Goal: Task Accomplishment & Management: Use online tool/utility

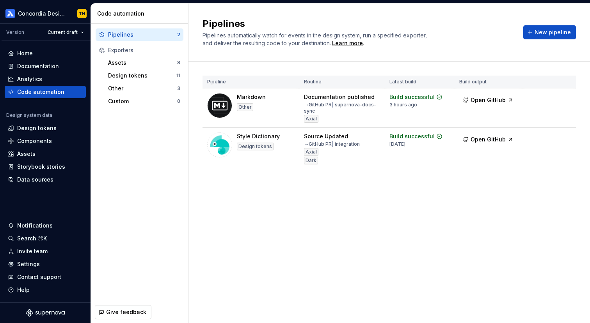
scroll to position [1544, 0]
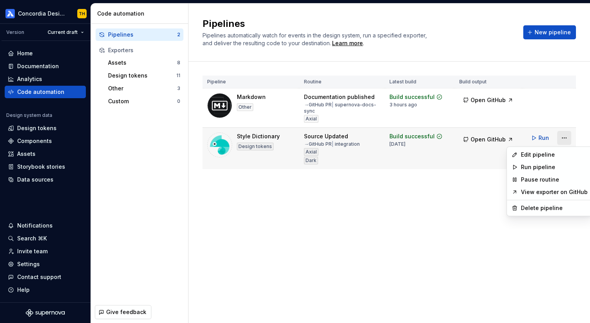
click at [565, 140] on html "Concordia Design System TH Version Current draft Home Documentation Analytics C…" at bounding box center [295, 161] width 590 height 323
click at [559, 152] on div "Edit pipeline" at bounding box center [554, 155] width 67 height 8
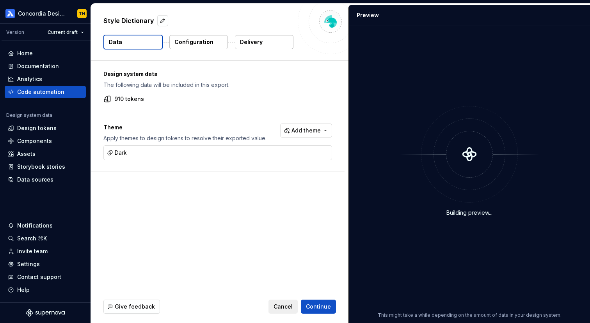
type textarea "*"
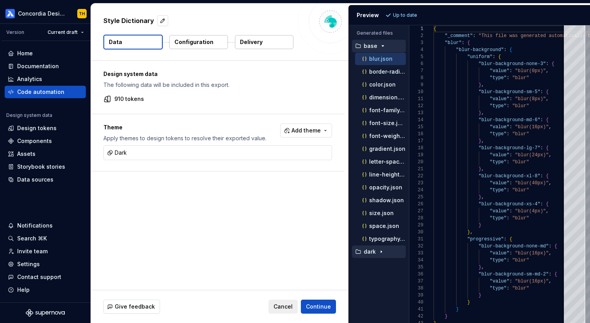
click at [379, 249] on icon "button" at bounding box center [381, 252] width 6 height 6
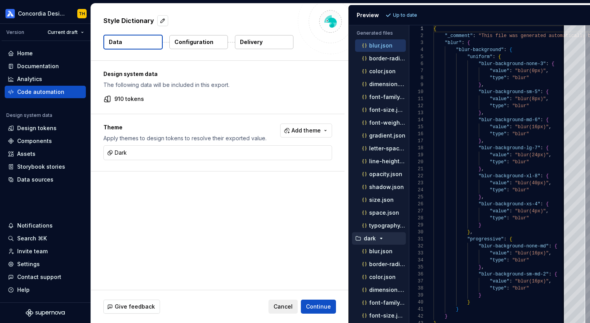
scroll to position [0, 0]
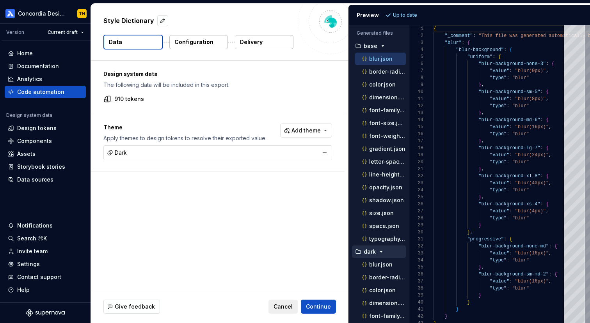
click at [280, 151] on div "Dark" at bounding box center [217, 152] width 225 height 11
click at [381, 252] on icon "button" at bounding box center [381, 252] width 6 height 6
click at [321, 130] on span "Add theme" at bounding box center [305, 131] width 29 height 8
click at [254, 128] on html "Concordia Design System TH Version Current draft Home Documentation Analytics C…" at bounding box center [295, 161] width 590 height 323
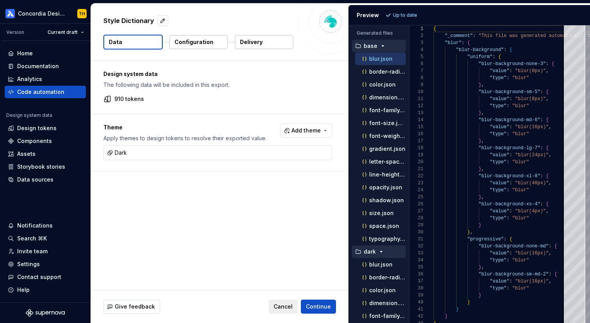
click at [381, 47] on icon "button" at bounding box center [382, 46] width 6 height 6
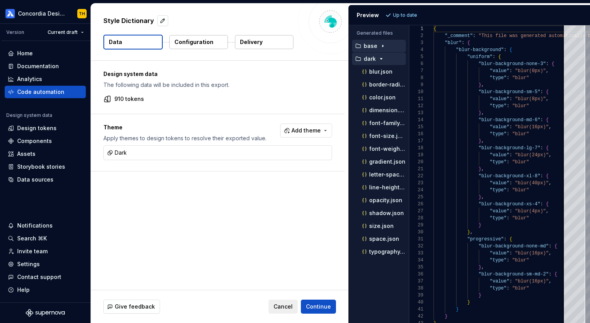
click at [381, 59] on icon "button" at bounding box center [381, 59] width 2 height 1
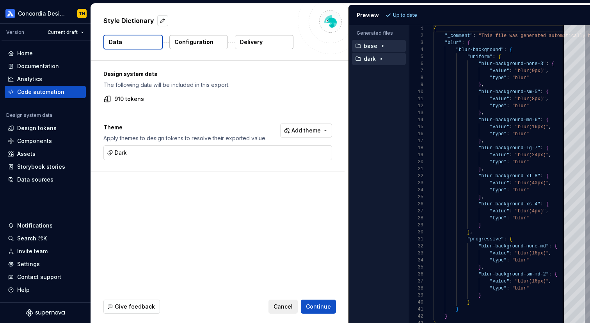
click at [381, 43] on icon "button" at bounding box center [382, 46] width 6 height 6
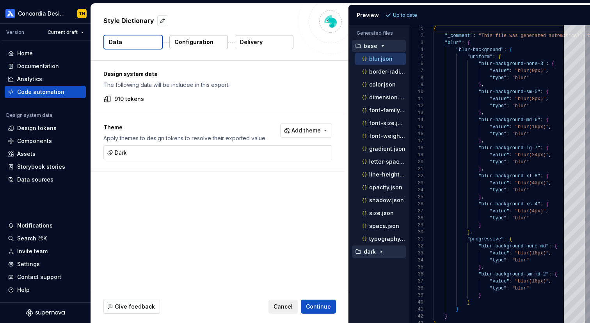
click at [381, 45] on icon "button" at bounding box center [382, 46] width 6 height 6
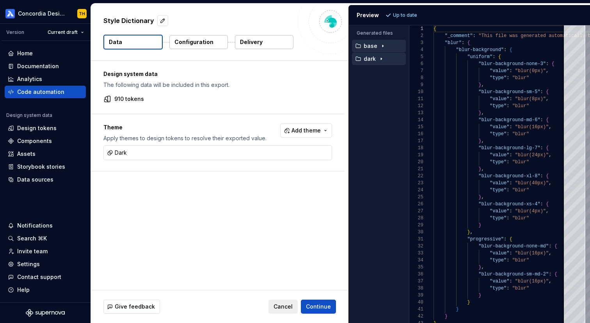
click at [380, 56] on icon "button" at bounding box center [381, 59] width 6 height 6
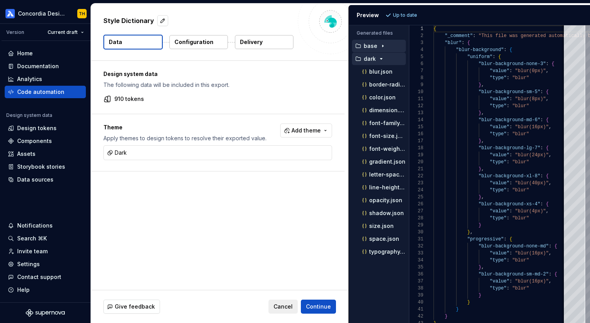
click at [244, 135] on p "Apply themes to design tokens to resolve their exported value." at bounding box center [184, 139] width 163 height 8
click at [268, 149] on div "Dark" at bounding box center [217, 152] width 225 height 11
click at [249, 158] on div "Dark" at bounding box center [217, 152] width 225 height 11
click at [321, 133] on span "Add theme" at bounding box center [305, 131] width 29 height 8
click at [234, 110] on html "Concordia Design System TH Version Current draft Home Documentation Analytics C…" at bounding box center [295, 161] width 590 height 323
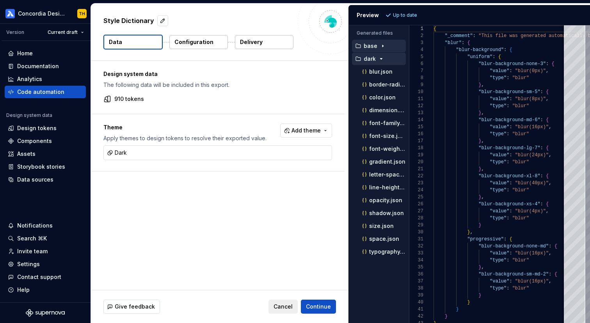
click at [216, 41] on button "Configuration" at bounding box center [198, 42] width 59 height 14
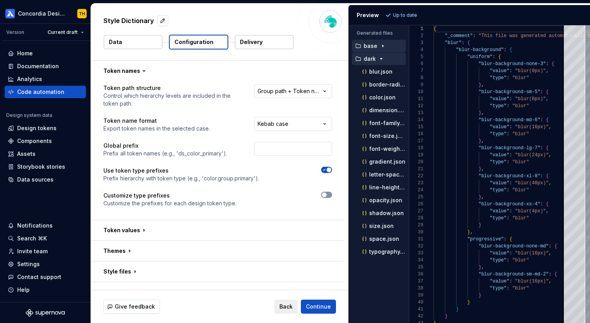
click at [153, 48] on button "Data" at bounding box center [133, 42] width 59 height 14
click at [147, 42] on button "Data" at bounding box center [133, 42] width 59 height 14
click at [153, 43] on button "Data" at bounding box center [133, 42] width 59 height 14
click at [128, 41] on button "Data" at bounding box center [133, 42] width 59 height 14
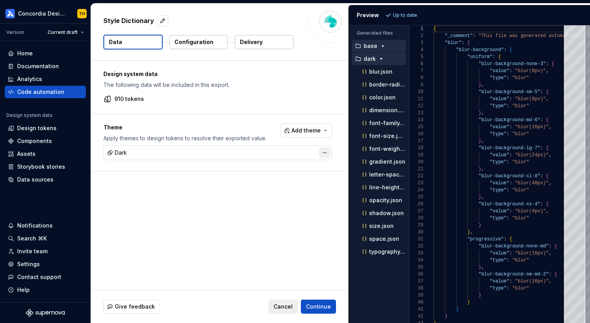
click at [328, 155] on button "button" at bounding box center [324, 152] width 11 height 11
click at [401, 14] on span "Refresh preview" at bounding box center [412, 15] width 39 height 6
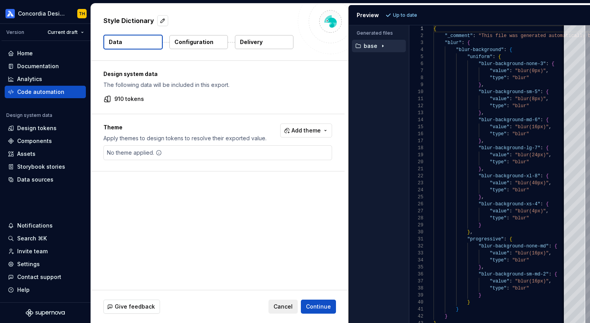
click at [381, 46] on icon "button" at bounding box center [382, 46] width 6 height 6
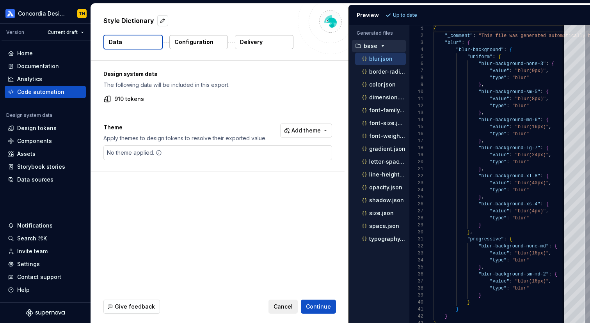
click at [206, 41] on p "Configuration" at bounding box center [193, 42] width 39 height 8
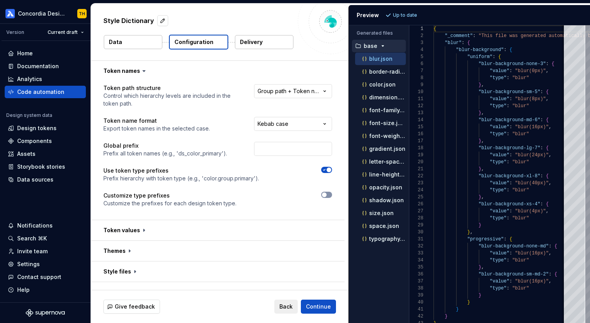
click at [153, 42] on button "Data" at bounding box center [133, 42] width 59 height 14
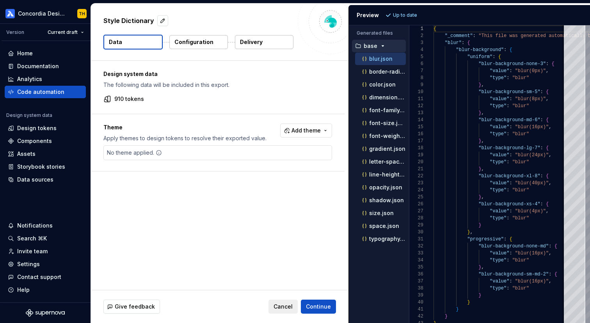
click at [191, 39] on p "Configuration" at bounding box center [193, 42] width 39 height 8
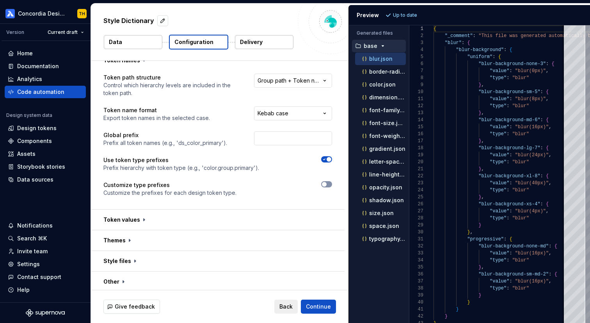
scroll to position [13, 0]
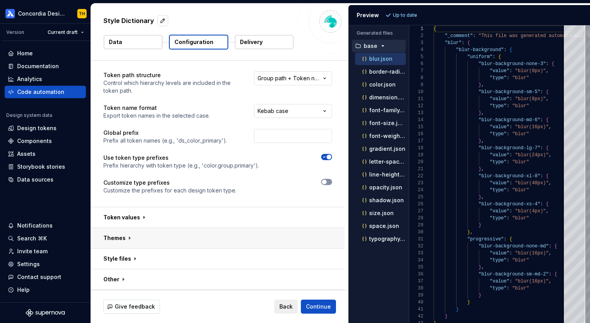
click at [128, 236] on button "button" at bounding box center [218, 238] width 254 height 20
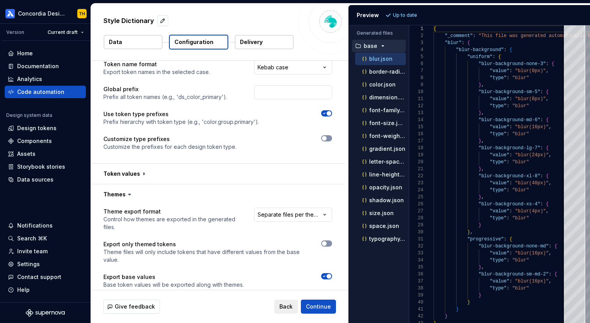
scroll to position [110, 0]
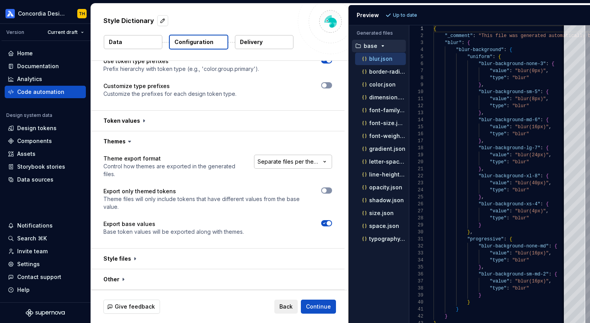
click at [279, 162] on html "**********" at bounding box center [295, 161] width 590 height 323
click at [286, 150] on html "**********" at bounding box center [295, 161] width 590 height 323
click at [319, 162] on html "**********" at bounding box center [295, 161] width 590 height 323
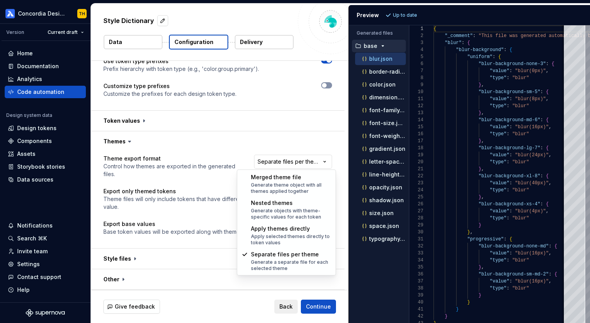
select select "**********"
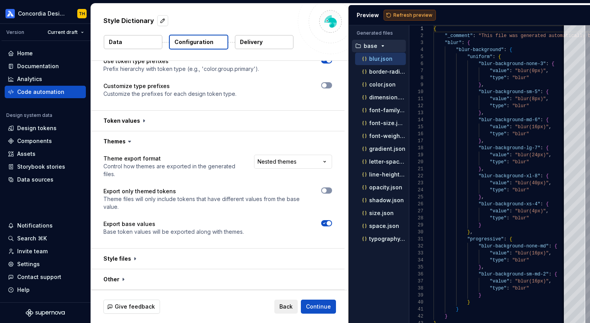
click at [394, 19] on button "Refresh preview" at bounding box center [409, 15] width 52 height 11
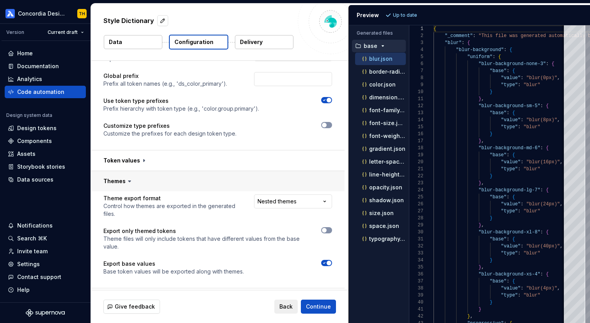
scroll to position [72, 0]
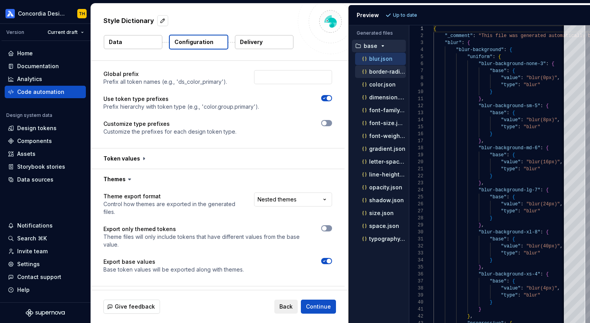
click at [382, 69] on p "border-radius.json" at bounding box center [387, 72] width 37 height 6
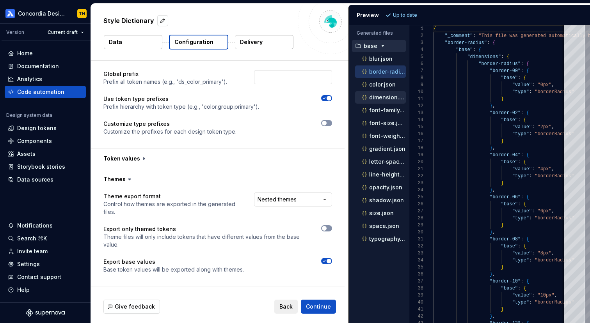
click at [366, 93] on button "dimension.json" at bounding box center [380, 97] width 51 height 9
type textarea "**********"
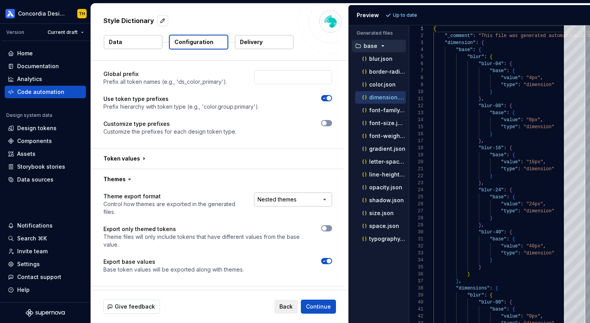
click at [305, 195] on html "**********" at bounding box center [295, 161] width 590 height 323
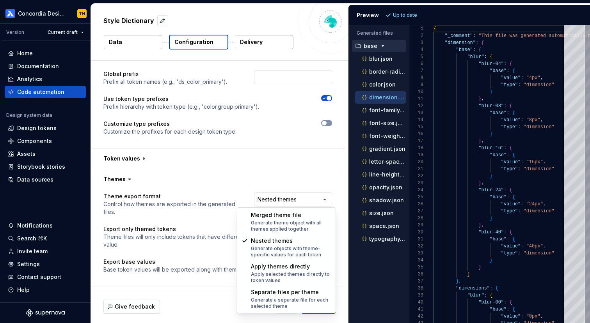
select select "**********"
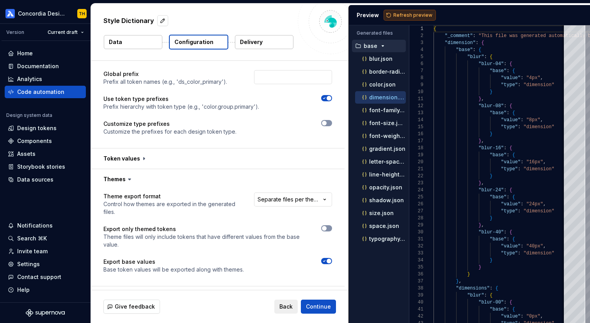
click at [401, 17] on span "Refresh preview" at bounding box center [412, 15] width 39 height 6
type textarea "**********"
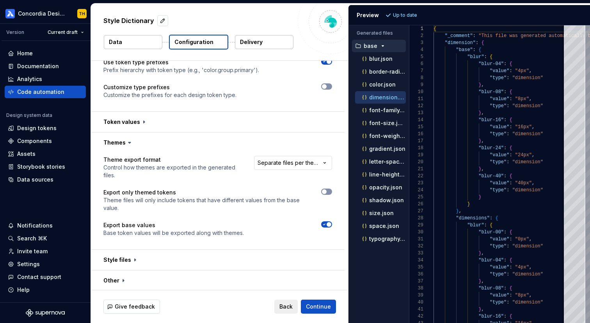
scroll to position [110, 0]
click at [131, 258] on button "button" at bounding box center [218, 259] width 254 height 20
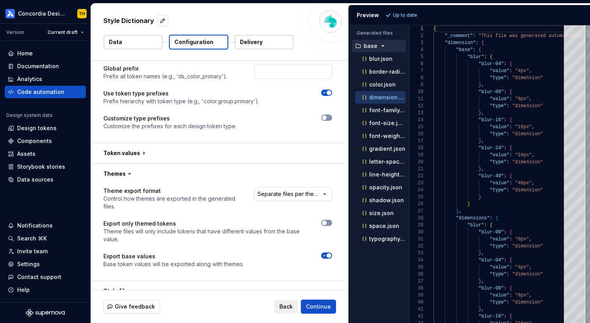
scroll to position [0, 0]
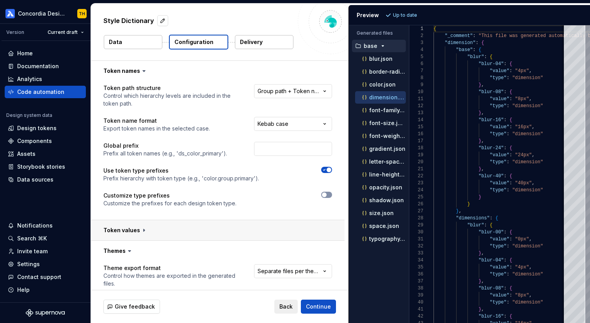
click at [147, 233] on button "button" at bounding box center [218, 230] width 254 height 20
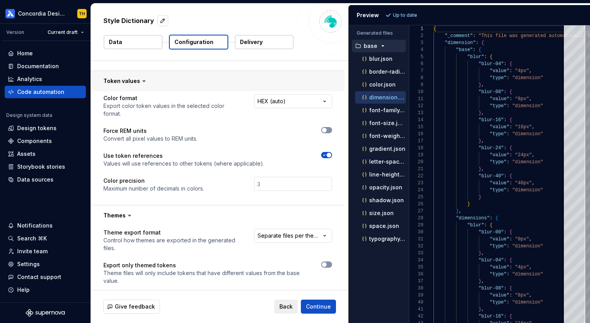
scroll to position [147, 0]
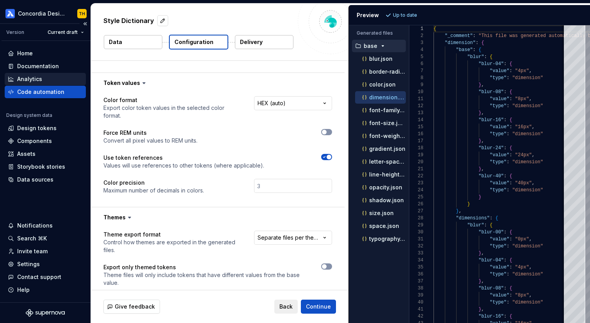
click at [56, 78] on div "Analytics" at bounding box center [45, 79] width 75 height 8
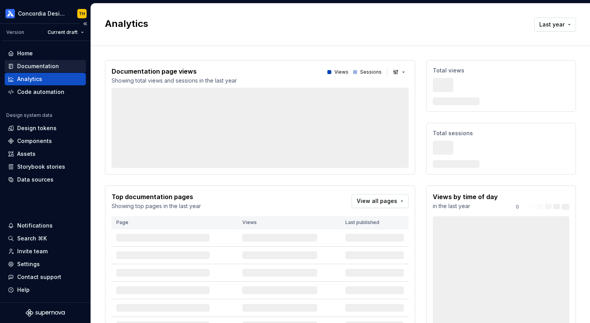
click at [56, 65] on div "Documentation" at bounding box center [38, 66] width 42 height 8
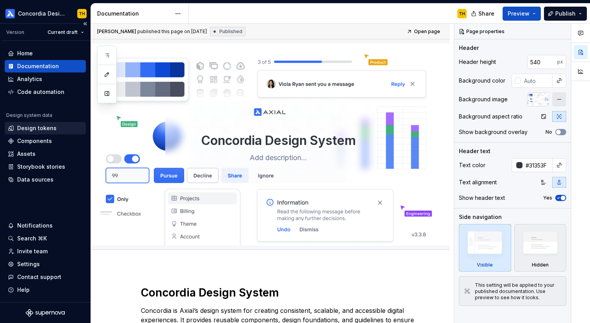
click at [48, 132] on div "Design tokens" at bounding box center [45, 128] width 81 height 12
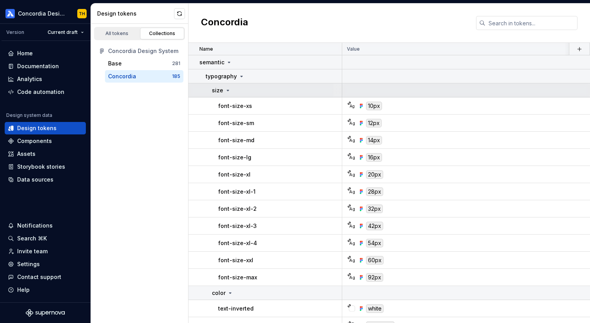
click at [227, 91] on icon at bounding box center [228, 90] width 6 height 6
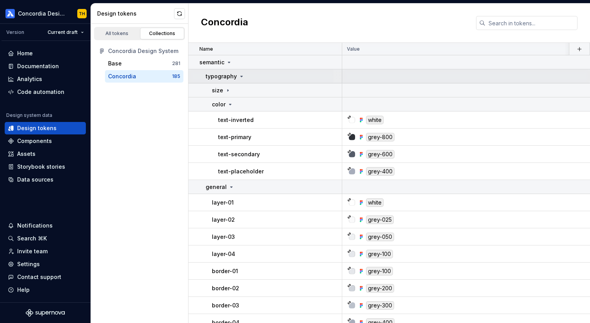
click at [239, 78] on icon at bounding box center [241, 76] width 6 height 6
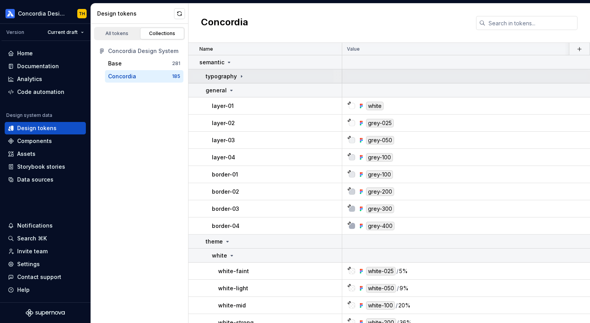
click at [239, 78] on icon at bounding box center [241, 76] width 6 height 6
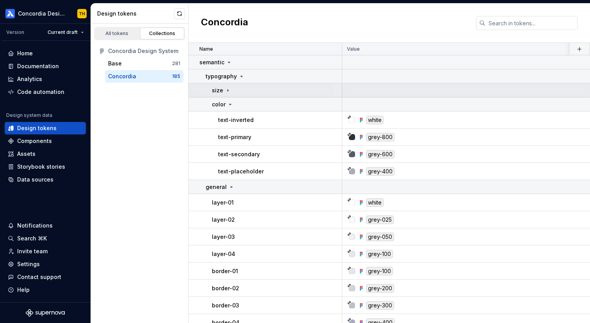
click at [231, 89] on div "size" at bounding box center [276, 91] width 129 height 8
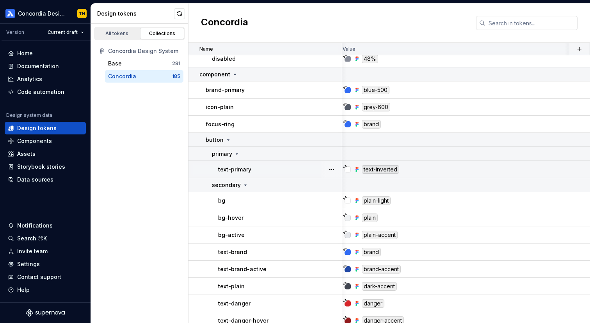
scroll to position [2049, 4]
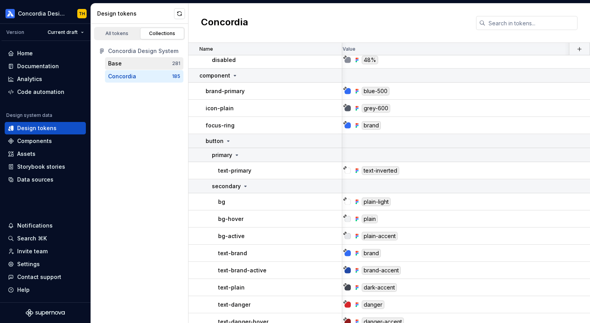
click at [162, 63] on div "Base" at bounding box center [140, 64] width 64 height 8
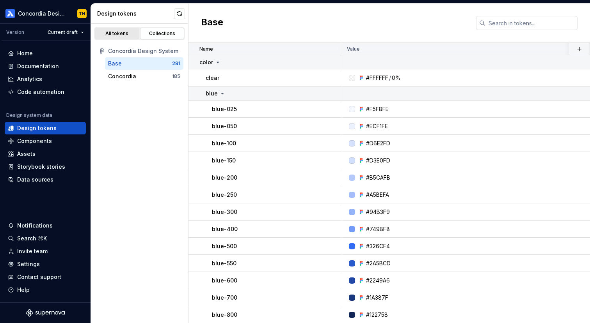
click at [116, 30] on div "All tokens" at bounding box center [117, 33] width 39 height 6
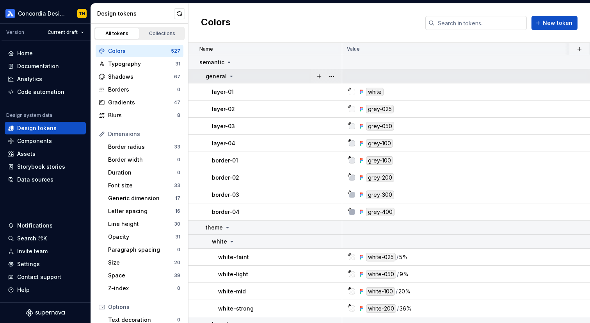
click at [229, 75] on icon at bounding box center [231, 76] width 6 height 6
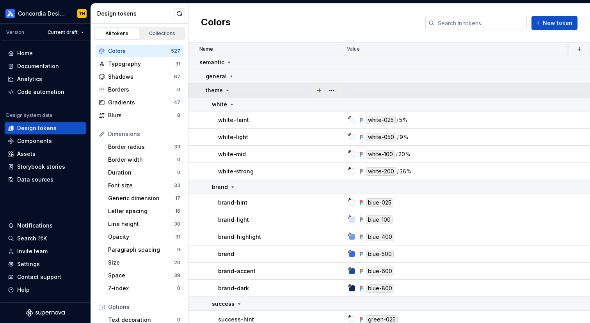
click at [229, 91] on icon at bounding box center [227, 90] width 6 height 6
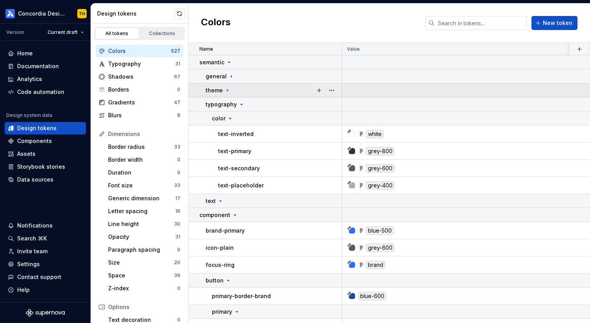
click at [229, 91] on icon at bounding box center [227, 90] width 6 height 6
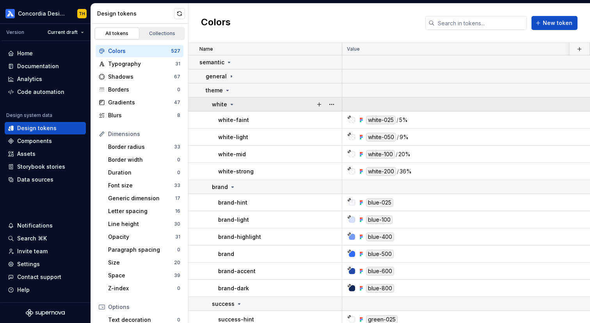
click at [232, 102] on icon at bounding box center [232, 104] width 6 height 6
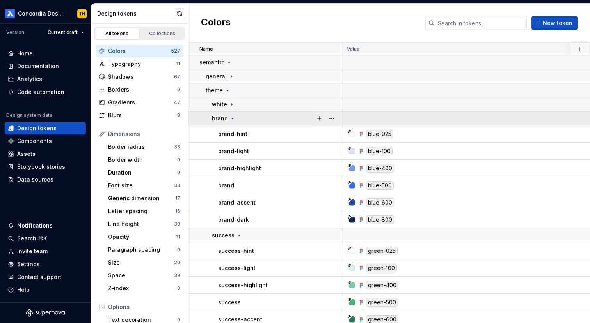
click at [234, 119] on icon at bounding box center [232, 118] width 6 height 6
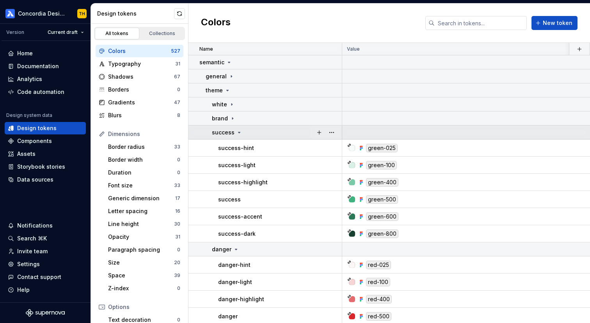
click at [236, 135] on div "success" at bounding box center [227, 133] width 30 height 8
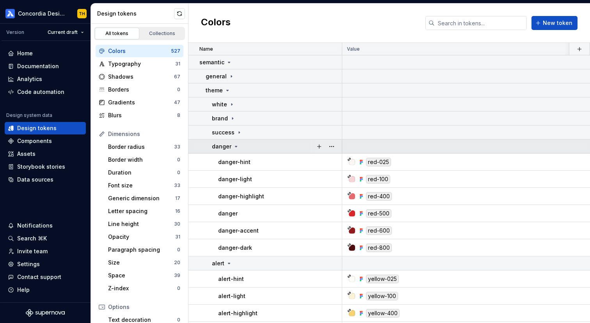
click at [238, 150] on div "danger" at bounding box center [225, 147] width 27 height 8
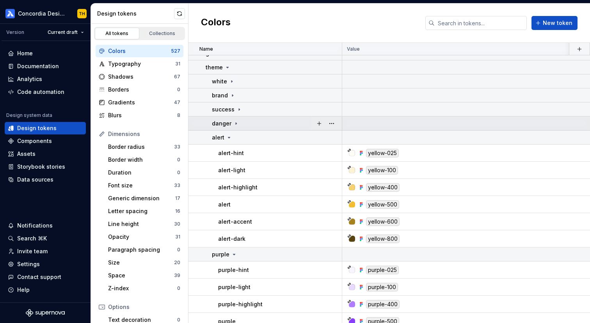
scroll to position [25, 0]
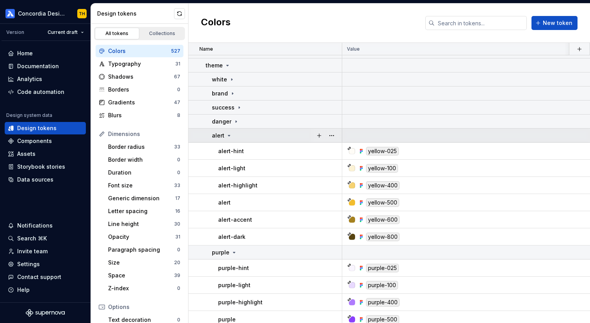
click at [236, 139] on div "alert" at bounding box center [276, 136] width 129 height 8
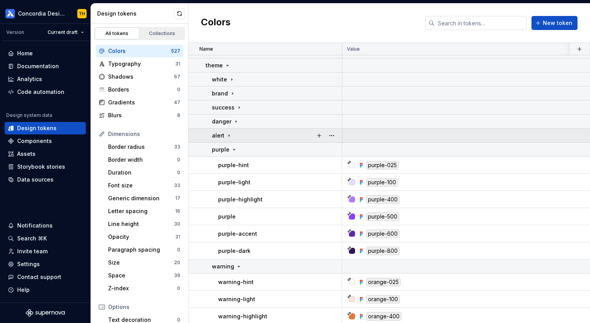
scroll to position [21, 0]
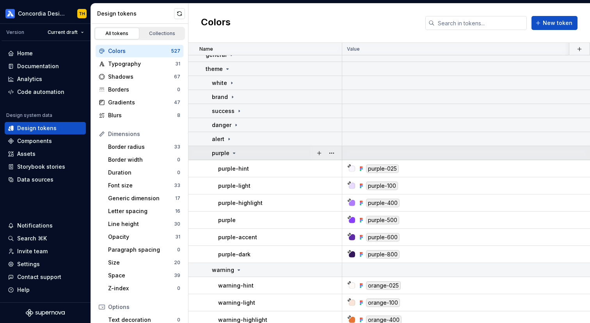
click at [239, 152] on div "purple" at bounding box center [276, 153] width 129 height 8
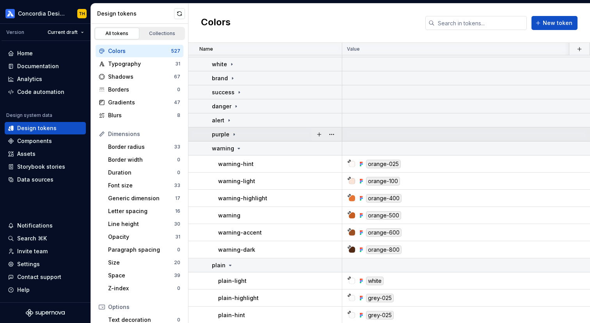
scroll to position [41, 0]
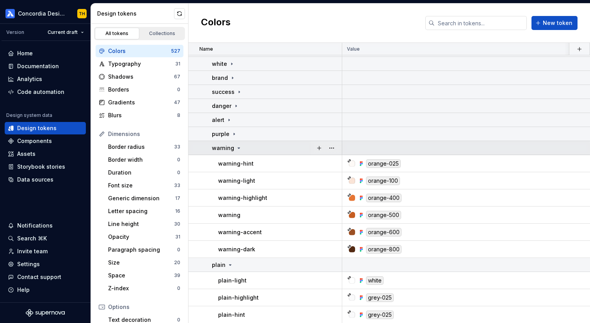
click at [240, 148] on icon at bounding box center [239, 148] width 6 height 6
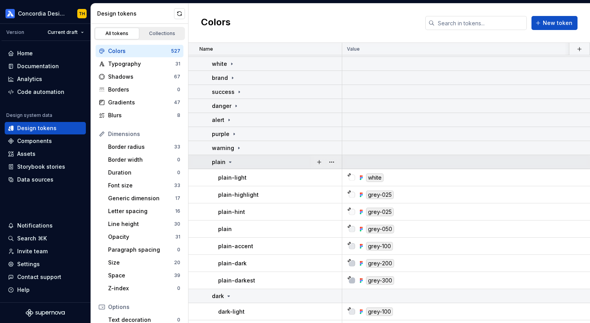
click at [244, 163] on div "plain" at bounding box center [276, 162] width 129 height 8
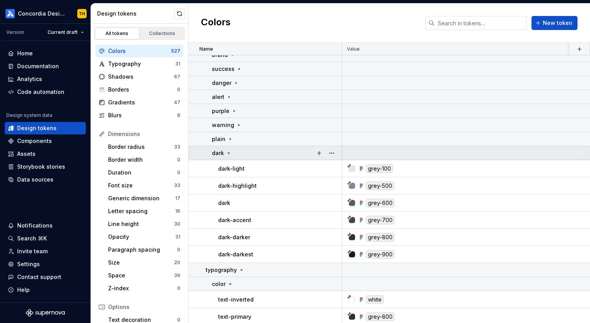
click at [245, 156] on div "dark" at bounding box center [276, 153] width 129 height 8
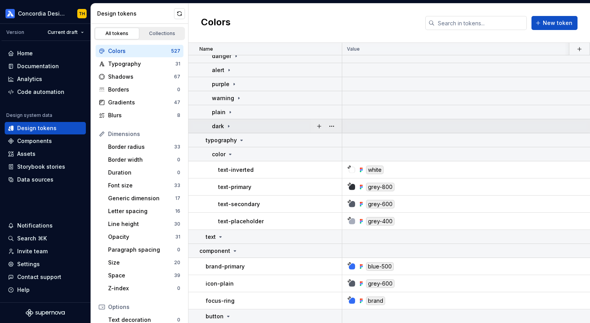
scroll to position [95, 0]
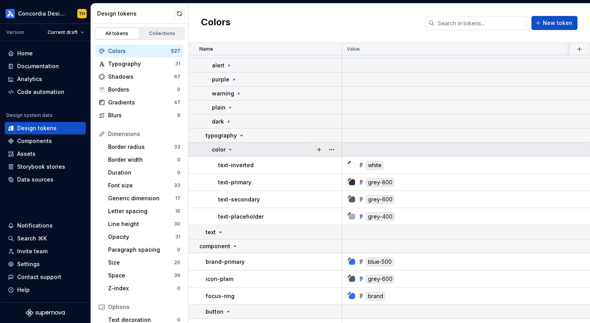
click at [245, 156] on td "color" at bounding box center [265, 150] width 154 height 14
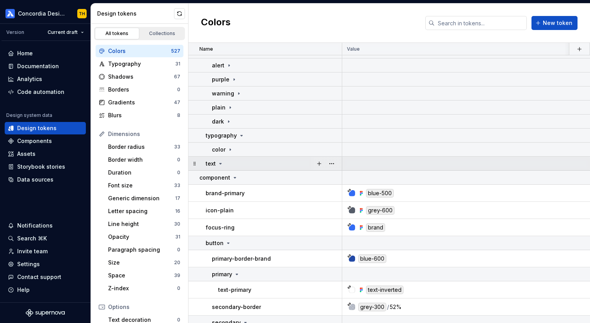
click at [245, 164] on div "text" at bounding box center [274, 164] width 136 height 8
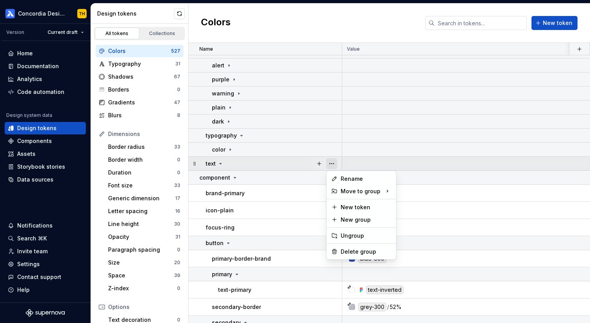
click at [332, 159] on button "button" at bounding box center [331, 163] width 11 height 11
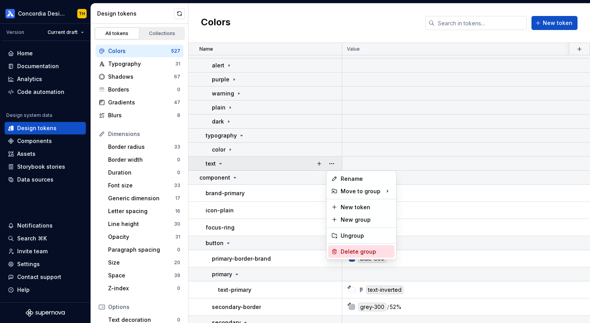
click at [345, 249] on div "Delete group" at bounding box center [365, 252] width 51 height 8
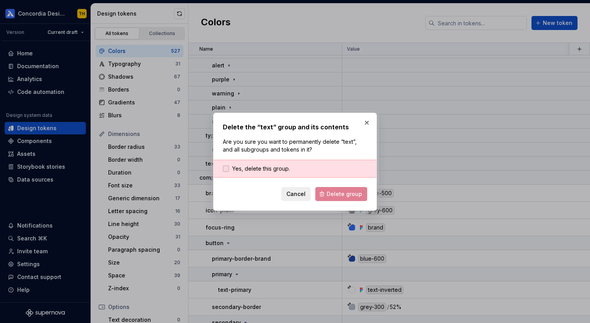
click at [280, 170] on span "Yes, delete this group." at bounding box center [261, 169] width 58 height 8
click at [333, 195] on span "Delete group" at bounding box center [343, 194] width 35 height 8
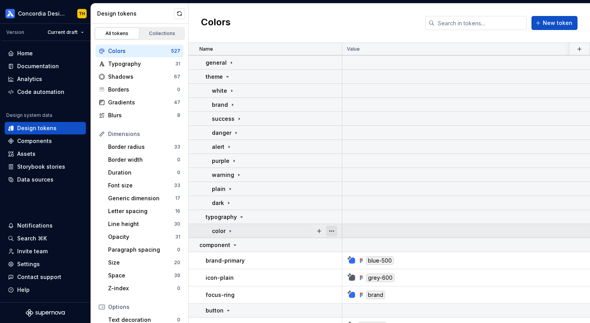
scroll to position [0, 0]
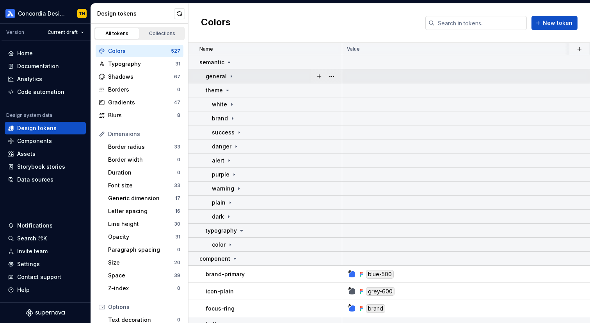
click at [232, 74] on icon at bounding box center [231, 76] width 6 height 6
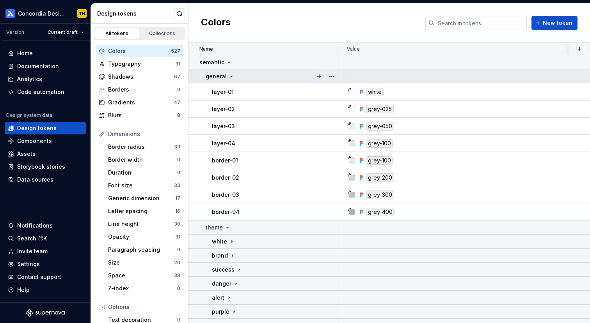
click at [227, 73] on div "general" at bounding box center [220, 77] width 29 height 8
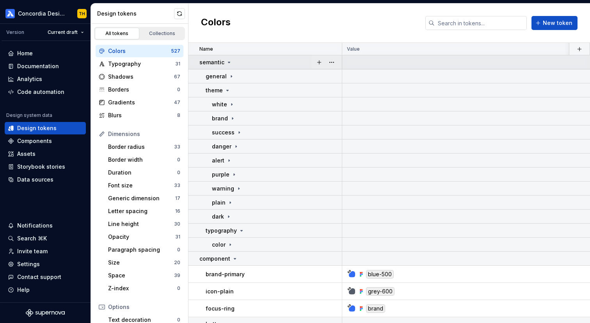
click at [227, 58] on td "semantic" at bounding box center [265, 62] width 154 height 14
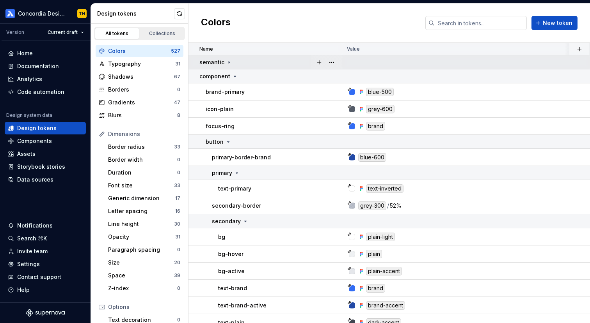
click at [226, 62] on icon at bounding box center [229, 62] width 6 height 6
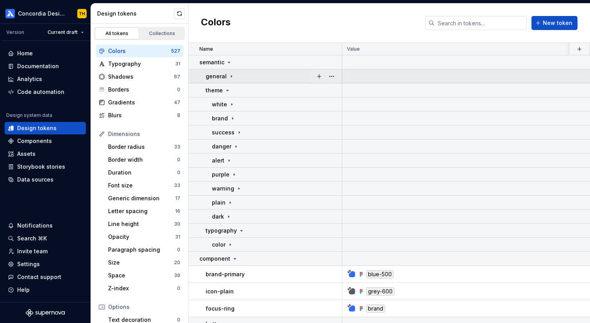
click at [228, 76] on icon at bounding box center [231, 76] width 6 height 6
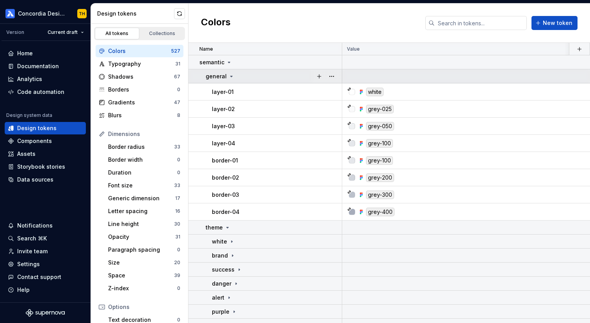
click at [228, 76] on icon at bounding box center [231, 76] width 6 height 6
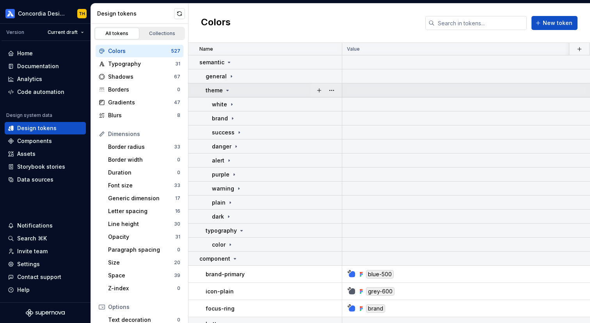
click at [227, 91] on icon at bounding box center [227, 90] width 6 height 6
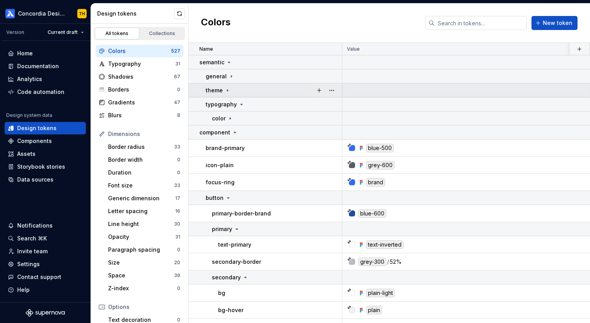
click at [227, 91] on icon at bounding box center [227, 90] width 6 height 6
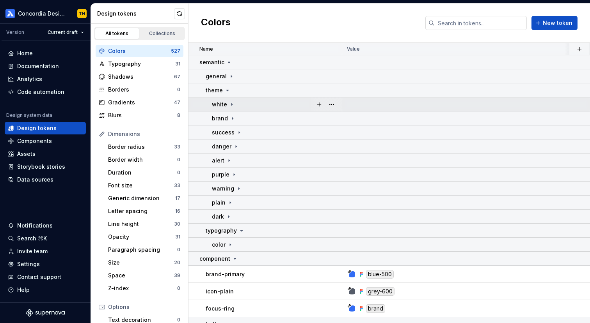
click at [235, 105] on div "white" at bounding box center [276, 105] width 129 height 8
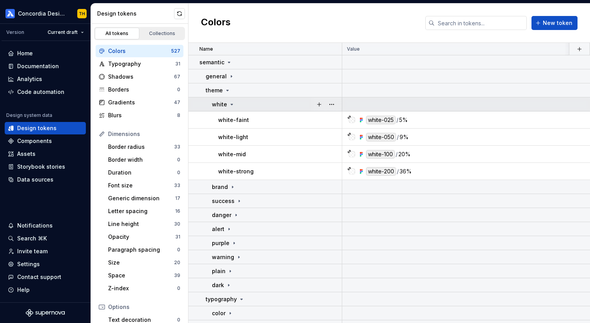
click at [235, 105] on div "white" at bounding box center [276, 105] width 129 height 8
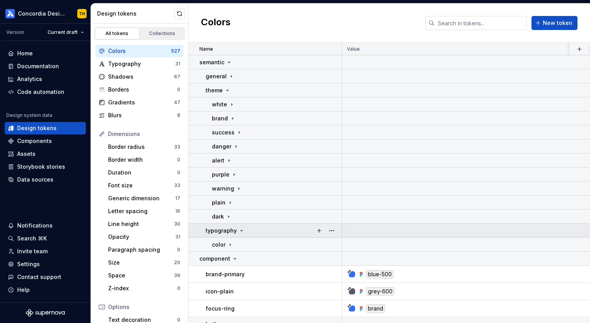
click at [239, 231] on icon at bounding box center [241, 231] width 6 height 6
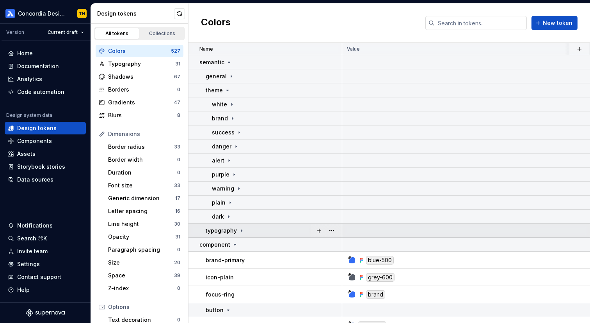
click at [239, 231] on icon at bounding box center [241, 231] width 6 height 6
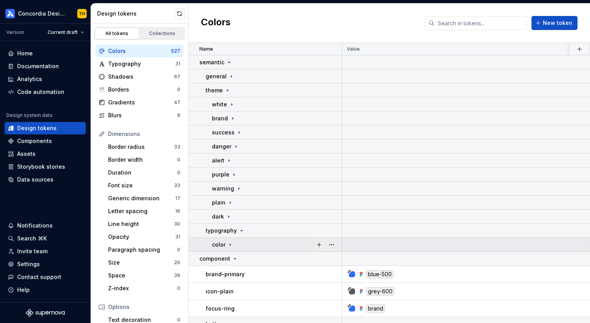
click at [232, 239] on td "color" at bounding box center [265, 245] width 154 height 14
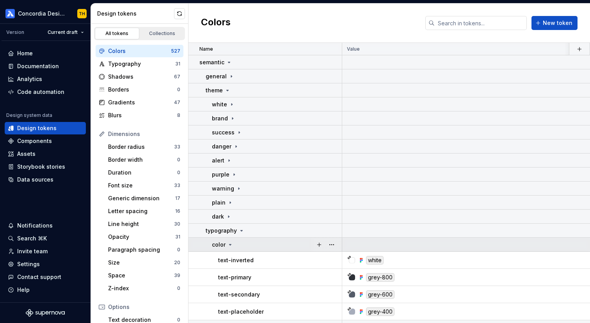
click at [232, 239] on td "color" at bounding box center [265, 245] width 154 height 14
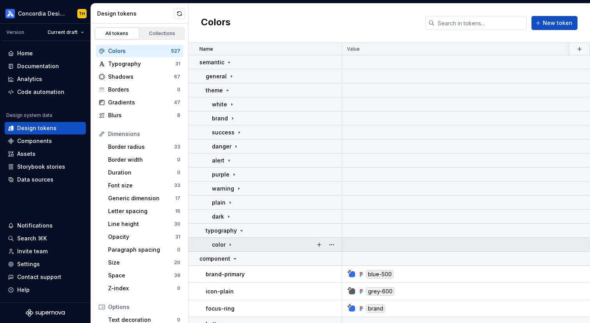
scroll to position [145, 0]
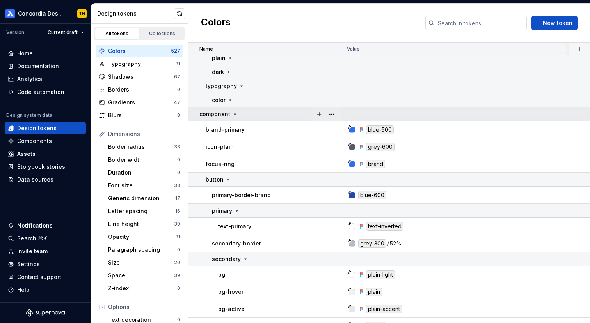
click at [230, 119] on td "component" at bounding box center [265, 114] width 154 height 14
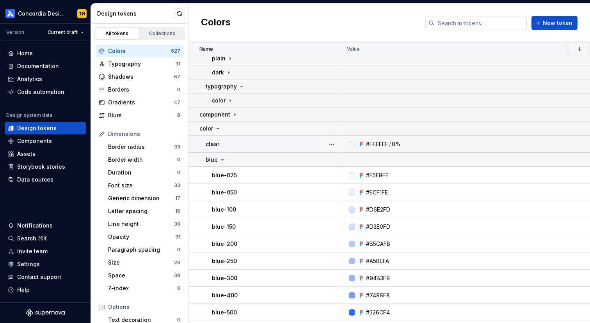
scroll to position [18, 0]
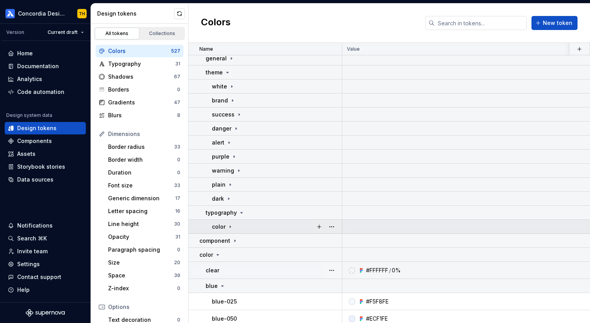
click at [226, 228] on div "color" at bounding box center [222, 227] width 21 height 8
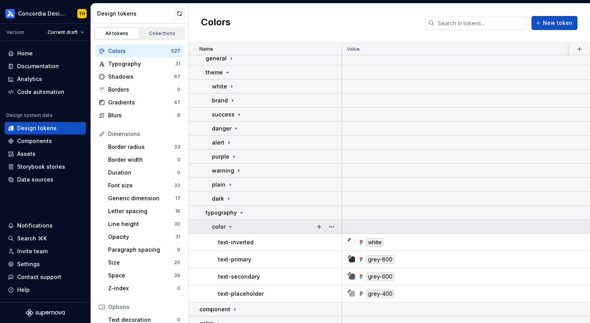
click at [226, 228] on div "color" at bounding box center [222, 227] width 21 height 8
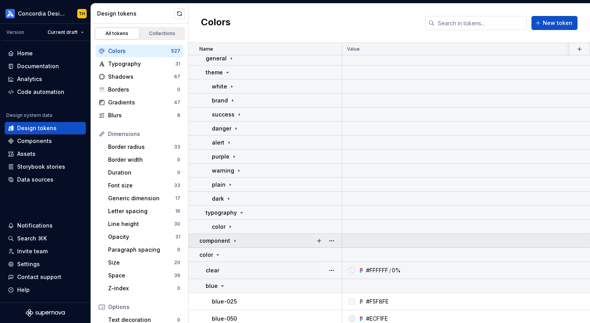
click at [230, 239] on div "component" at bounding box center [218, 241] width 39 height 8
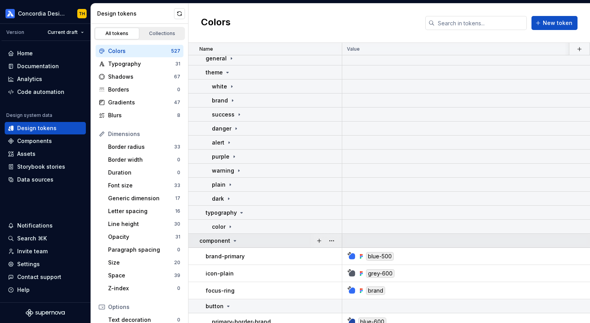
click at [230, 239] on div "component" at bounding box center [218, 241] width 39 height 8
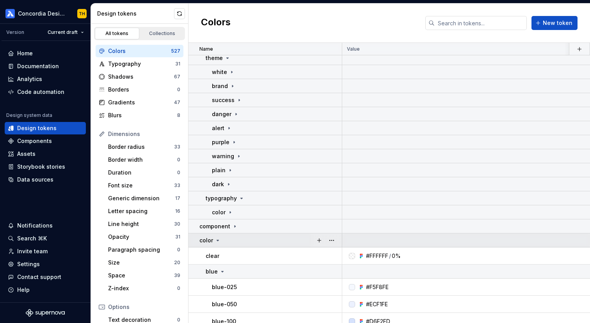
scroll to position [46, 0]
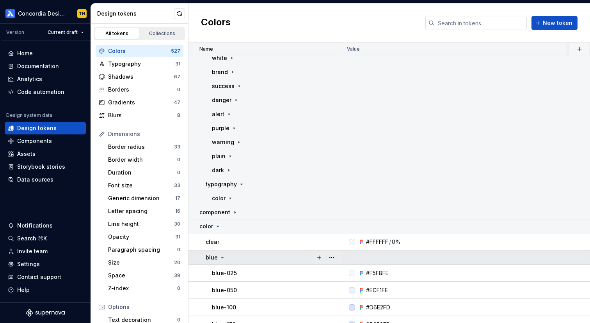
click at [223, 257] on icon at bounding box center [222, 258] width 6 height 6
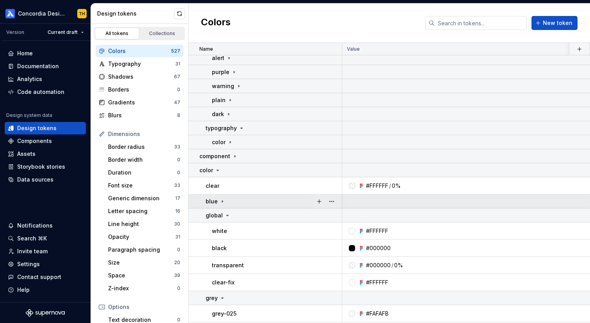
scroll to position [106, 0]
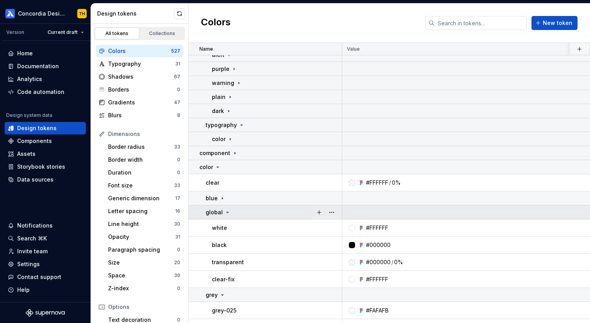
click at [225, 214] on icon at bounding box center [227, 212] width 6 height 6
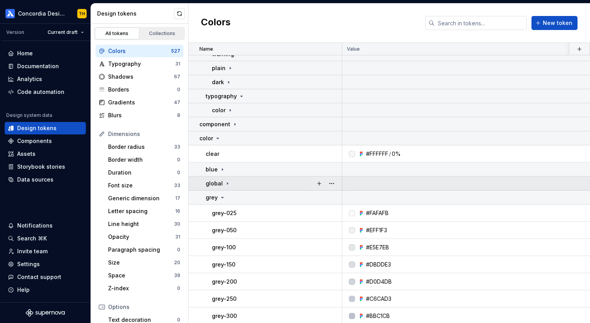
scroll to position [146, 0]
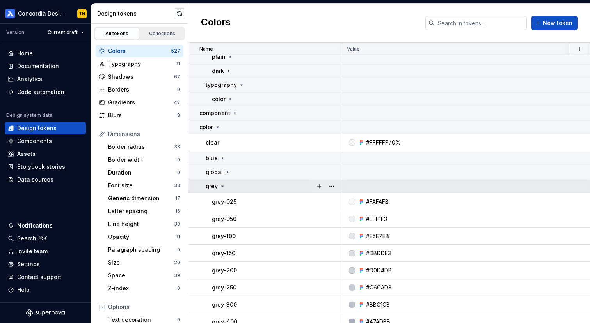
click at [230, 189] on div "grey" at bounding box center [274, 187] width 136 height 8
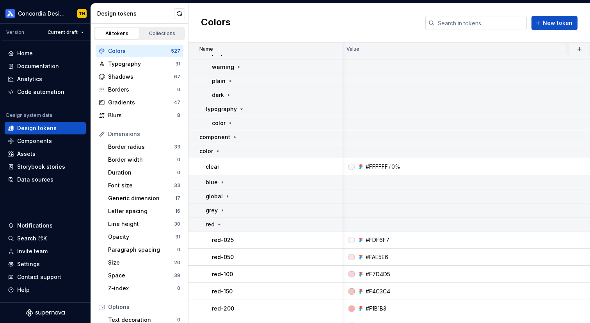
scroll to position [120, 0]
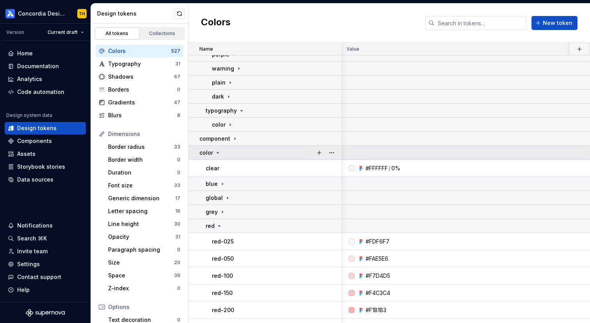
click at [216, 152] on icon at bounding box center [218, 153] width 6 height 6
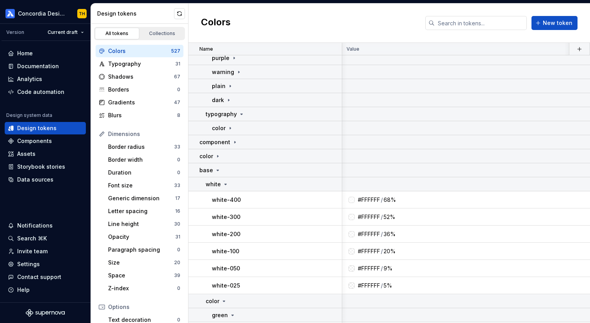
scroll to position [115, 0]
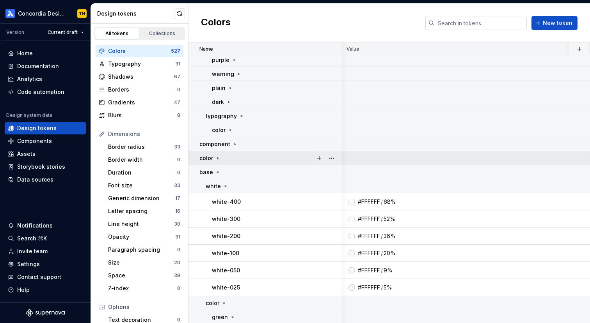
click at [217, 159] on icon at bounding box center [218, 158] width 6 height 6
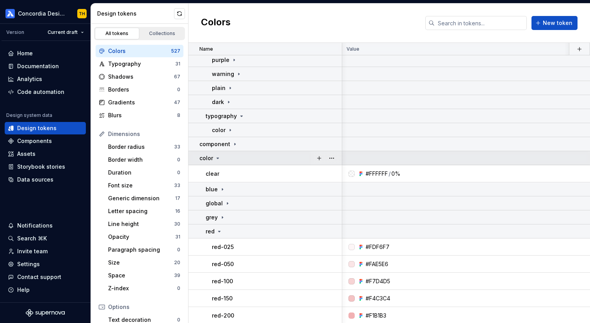
click at [217, 159] on icon at bounding box center [218, 158] width 6 height 6
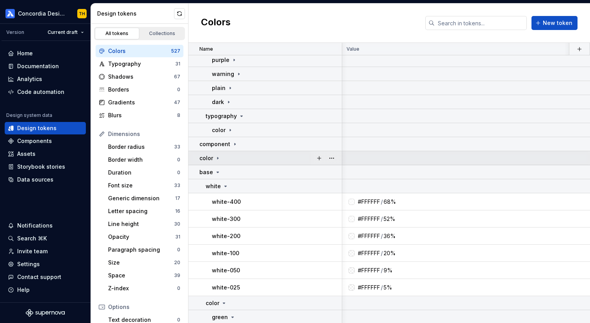
click at [217, 160] on icon at bounding box center [218, 158] width 6 height 6
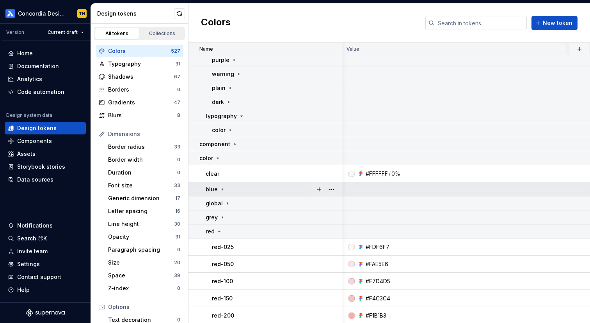
click at [225, 188] on div "blue" at bounding box center [274, 190] width 136 height 8
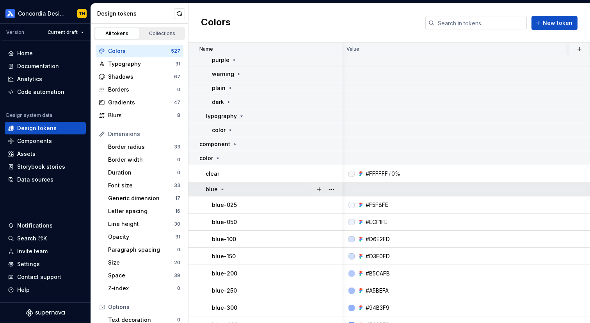
click at [225, 188] on div "blue" at bounding box center [274, 190] width 136 height 8
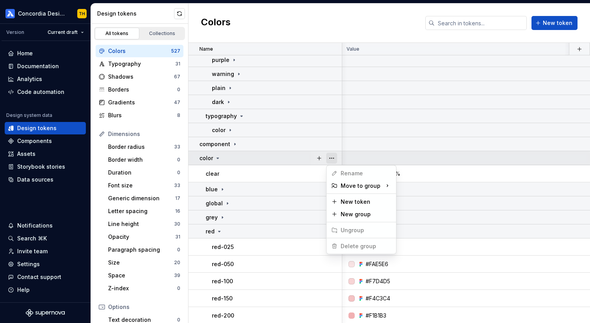
click at [332, 160] on button "button" at bounding box center [331, 158] width 11 height 11
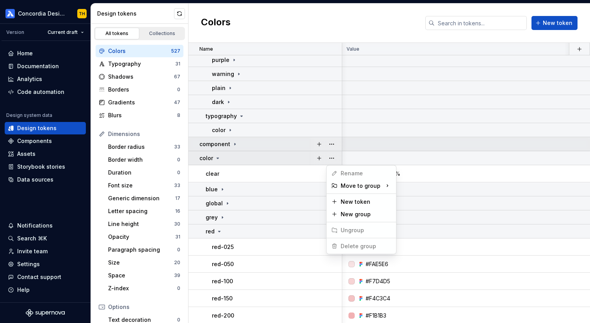
click at [277, 149] on html "Concordia Design System TH Version Current draft Home Documentation Analytics C…" at bounding box center [295, 161] width 590 height 323
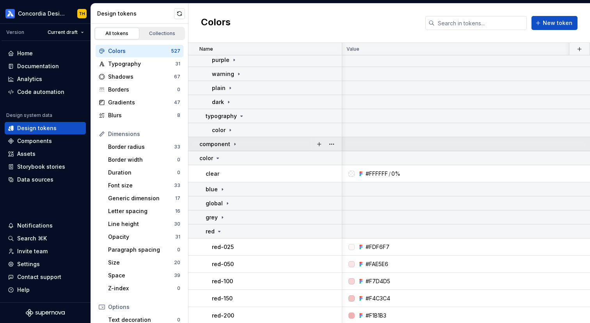
click at [225, 145] on p "component" at bounding box center [214, 144] width 31 height 8
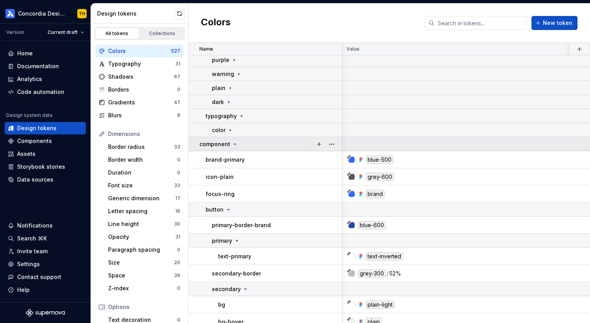
click at [225, 145] on p "component" at bounding box center [214, 144] width 31 height 8
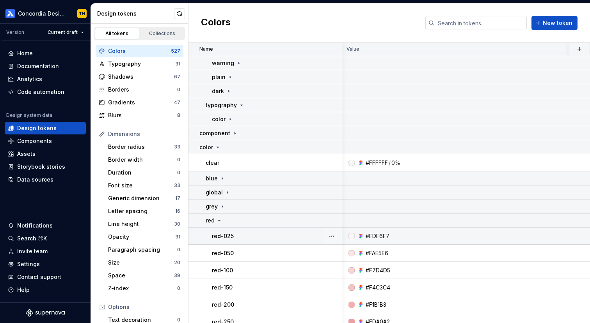
scroll to position [125, 0]
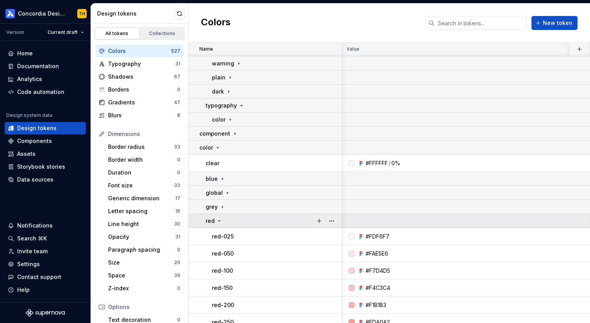
click at [214, 218] on div "red" at bounding box center [214, 221] width 17 height 8
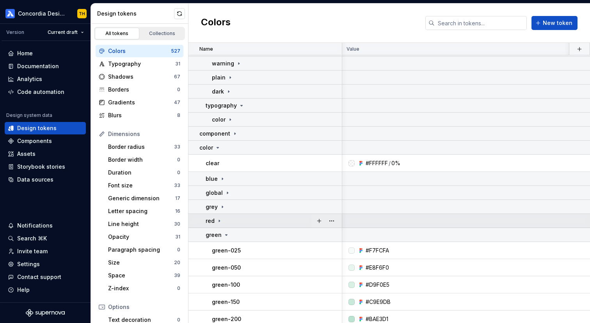
scroll to position [171, 0]
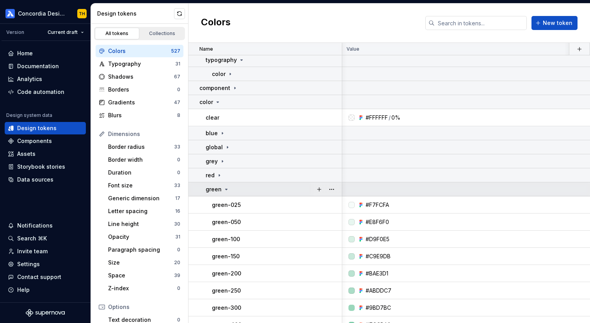
click at [223, 191] on icon at bounding box center [226, 189] width 6 height 6
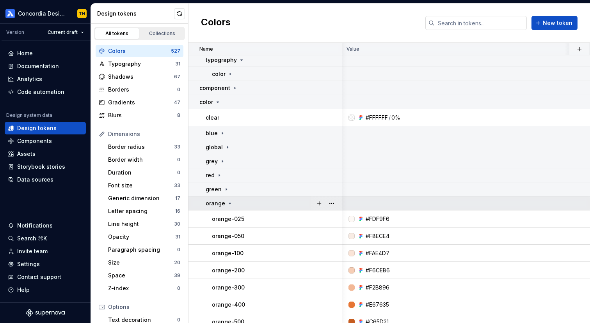
click at [226, 207] on div "orange" at bounding box center [219, 204] width 27 height 8
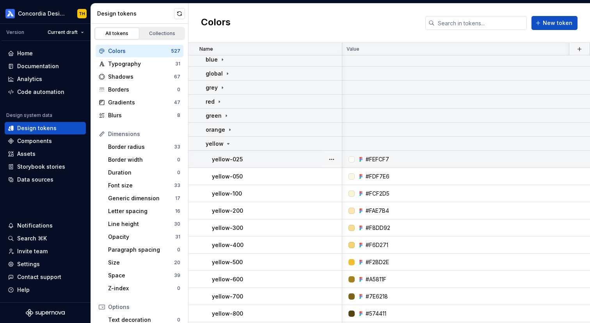
scroll to position [245, 0]
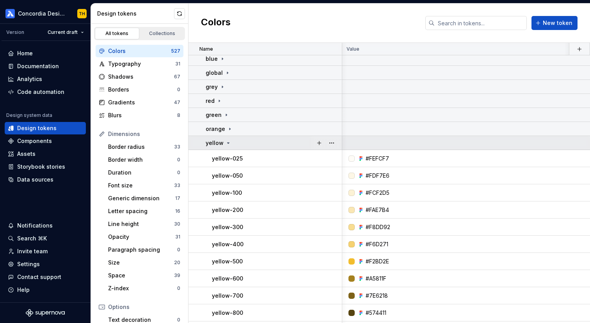
click at [231, 144] on div "yellow" at bounding box center [274, 143] width 136 height 8
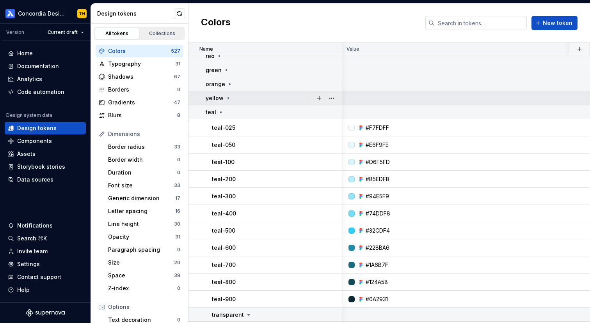
scroll to position [287, 0]
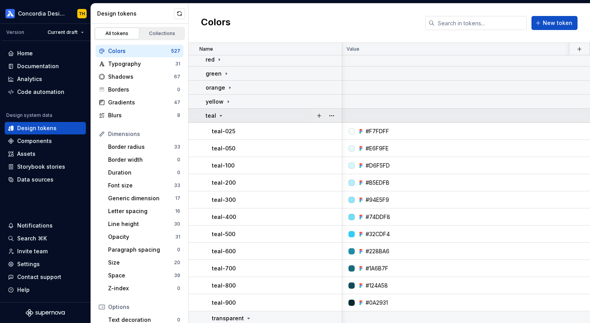
click at [229, 117] on div "teal" at bounding box center [274, 116] width 136 height 8
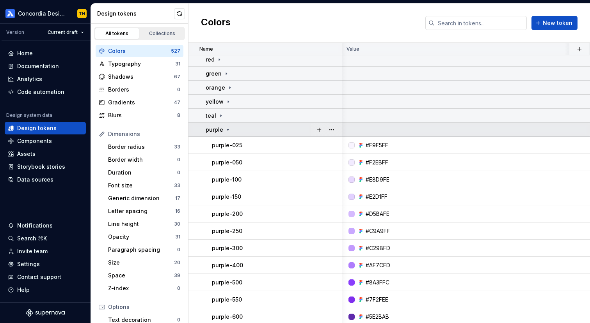
click at [232, 127] on div "purple" at bounding box center [274, 130] width 136 height 8
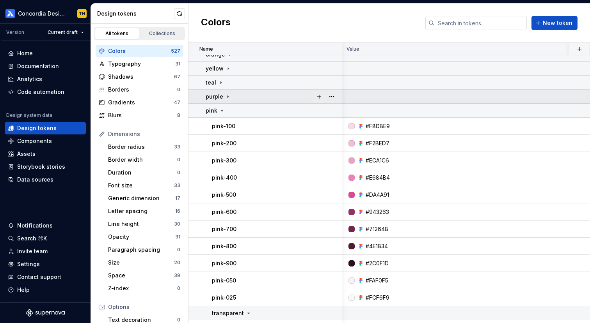
scroll to position [318, 0]
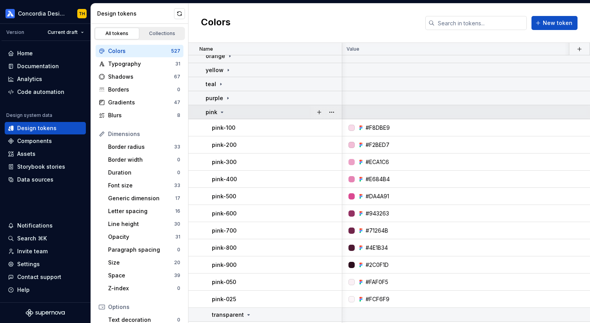
click at [232, 114] on div "pink" at bounding box center [274, 112] width 136 height 8
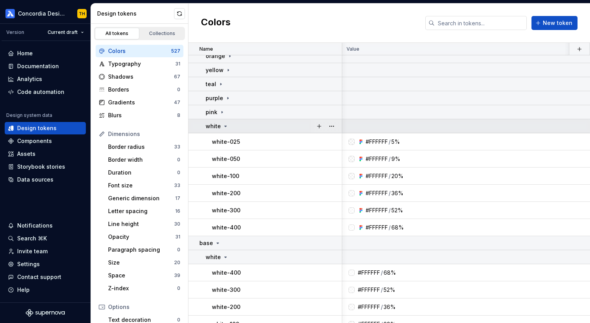
click at [236, 130] on div "white" at bounding box center [274, 126] width 136 height 8
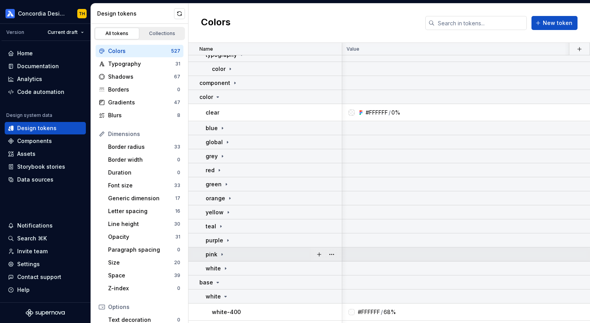
scroll to position [173, 0]
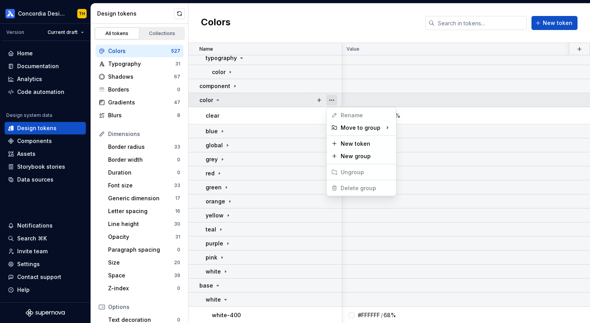
click at [330, 98] on button "button" at bounding box center [331, 100] width 11 height 11
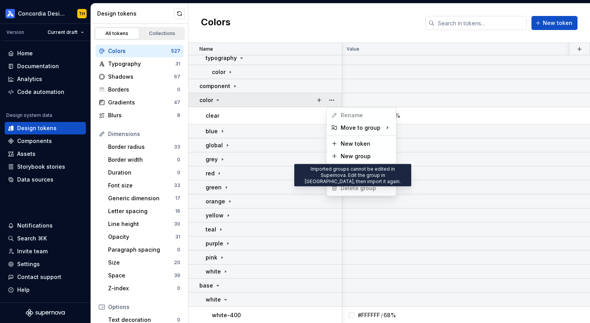
click at [355, 186] on span "Delete group" at bounding box center [353, 188] width 51 height 12
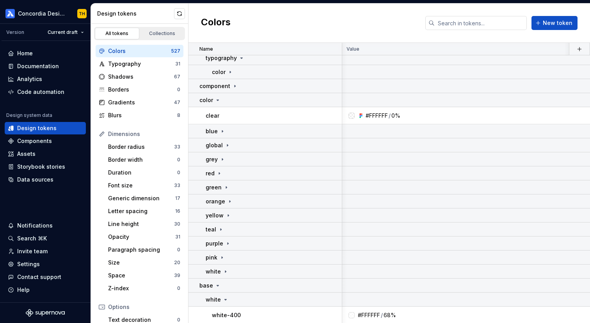
click at [276, 108] on html "Concordia Design System TH Version Current draft Home Documentation Analytics C…" at bounding box center [295, 161] width 590 height 323
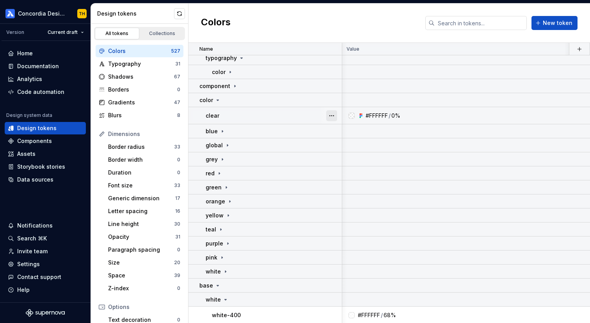
click at [332, 115] on button "button" at bounding box center [331, 115] width 11 height 11
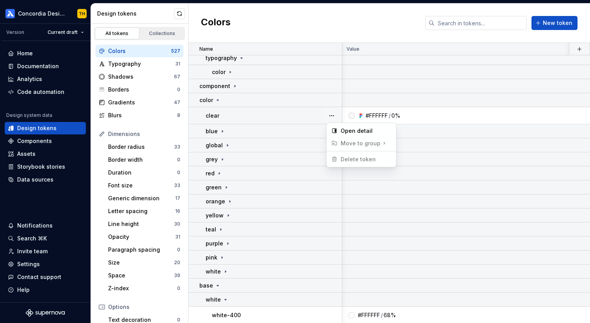
click at [337, 158] on span "Delete token" at bounding box center [353, 159] width 51 height 12
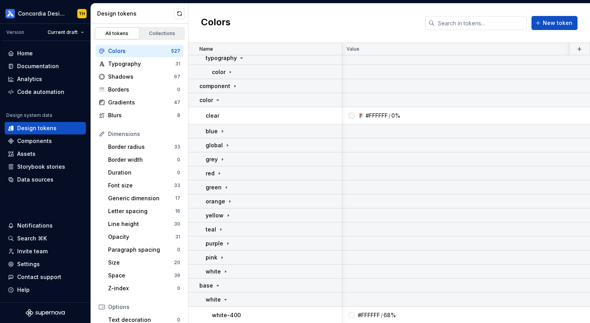
click at [286, 126] on html "Concordia Design System TH Version Current draft Home Documentation Analytics C…" at bounding box center [295, 161] width 590 height 323
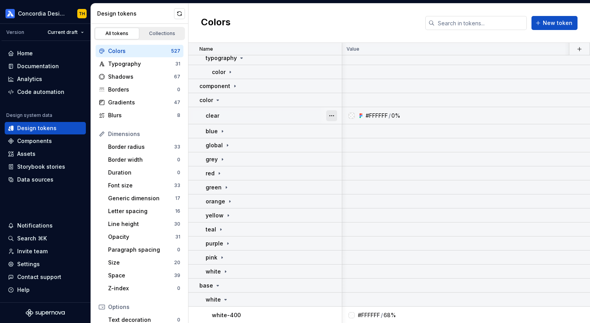
click at [329, 116] on button "button" at bounding box center [331, 115] width 11 height 11
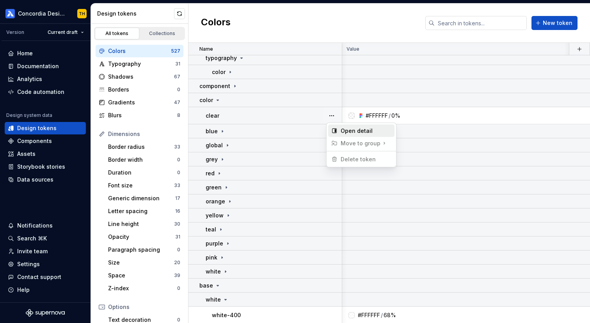
click at [338, 128] on div "Open detail" at bounding box center [361, 131] width 66 height 12
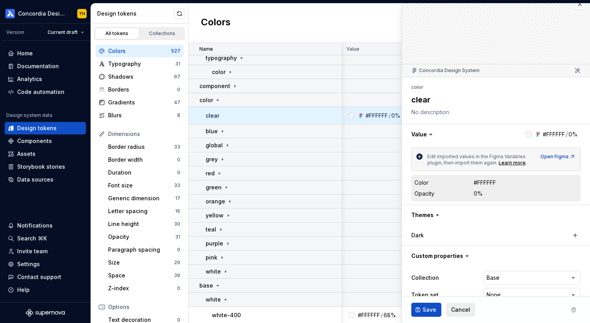
type textarea "*"
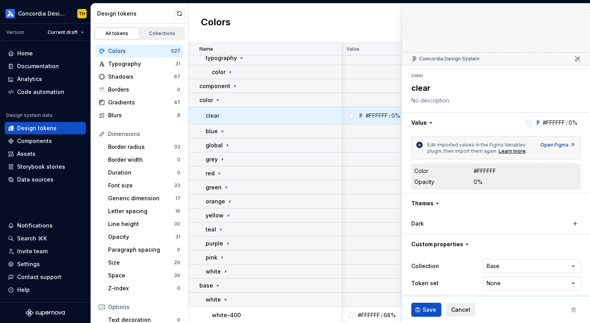
scroll to position [25, 0]
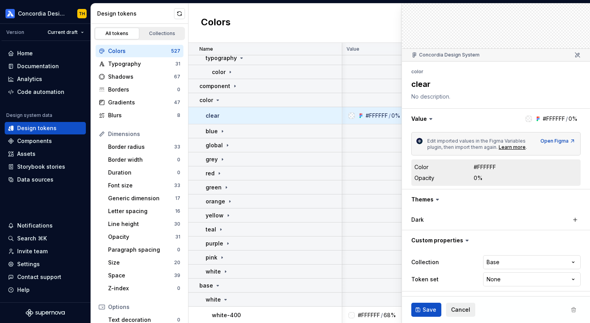
click at [488, 271] on div "Collection Base **** ********* **** Token set None **** **** ******** *********" at bounding box center [495, 271] width 169 height 34
click at [489, 279] on html "Concordia Design System TH Version Current draft Home Documentation Analytics C…" at bounding box center [295, 161] width 590 height 323
click at [438, 248] on html "Concordia Design System TH Version Current draft Home Documentation Analytics C…" at bounding box center [295, 161] width 590 height 323
click at [457, 311] on span "Cancel" at bounding box center [460, 310] width 19 height 8
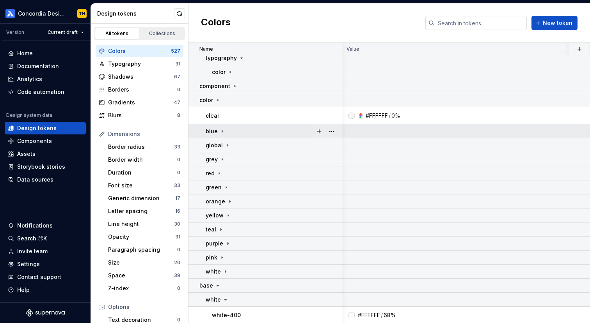
scroll to position [0, 0]
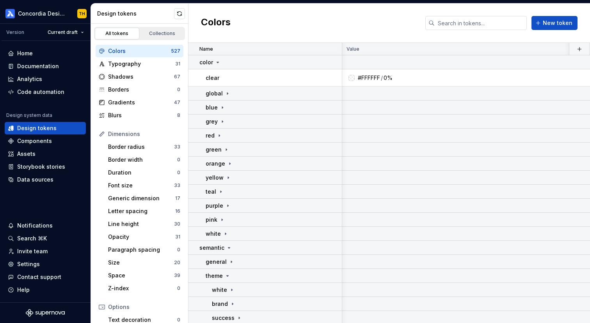
type textarea "*"
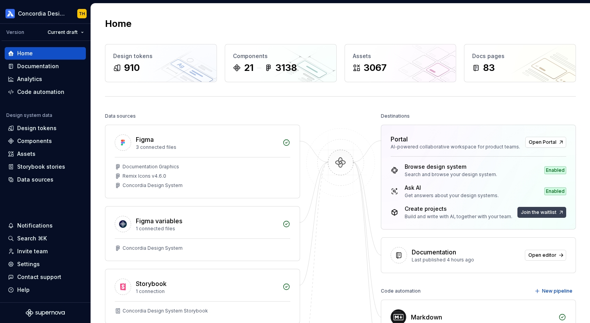
click at [546, 212] on span "Join the waitlist" at bounding box center [538, 212] width 35 height 6
click at [550, 208] on button "Join the waitlist" at bounding box center [541, 212] width 49 height 11
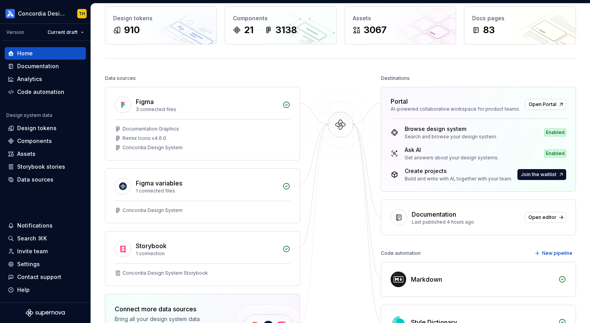
scroll to position [37, 0]
click at [56, 130] on div "Design tokens" at bounding box center [45, 128] width 75 height 8
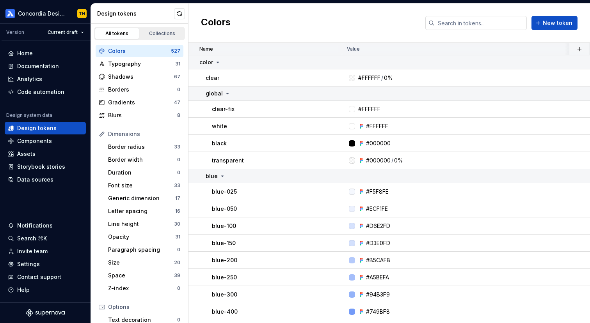
scroll to position [4, 0]
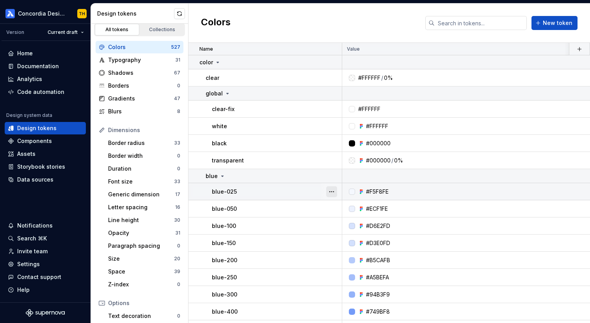
click at [333, 192] on button "button" at bounding box center [331, 191] width 11 height 11
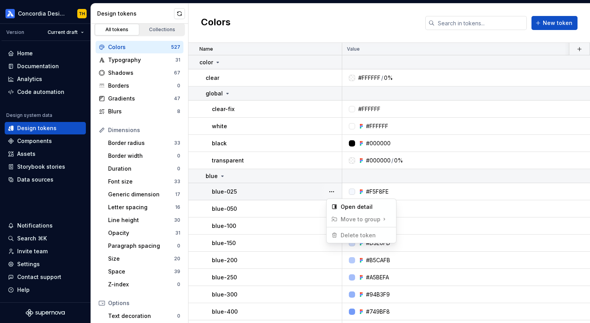
click at [353, 234] on span "Delete token" at bounding box center [353, 235] width 51 height 12
click at [345, 205] on div "Open detail" at bounding box center [365, 207] width 51 height 8
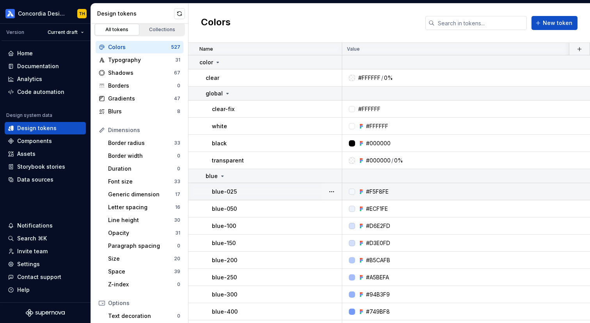
click at [291, 192] on div "blue-025" at bounding box center [276, 192] width 129 height 8
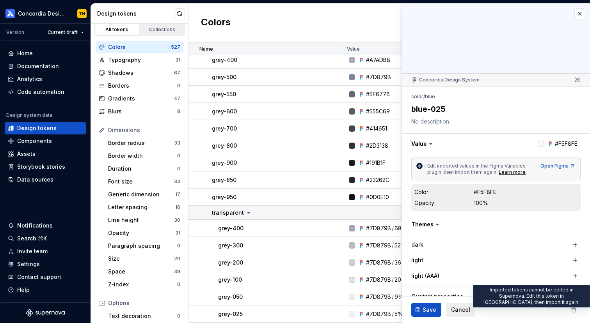
click at [572, 309] on span at bounding box center [573, 310] width 14 height 14
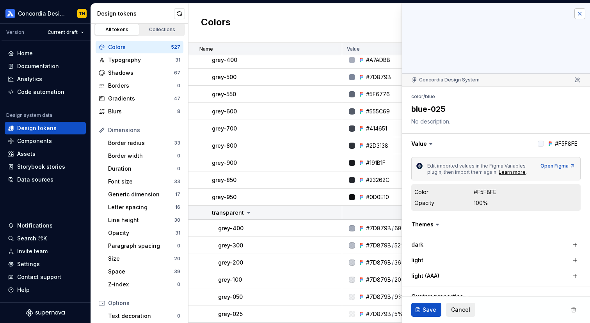
click at [579, 14] on button "button" at bounding box center [579, 13] width 11 height 11
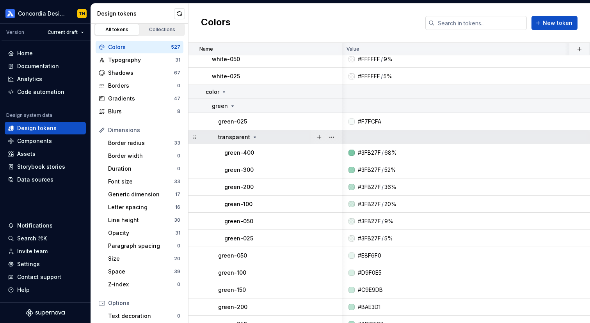
scroll to position [6474, 0]
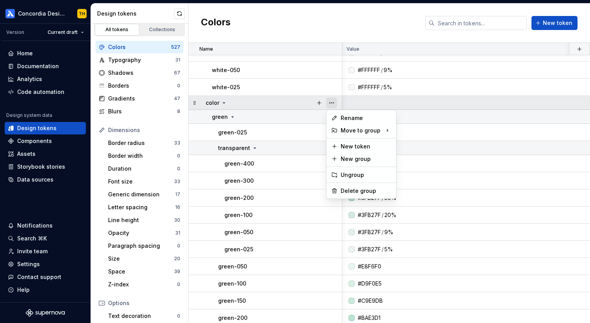
click at [330, 103] on button "button" at bounding box center [331, 103] width 11 height 11
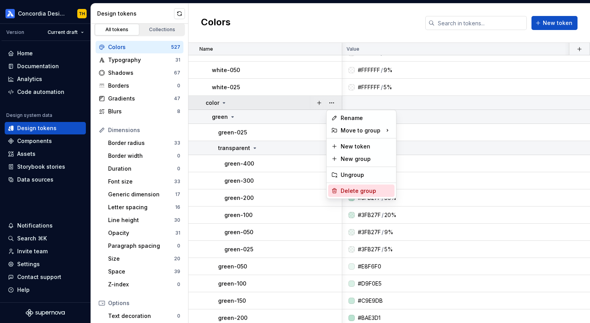
click at [348, 192] on div "Delete group" at bounding box center [365, 191] width 51 height 8
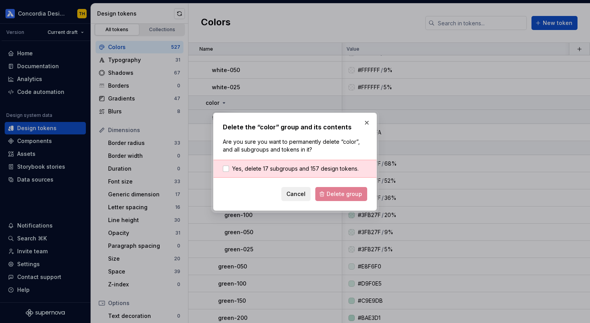
click at [292, 172] on div "Yes, delete 17 subgroups and 157 design tokens." at bounding box center [294, 169] width 163 height 18
click at [292, 168] on span "Yes, delete 17 subgroups and 157 design tokens." at bounding box center [295, 169] width 126 height 8
click at [335, 195] on span "Delete group" at bounding box center [343, 194] width 35 height 8
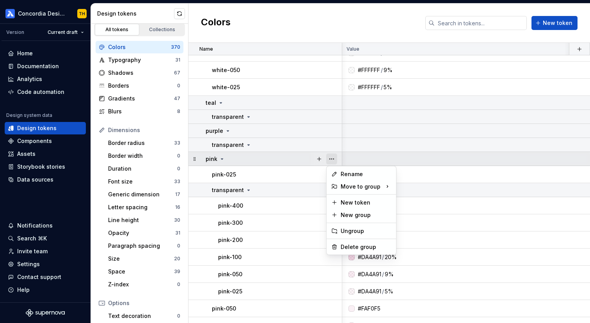
click at [331, 160] on button "button" at bounding box center [331, 159] width 11 height 11
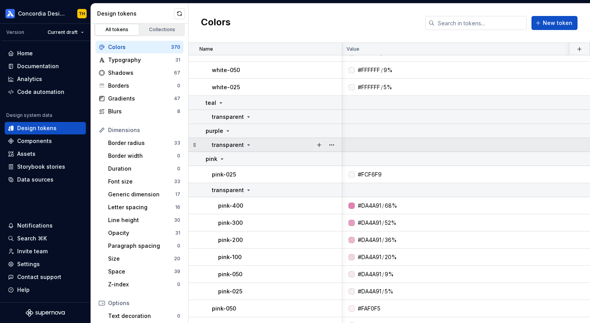
click at [295, 140] on html "Concordia Design System TH Version Current draft Home Documentation Analytics C…" at bounding box center [295, 161] width 590 height 323
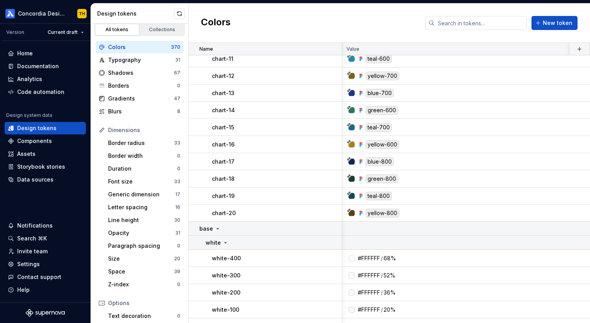
scroll to position [6209, 0]
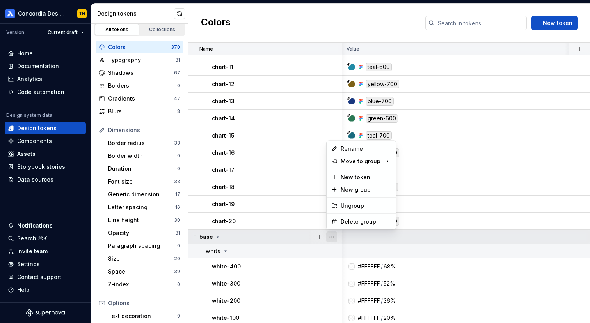
click at [332, 237] on button "button" at bounding box center [331, 237] width 11 height 11
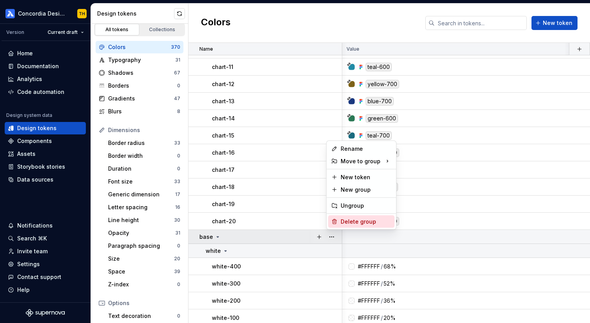
click at [340, 224] on div "Delete group" at bounding box center [361, 222] width 66 height 12
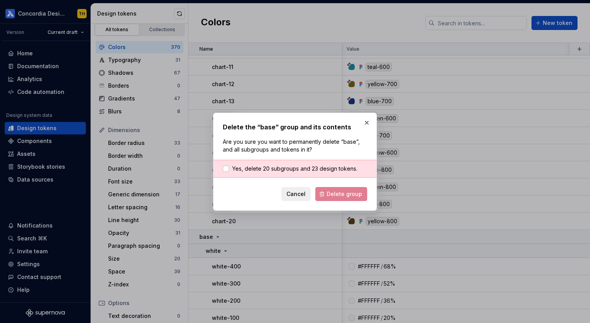
click at [313, 164] on div "Yes, delete 20 subgroups and 23 design tokens." at bounding box center [294, 169] width 163 height 18
click at [313, 168] on span "Yes, delete 20 subgroups and 23 design tokens." at bounding box center [294, 169] width 125 height 8
click at [370, 121] on button "button" at bounding box center [366, 122] width 11 height 11
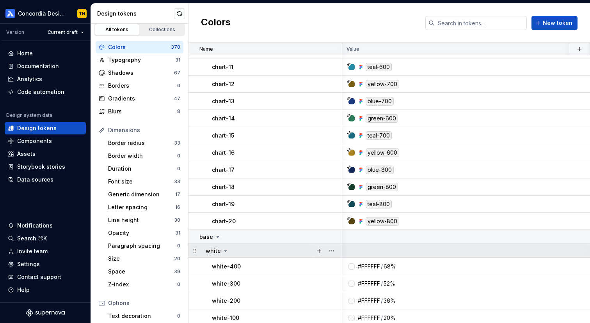
click at [227, 249] on icon at bounding box center [225, 251] width 6 height 6
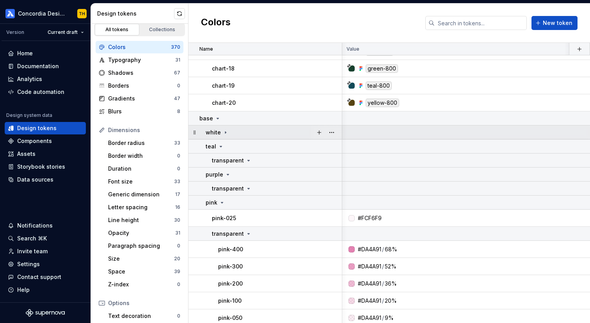
scroll to position [6335, 0]
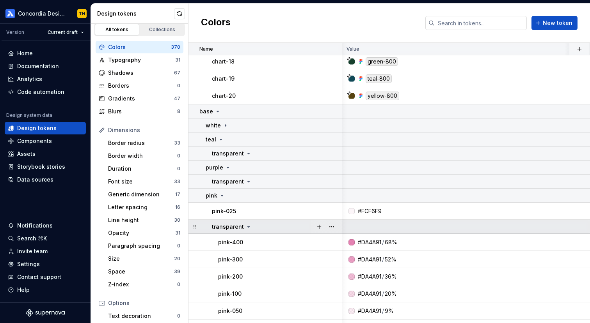
click at [245, 229] on icon at bounding box center [248, 227] width 6 height 6
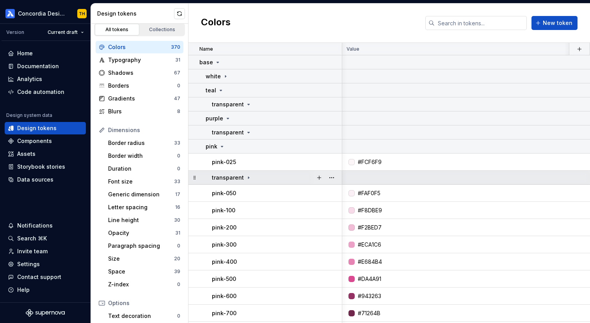
scroll to position [6399, 0]
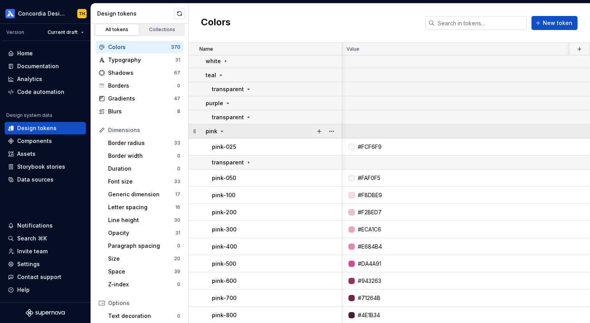
click at [220, 134] on div "pink" at bounding box center [216, 132] width 20 height 8
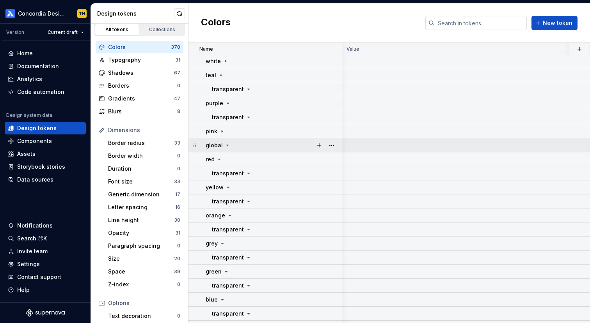
click at [229, 145] on icon at bounding box center [227, 145] width 6 height 6
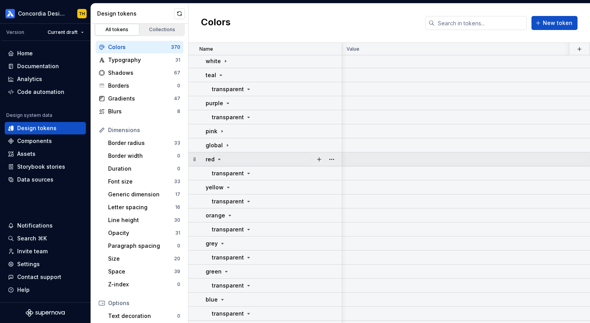
click at [232, 160] on div "red" at bounding box center [274, 160] width 136 height 8
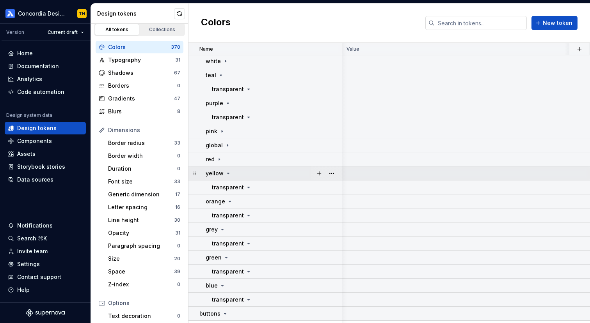
click at [236, 175] on div "yellow" at bounding box center [274, 174] width 136 height 8
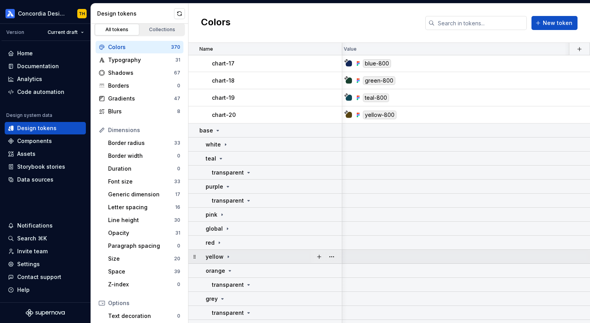
scroll to position [6292, 3]
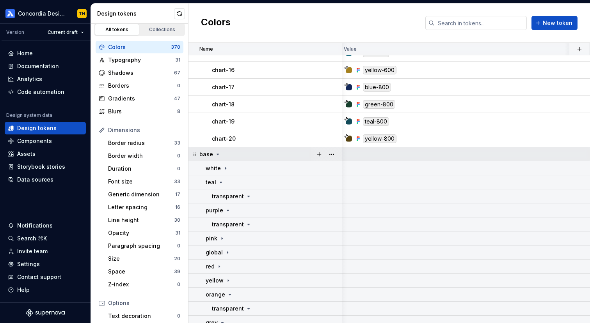
click at [337, 153] on div at bounding box center [325, 154] width 33 height 14
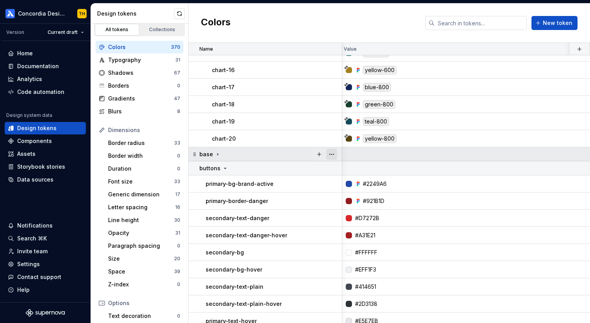
click at [334, 153] on button "button" at bounding box center [331, 154] width 11 height 11
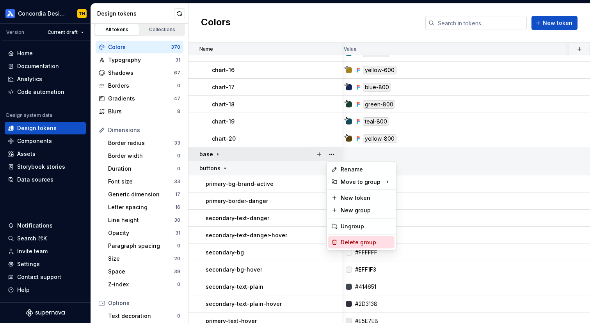
click at [350, 239] on div "Delete group" at bounding box center [365, 243] width 51 height 8
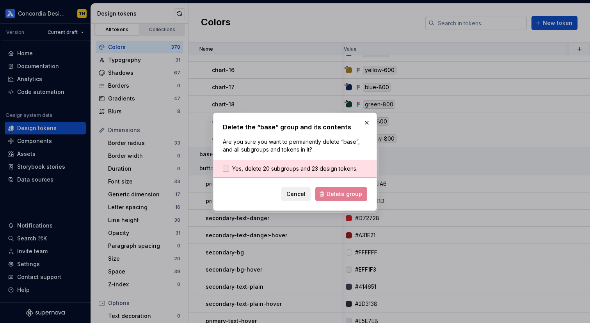
click at [317, 169] on span "Yes, delete 20 subgroups and 23 design tokens." at bounding box center [294, 169] width 125 height 8
click at [329, 198] on button "Delete group" at bounding box center [341, 194] width 52 height 14
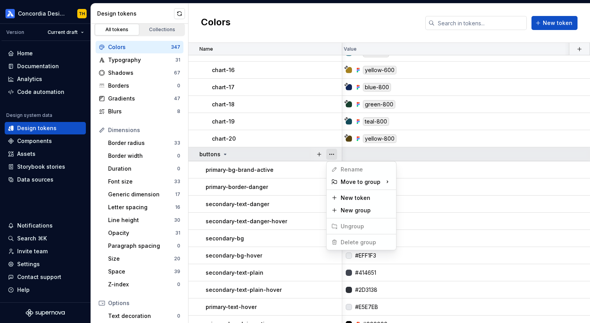
click at [333, 154] on button "button" at bounding box center [331, 154] width 11 height 11
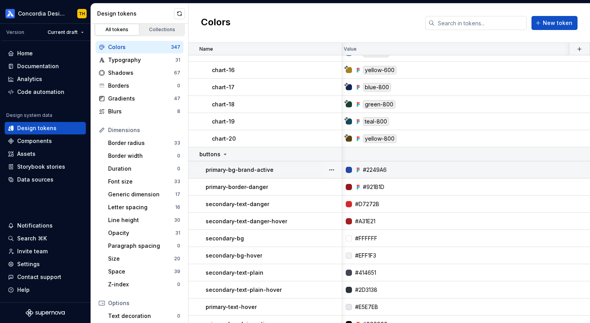
click at [284, 171] on html "Concordia Design System TH Version Current draft Home Documentation Analytics C…" at bounding box center [295, 161] width 590 height 323
click at [331, 172] on button "button" at bounding box center [331, 170] width 11 height 11
click at [299, 176] on html "Concordia Design System TH Version Current draft Home Documentation Analytics C…" at bounding box center [295, 161] width 590 height 323
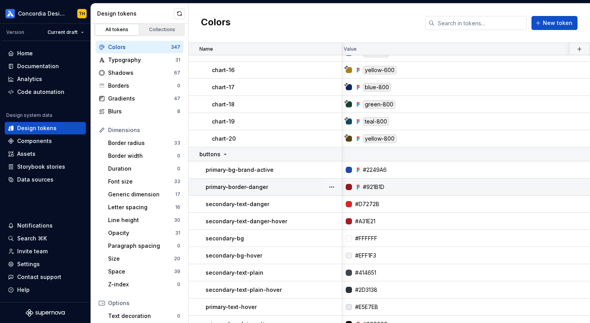
scroll to position [6319, 3]
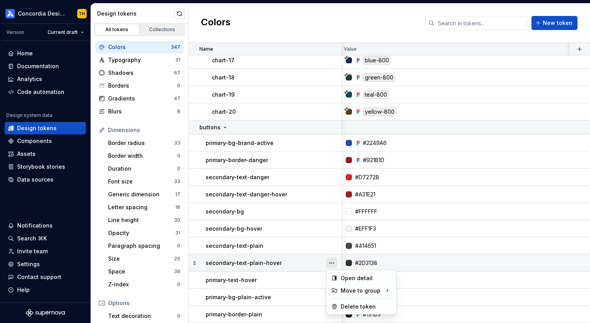
click at [332, 263] on button "button" at bounding box center [331, 263] width 11 height 11
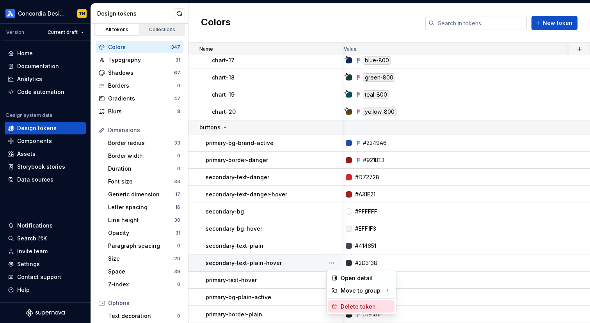
click at [349, 307] on div "Delete token" at bounding box center [365, 307] width 51 height 8
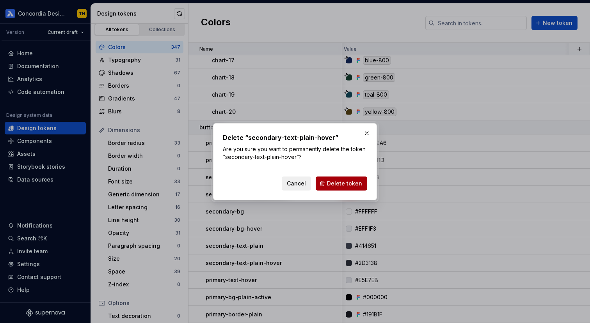
click at [340, 181] on span "Delete token" at bounding box center [344, 184] width 35 height 8
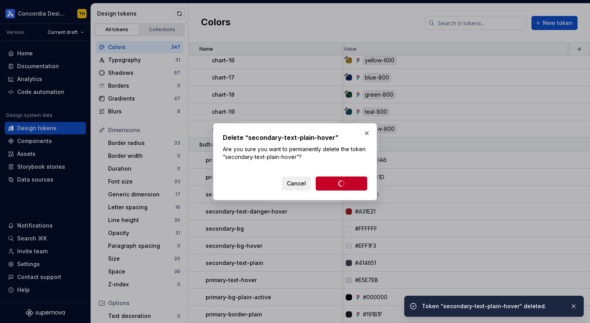
scroll to position [6302, 3]
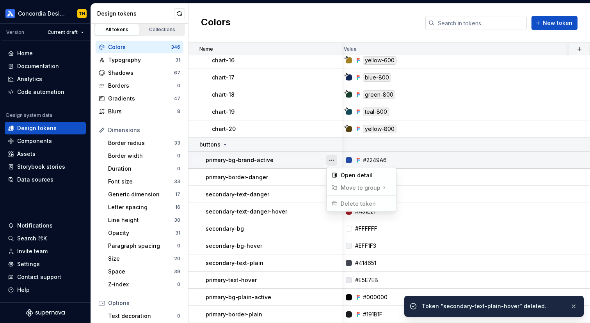
click at [333, 161] on button "button" at bounding box center [331, 160] width 11 height 11
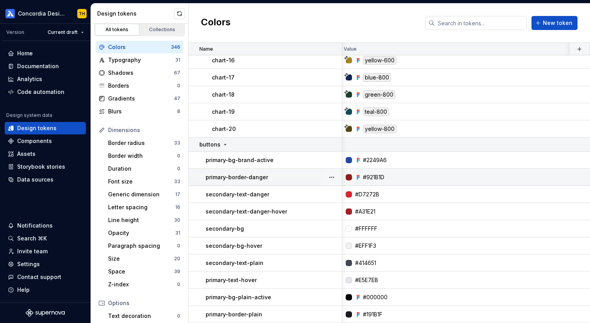
click at [303, 173] on html "Concordia Design System TH Version Current draft Home Documentation Analytics C…" at bounding box center [295, 161] width 590 height 323
click at [328, 176] on button "button" at bounding box center [331, 177] width 11 height 11
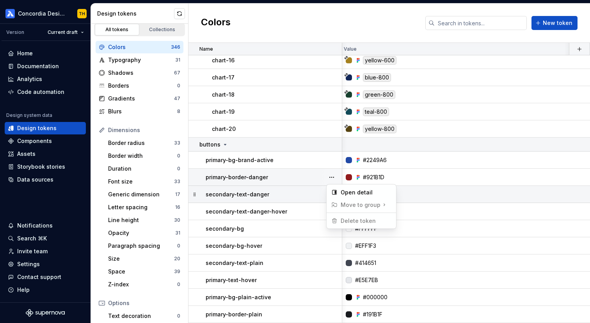
click at [297, 189] on html "Concordia Design System TH Version Current draft Home Documentation Analytics C…" at bounding box center [295, 161] width 590 height 323
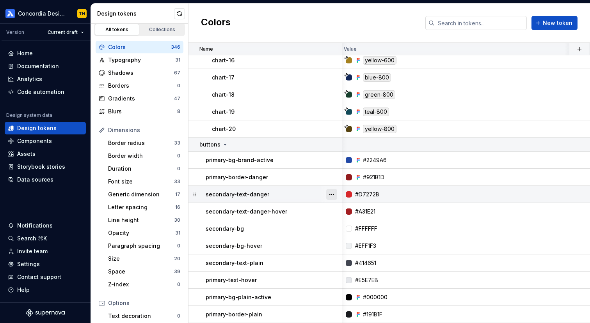
click at [331, 194] on button "button" at bounding box center [331, 194] width 11 height 11
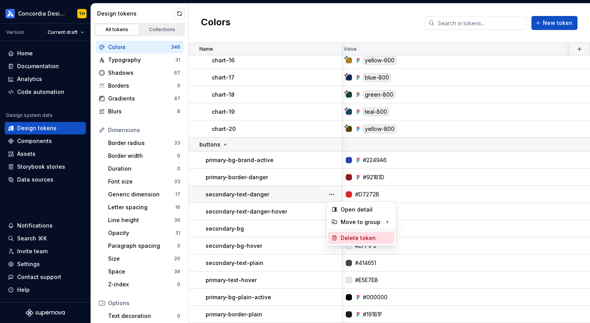
click at [344, 240] on div "Delete token" at bounding box center [365, 238] width 51 height 8
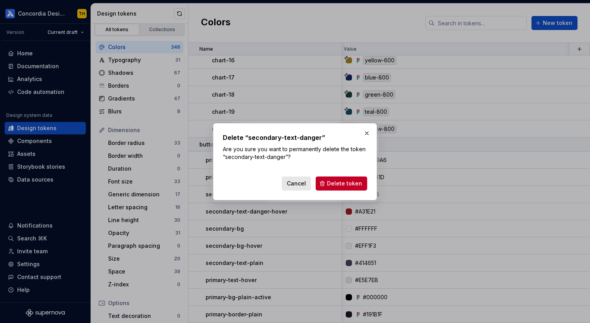
click at [302, 186] on span "Cancel" at bounding box center [296, 184] width 19 height 8
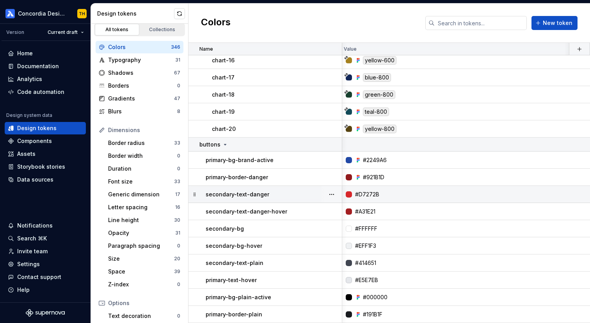
click at [195, 195] on icon at bounding box center [195, 195] width 6 height 6
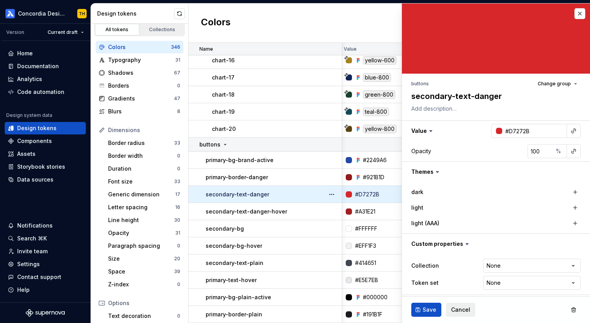
click at [357, 238] on td "#EFF1F3" at bounding box center [518, 246] width 359 height 17
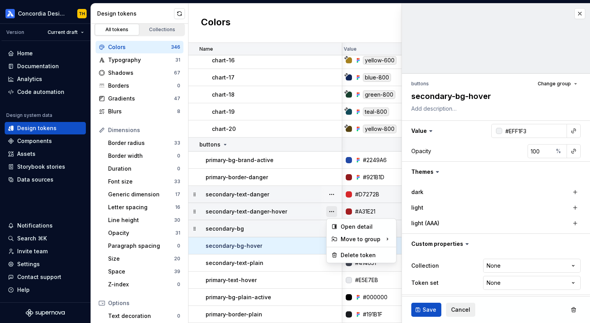
click at [330, 213] on button "button" at bounding box center [331, 211] width 11 height 11
click at [344, 255] on div "Delete token" at bounding box center [365, 256] width 51 height 8
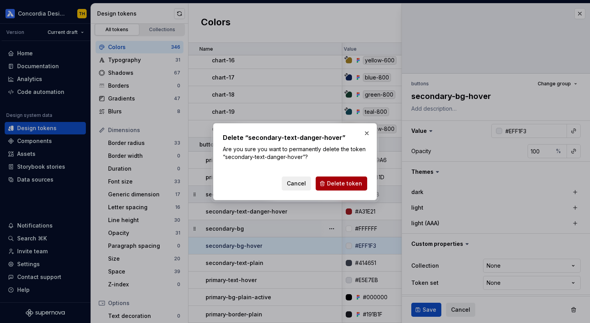
click at [334, 187] on span "Delete token" at bounding box center [344, 184] width 35 height 8
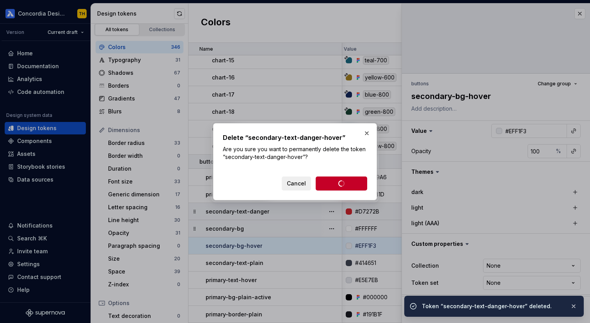
scroll to position [6285, 3]
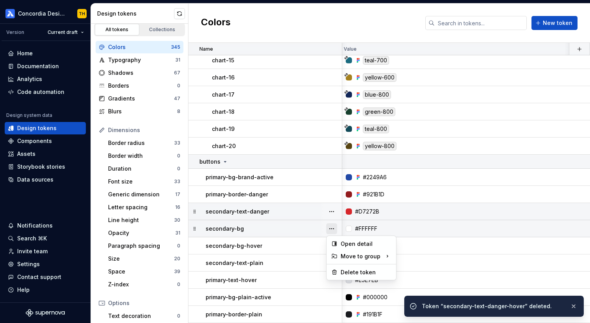
click at [332, 227] on button "button" at bounding box center [331, 228] width 11 height 11
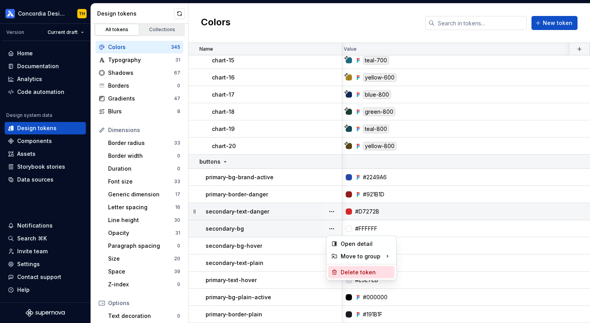
click at [340, 273] on div "Delete token" at bounding box center [361, 272] width 66 height 12
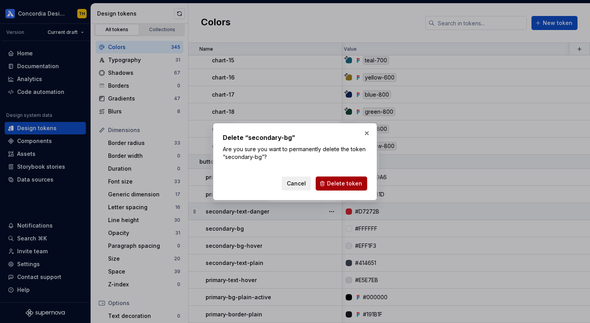
click at [345, 184] on span "Delete token" at bounding box center [344, 184] width 35 height 8
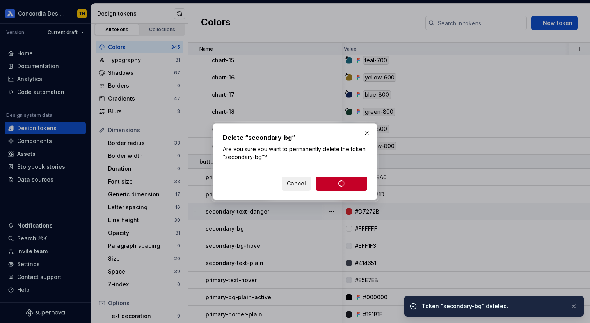
scroll to position [6267, 3]
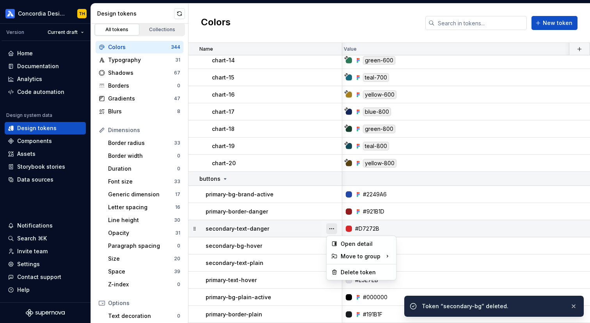
click at [335, 228] on button "button" at bounding box center [331, 228] width 11 height 11
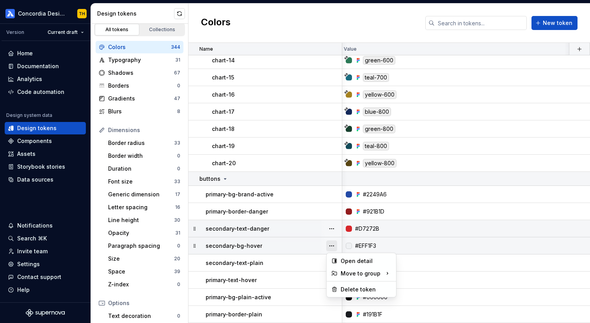
click at [331, 246] on button "button" at bounding box center [331, 246] width 11 height 11
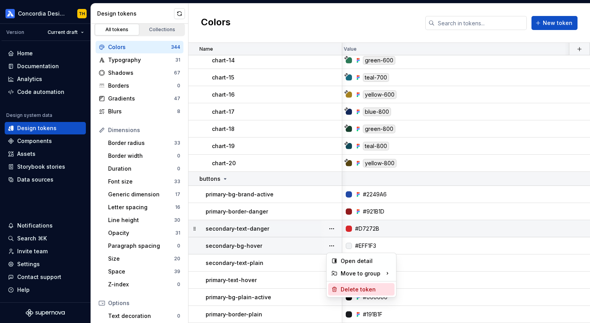
click at [335, 287] on icon at bounding box center [334, 290] width 6 height 6
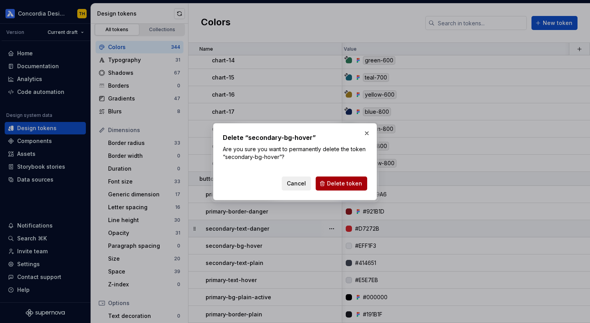
click at [351, 185] on span "Delete token" at bounding box center [344, 184] width 35 height 8
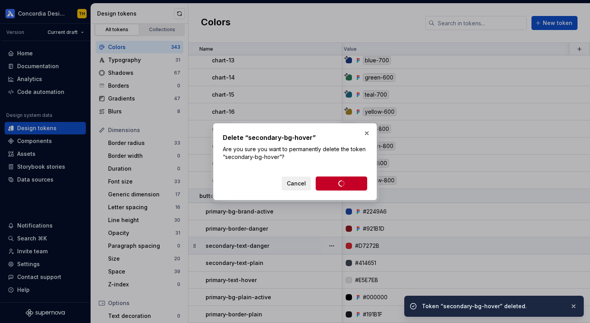
scroll to position [6250, 3]
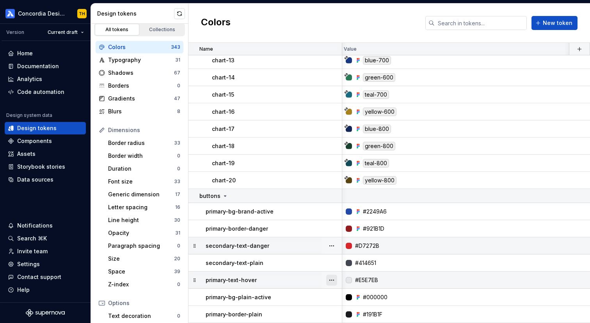
click at [333, 279] on button "button" at bounding box center [331, 280] width 11 height 11
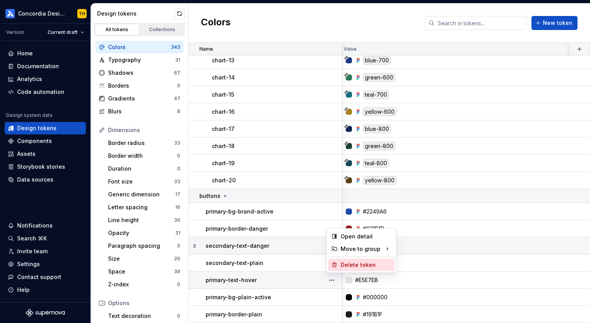
click at [341, 270] on div "Delete token" at bounding box center [361, 265] width 66 height 12
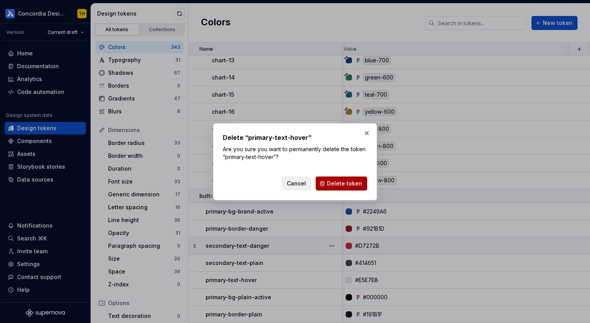
click at [340, 184] on span "Delete token" at bounding box center [344, 184] width 35 height 8
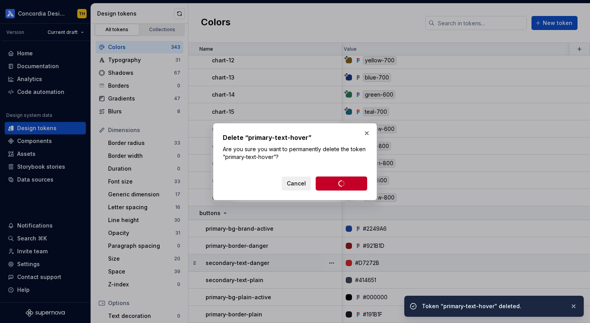
scroll to position [6233, 3]
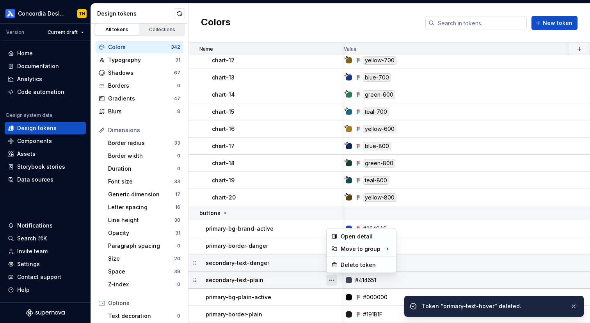
click at [332, 283] on button "button" at bounding box center [331, 280] width 11 height 11
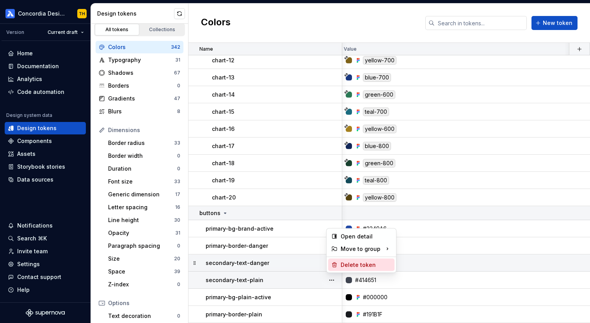
click at [345, 266] on div "Delete token" at bounding box center [365, 265] width 51 height 8
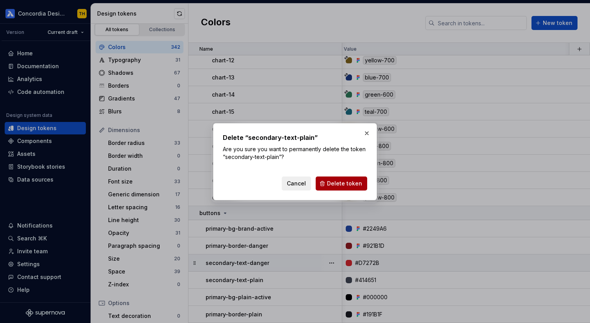
click at [344, 184] on span "Delete token" at bounding box center [344, 184] width 35 height 8
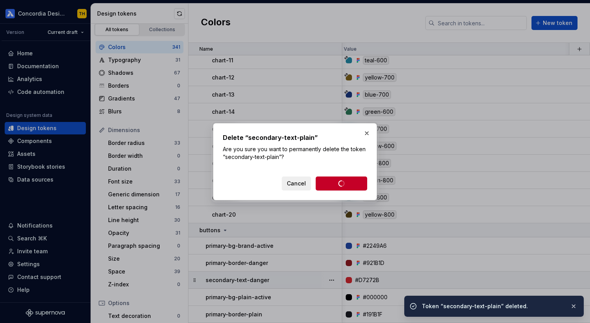
scroll to position [6216, 3]
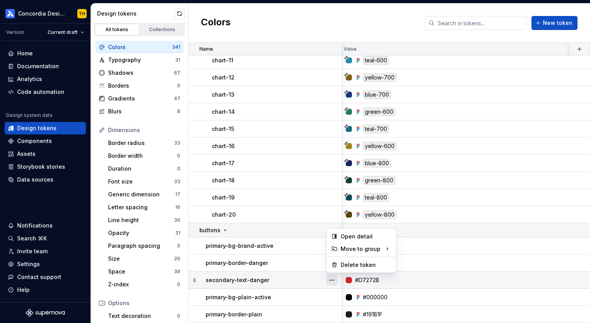
click at [332, 283] on button "button" at bounding box center [331, 280] width 11 height 11
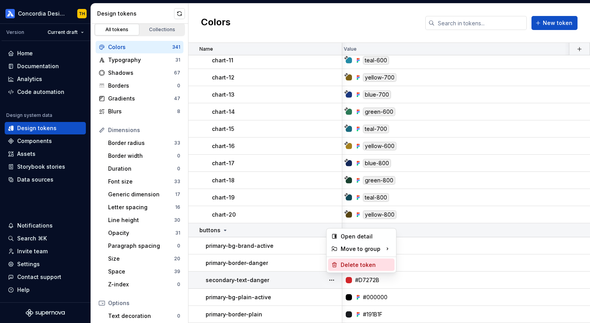
click at [348, 266] on div "Delete token" at bounding box center [365, 265] width 51 height 8
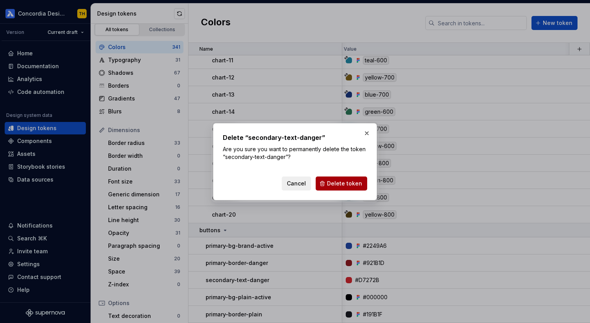
click at [332, 184] on span "Delete token" at bounding box center [344, 184] width 35 height 8
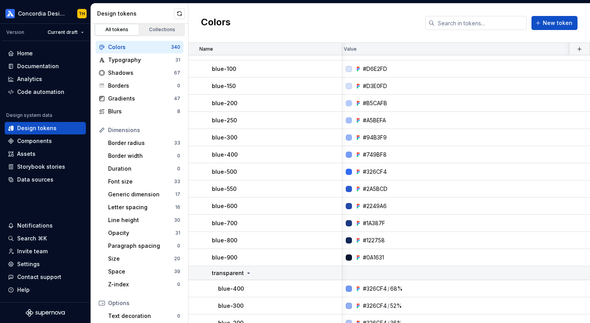
scroll to position [0, 3]
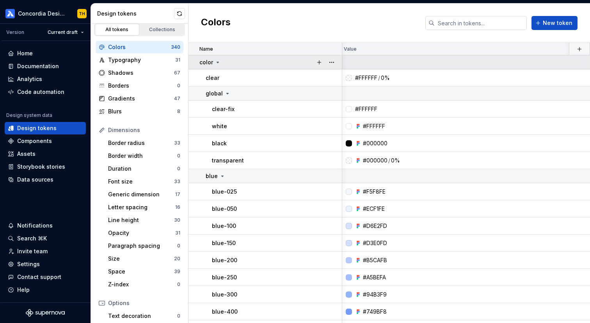
click at [217, 60] on icon at bounding box center [218, 62] width 6 height 6
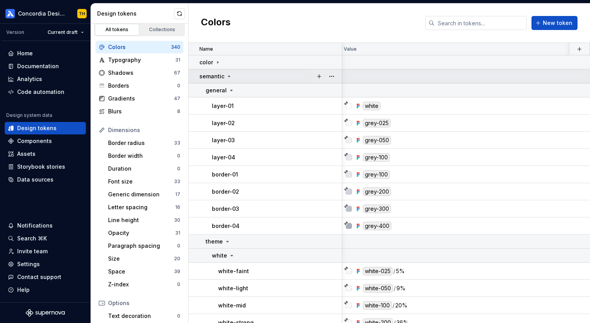
click at [228, 76] on icon at bounding box center [229, 76] width 2 height 1
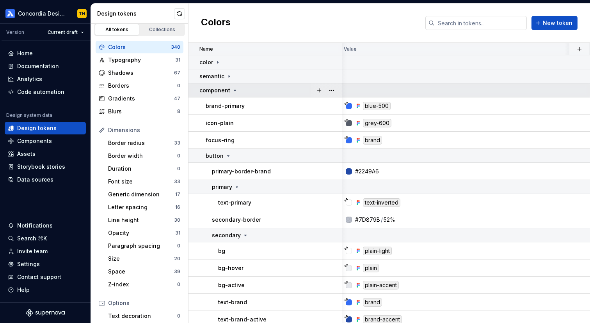
click at [229, 89] on p "component" at bounding box center [214, 91] width 31 height 8
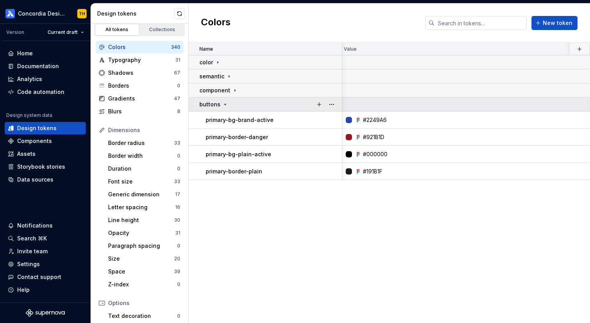
click at [225, 104] on icon at bounding box center [225, 104] width 2 height 1
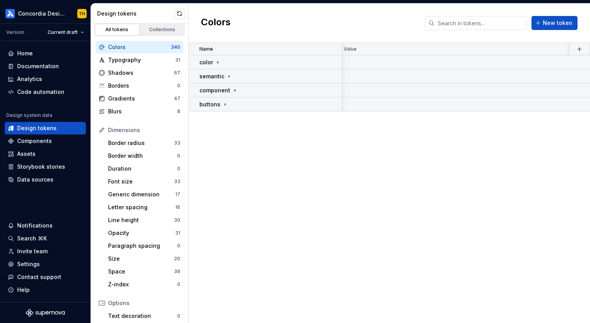
click at [250, 142] on div "Name Value light light (AAA) Collection dark Token set Description Last updated…" at bounding box center [388, 183] width 401 height 280
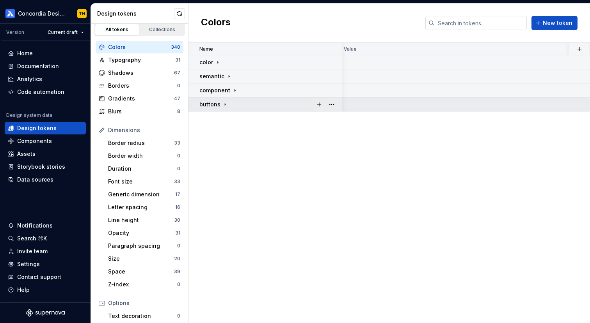
click at [222, 103] on icon at bounding box center [225, 104] width 6 height 6
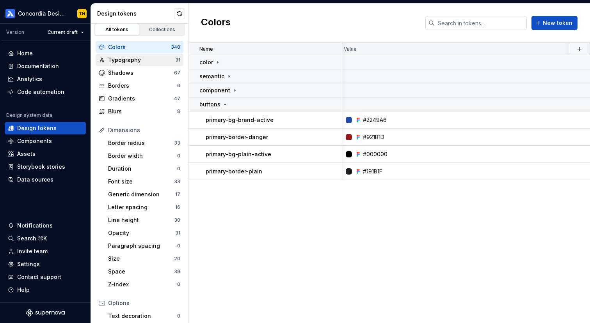
click at [146, 62] on div "Typography" at bounding box center [141, 60] width 67 height 8
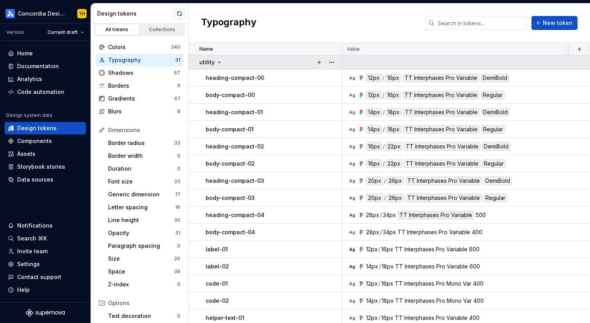
click at [219, 63] on icon at bounding box center [219, 62] width 6 height 6
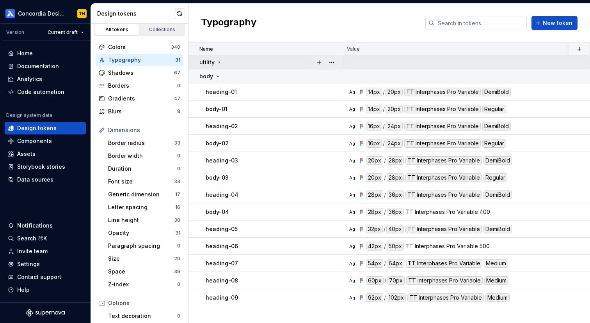
click at [218, 60] on icon at bounding box center [219, 62] width 6 height 6
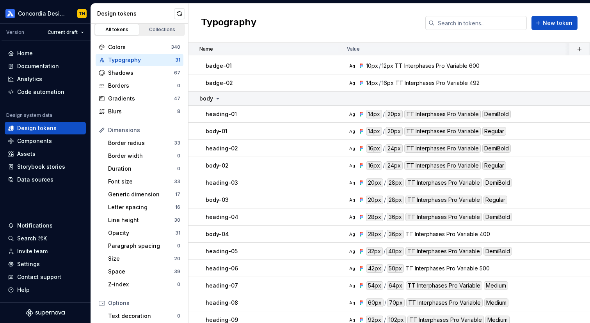
scroll to position [292, 0]
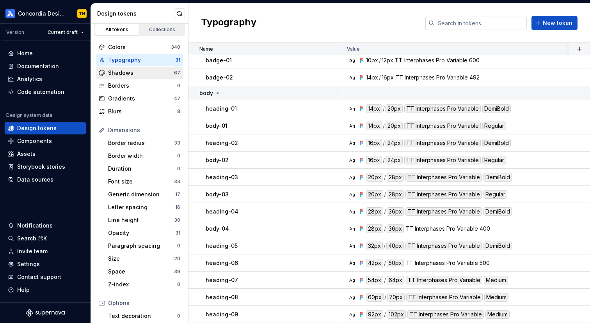
click at [143, 76] on div "Shadows" at bounding box center [141, 73] width 66 height 8
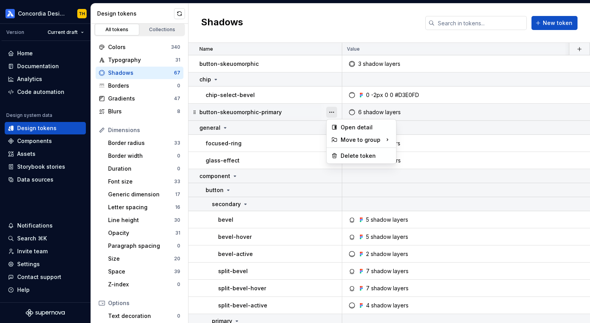
click at [334, 113] on button "button" at bounding box center [331, 112] width 11 height 11
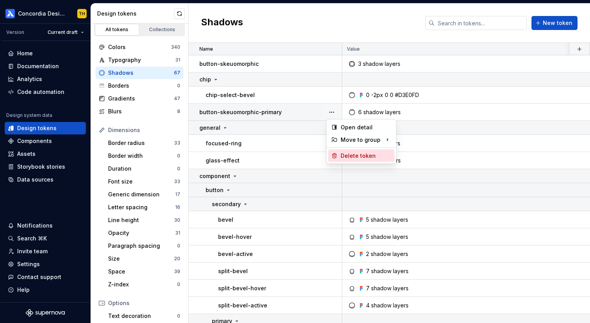
click at [348, 153] on div "Delete token" at bounding box center [365, 156] width 51 height 8
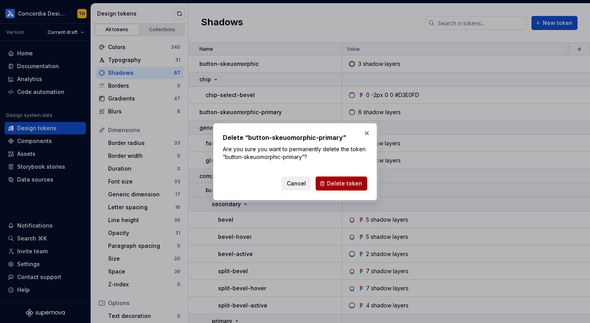
click at [351, 186] on span "Delete token" at bounding box center [344, 184] width 35 height 8
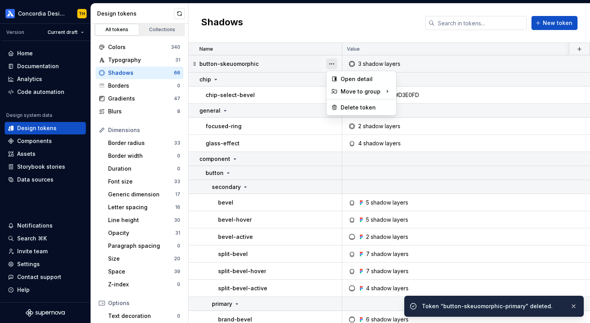
click at [330, 64] on button "button" at bounding box center [331, 64] width 11 height 11
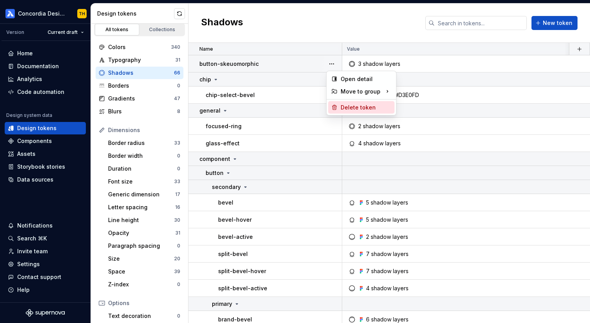
click at [339, 105] on div "Delete token" at bounding box center [361, 107] width 66 height 12
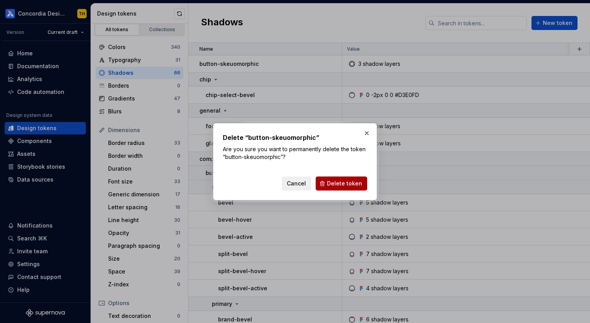
click at [342, 186] on span "Delete token" at bounding box center [344, 184] width 35 height 8
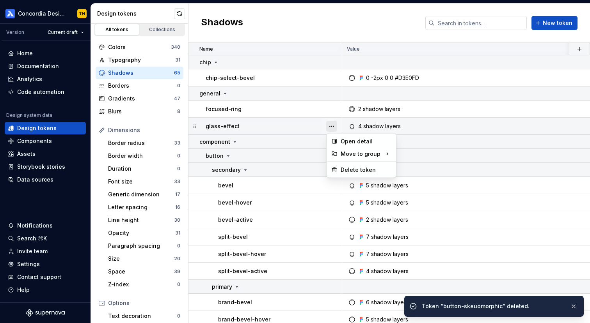
click at [333, 128] on button "button" at bounding box center [331, 126] width 11 height 11
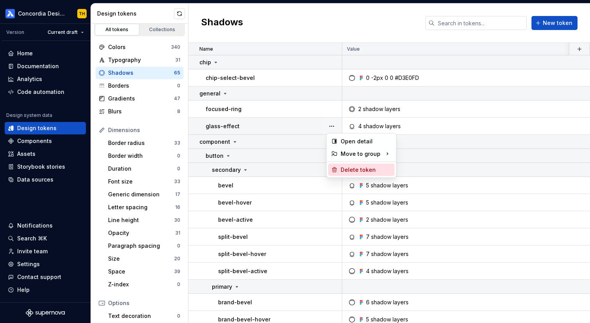
click at [342, 171] on div "Delete token" at bounding box center [365, 170] width 51 height 8
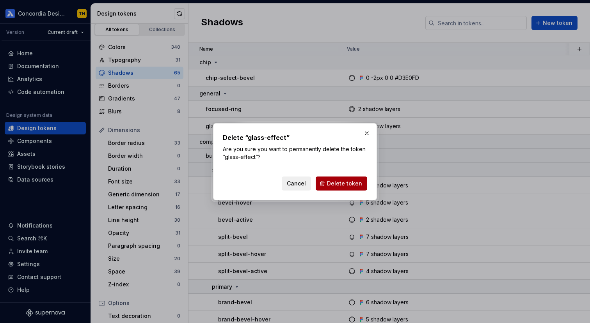
click at [348, 181] on span "Delete token" at bounding box center [344, 184] width 35 height 8
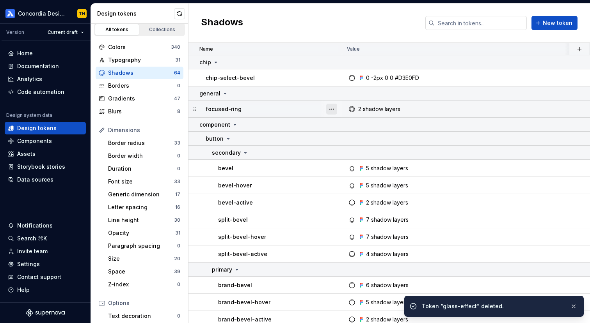
click at [332, 106] on button "button" at bounding box center [331, 109] width 11 height 11
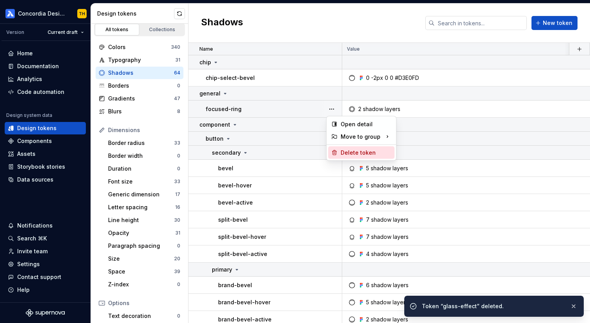
click at [344, 152] on div "Delete token" at bounding box center [365, 153] width 51 height 8
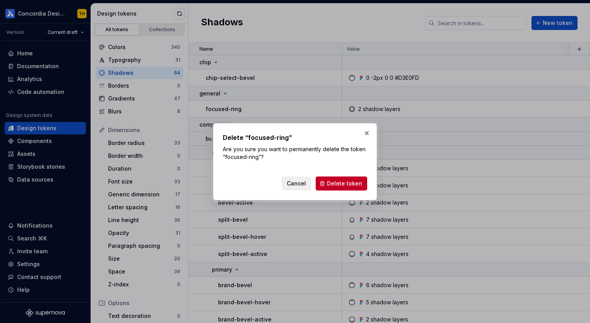
click at [341, 176] on div "Cancel Delete token" at bounding box center [295, 182] width 144 height 17
click at [341, 179] on button "Delete token" at bounding box center [341, 184] width 51 height 14
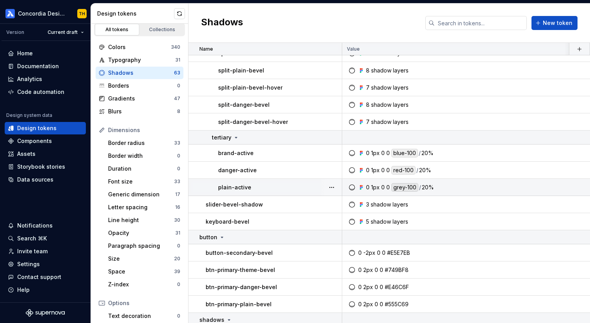
scroll to position [419, 0]
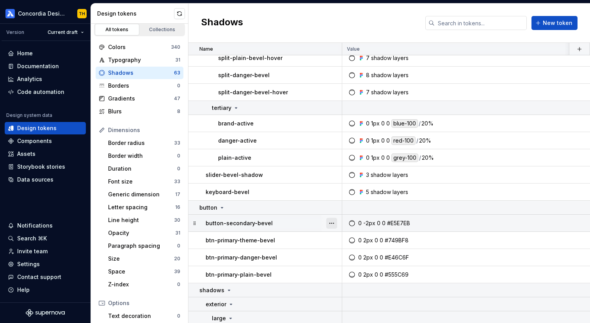
click at [333, 223] on button "button" at bounding box center [331, 223] width 11 height 11
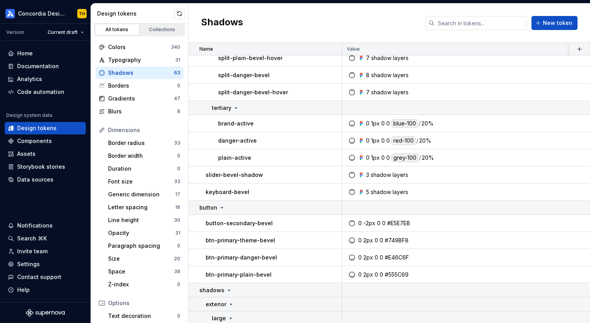
click at [326, 212] on html "Concordia Design System TH Version Current draft Home Documentation Analytics C…" at bounding box center [295, 161] width 590 height 323
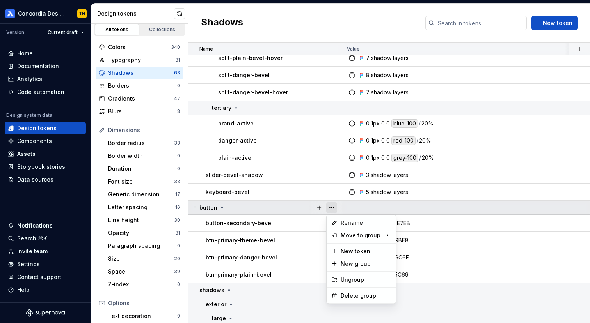
click at [328, 211] on button "button" at bounding box center [331, 207] width 11 height 11
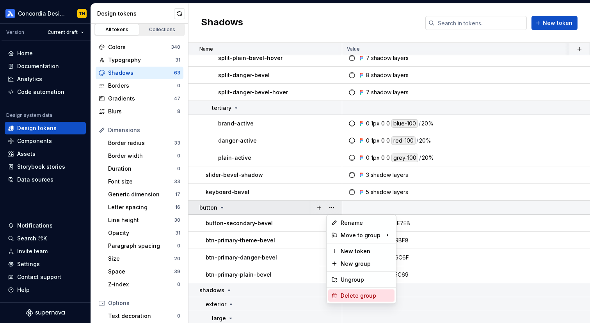
click at [357, 295] on div "Delete group" at bounding box center [365, 296] width 51 height 8
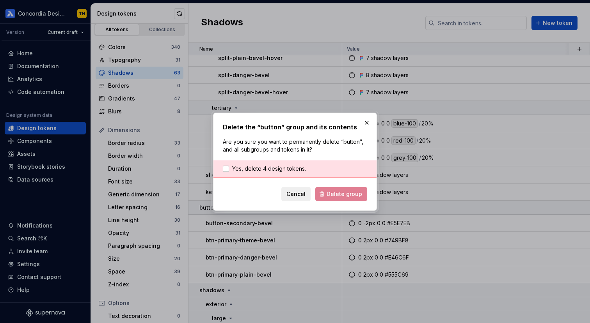
click at [284, 175] on div "Yes, delete 4 design tokens." at bounding box center [294, 169] width 163 height 18
click at [284, 169] on span "Yes, delete 4 design tokens." at bounding box center [269, 169] width 74 height 8
click at [332, 196] on span "Delete group" at bounding box center [343, 194] width 35 height 8
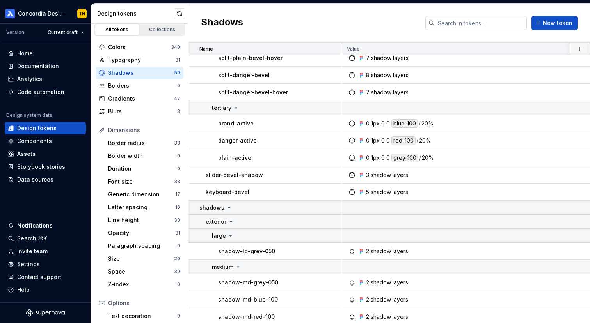
scroll to position [449, 0]
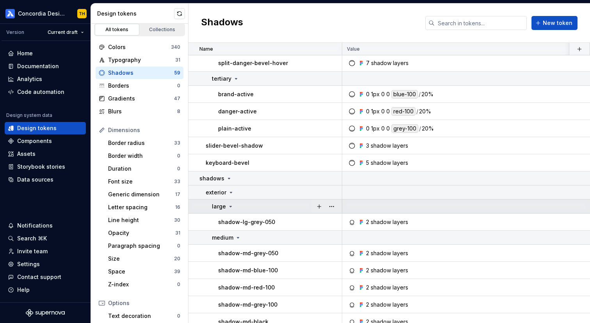
click at [233, 205] on div "large" at bounding box center [276, 207] width 129 height 8
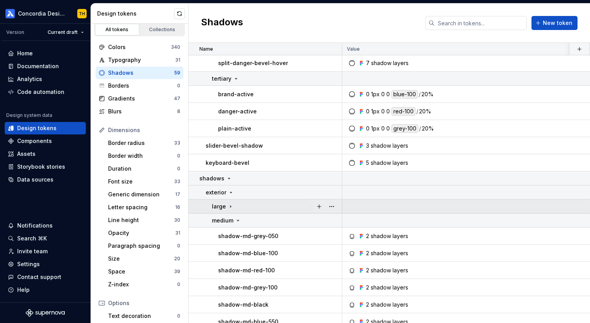
click at [233, 205] on div "large" at bounding box center [276, 207] width 129 height 8
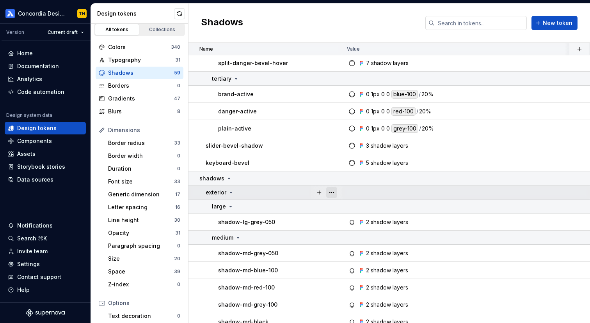
click at [330, 192] on button "button" at bounding box center [331, 192] width 11 height 11
click at [261, 196] on html "Concordia Design System TH Version Current draft Home Documentation Analytics C…" at bounding box center [295, 161] width 590 height 323
click at [228, 192] on icon at bounding box center [231, 193] width 6 height 6
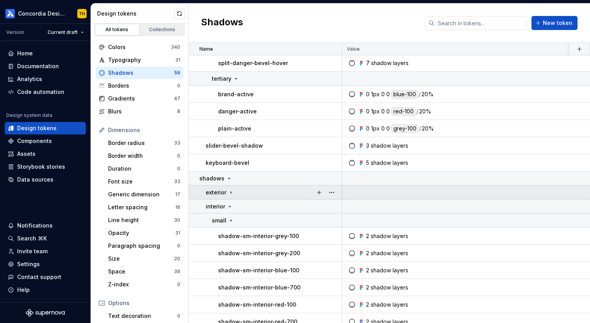
click at [228, 192] on icon at bounding box center [231, 193] width 6 height 6
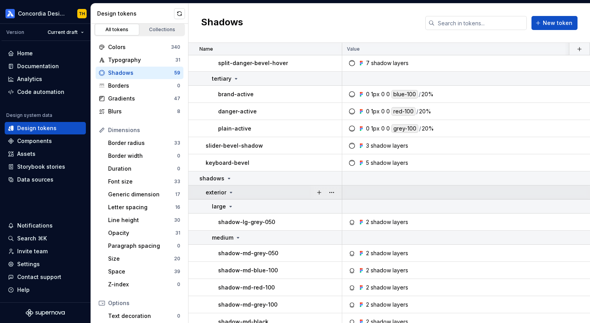
click at [228, 194] on icon at bounding box center [231, 193] width 6 height 6
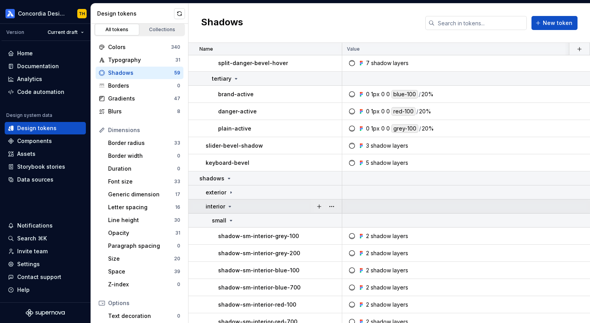
click at [229, 210] on td "interior" at bounding box center [265, 207] width 154 height 14
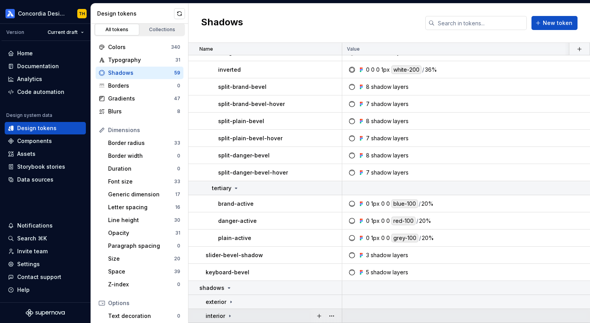
scroll to position [339, 0]
click at [223, 312] on p "interior" at bounding box center [216, 316] width 20 height 8
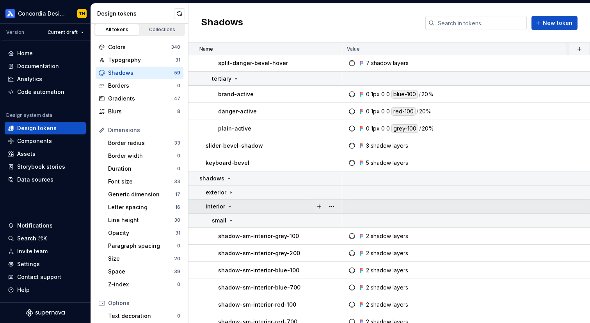
scroll to position [487, 0]
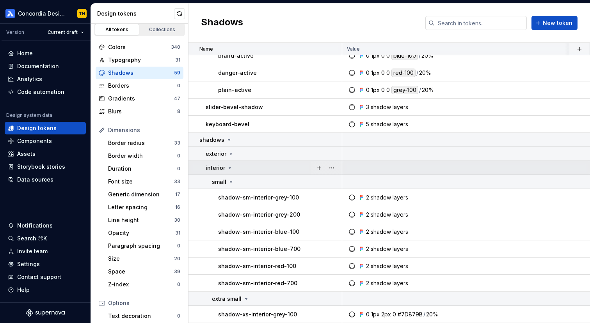
click at [231, 166] on icon at bounding box center [230, 168] width 6 height 6
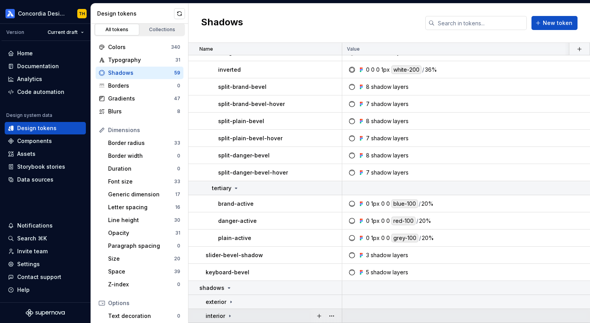
scroll to position [339, 0]
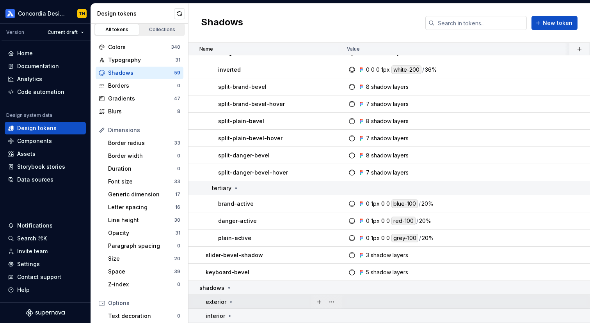
click at [231, 305] on div "exterior" at bounding box center [220, 302] width 28 height 8
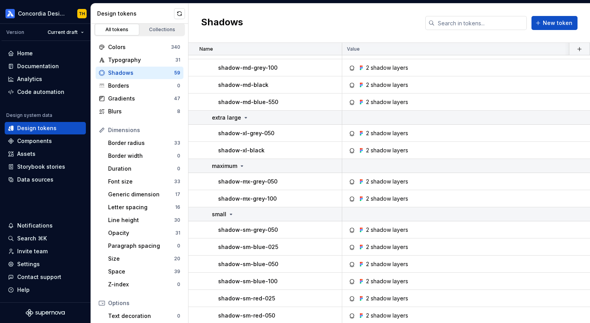
scroll to position [835, 0]
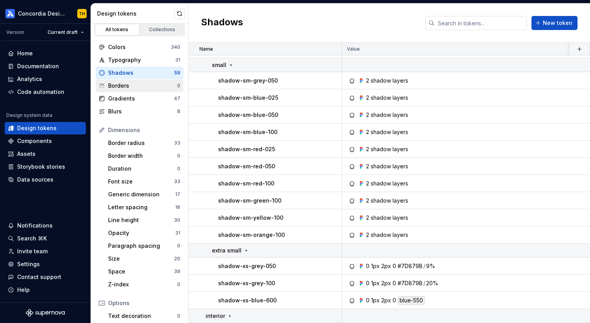
click at [139, 84] on div "Borders" at bounding box center [142, 86] width 69 height 8
click at [137, 86] on div "Borders" at bounding box center [142, 86] width 69 height 8
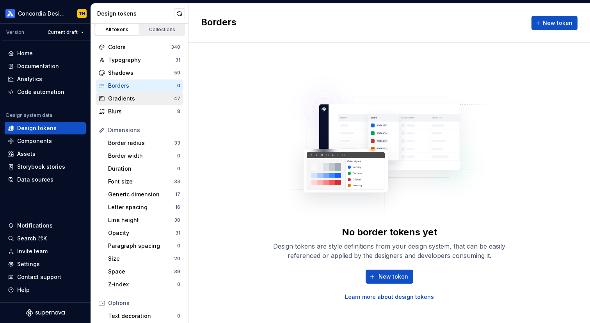
click at [140, 98] on div "Gradients" at bounding box center [141, 99] width 66 height 8
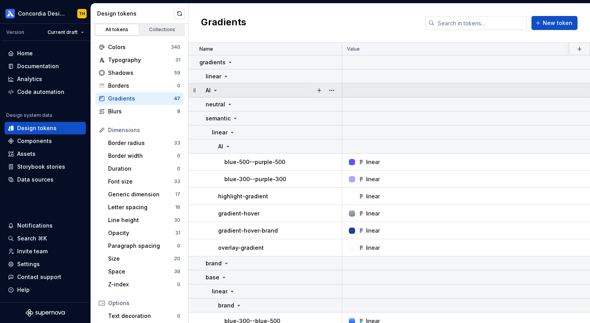
click at [216, 90] on icon at bounding box center [215, 90] width 6 height 6
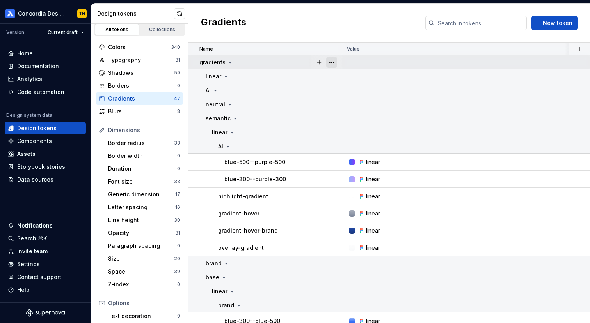
click at [332, 62] on button "button" at bounding box center [331, 62] width 11 height 11
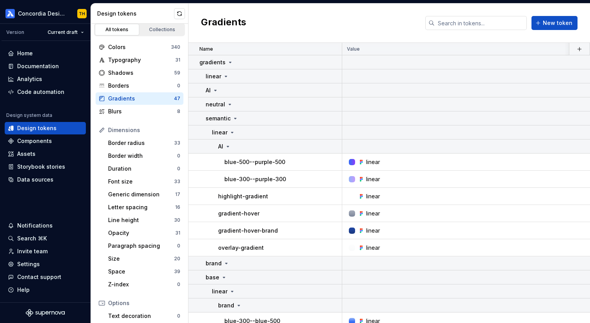
click at [310, 76] on html "Concordia Design System TH Version Current draft Home Documentation Analytics C…" at bounding box center [295, 161] width 590 height 323
click at [333, 76] on button "button" at bounding box center [331, 76] width 11 height 11
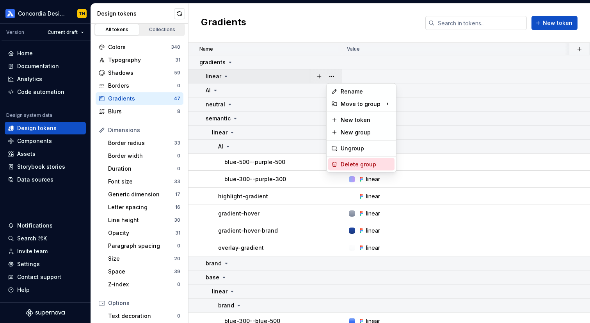
click at [341, 162] on div "Delete group" at bounding box center [365, 165] width 51 height 8
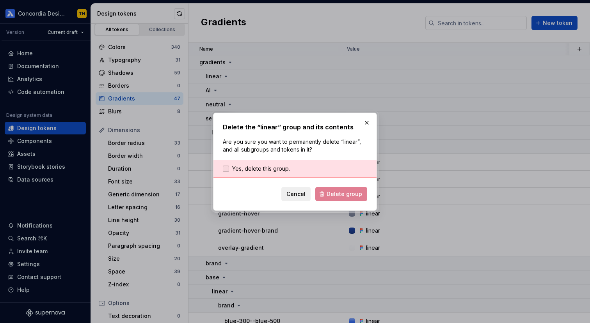
click at [288, 169] on span "Yes, delete this group." at bounding box center [261, 169] width 58 height 8
click at [330, 194] on span "Delete group" at bounding box center [343, 194] width 35 height 8
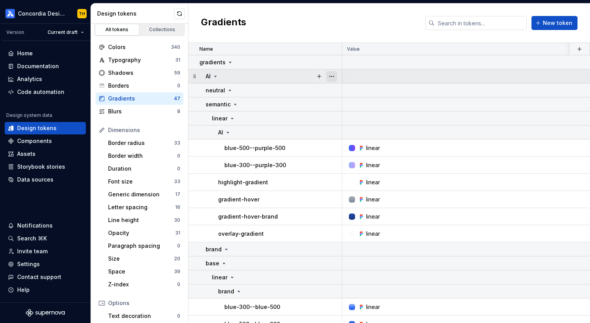
click at [335, 75] on button "button" at bounding box center [331, 76] width 11 height 11
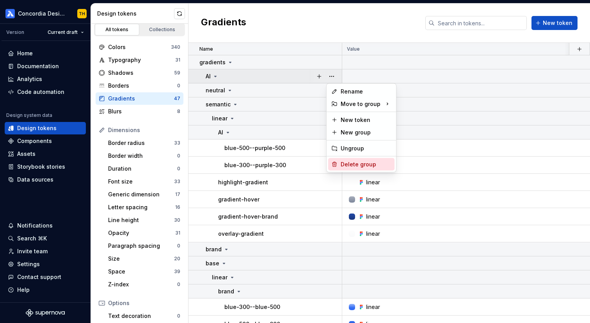
click at [337, 159] on div "Delete group" at bounding box center [361, 164] width 66 height 12
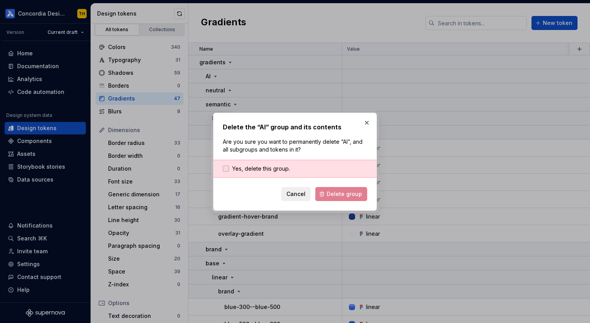
click at [285, 170] on span "Yes, delete this group." at bounding box center [261, 169] width 58 height 8
click at [325, 189] on button "Delete group" at bounding box center [341, 194] width 52 height 14
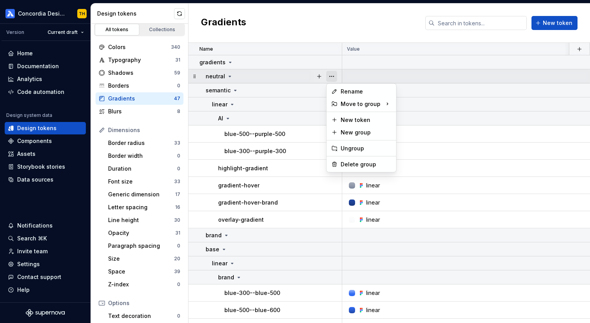
click at [332, 76] on button "button" at bounding box center [331, 76] width 11 height 11
click at [334, 166] on icon at bounding box center [334, 164] width 6 height 6
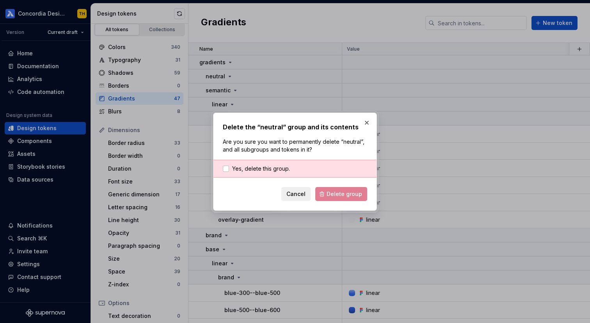
click at [284, 175] on div "Yes, delete this group." at bounding box center [294, 169] width 163 height 18
click at [284, 172] on span "Yes, delete this group." at bounding box center [261, 169] width 58 height 8
click at [332, 195] on span "Delete group" at bounding box center [343, 194] width 35 height 8
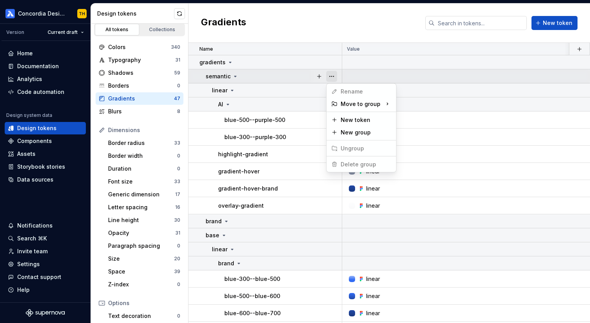
click at [334, 78] on button "button" at bounding box center [331, 76] width 11 height 11
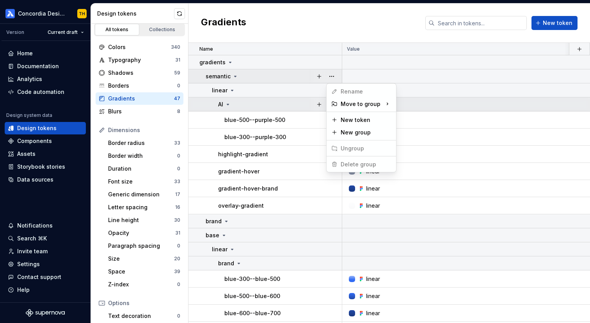
click at [290, 100] on html "Concordia Design System TH Version Current draft Home Documentation Analytics C…" at bounding box center [295, 161] width 590 height 323
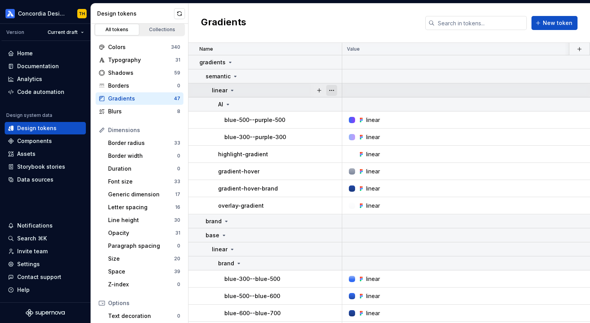
click at [328, 93] on button "button" at bounding box center [331, 90] width 11 height 11
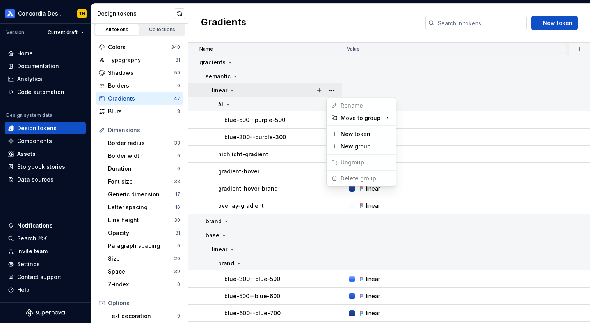
click at [315, 100] on html "Concordia Design System TH Version Current draft Home Documentation Analytics C…" at bounding box center [295, 161] width 590 height 323
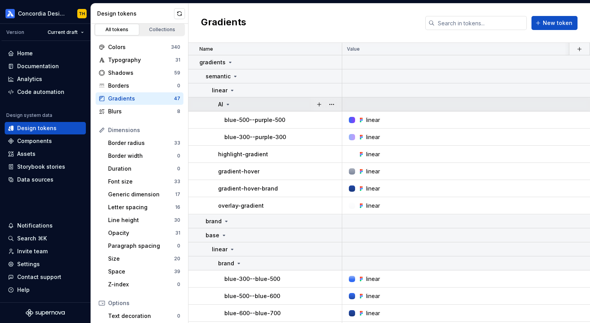
click at [224, 103] on div "AI" at bounding box center [224, 105] width 13 height 8
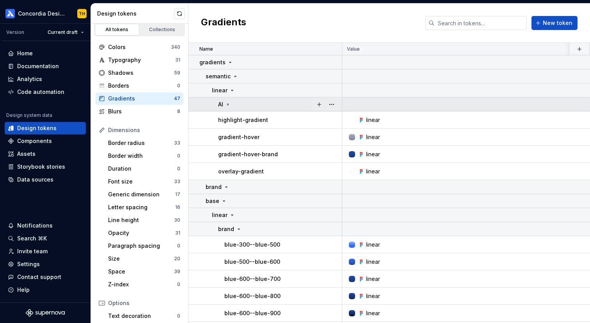
click at [224, 103] on div "AI" at bounding box center [224, 105] width 13 height 8
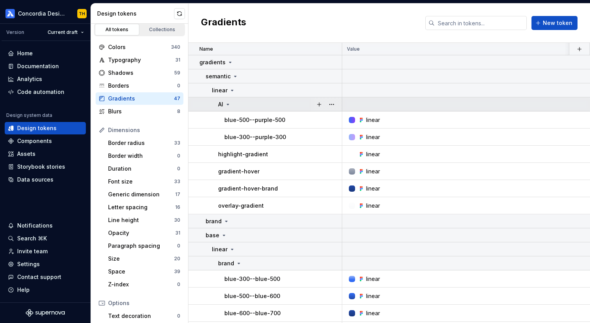
click at [231, 106] on div "AI" at bounding box center [224, 105] width 13 height 8
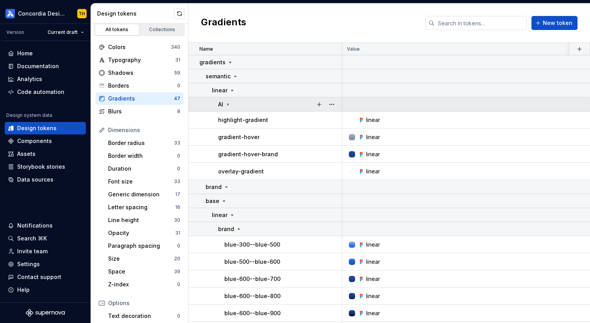
click at [231, 106] on icon at bounding box center [228, 104] width 6 height 6
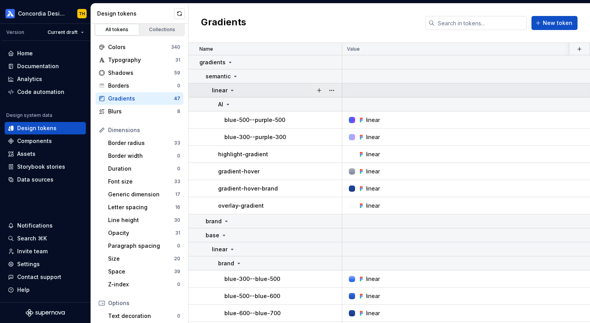
click at [229, 96] on td "linear" at bounding box center [265, 90] width 154 height 14
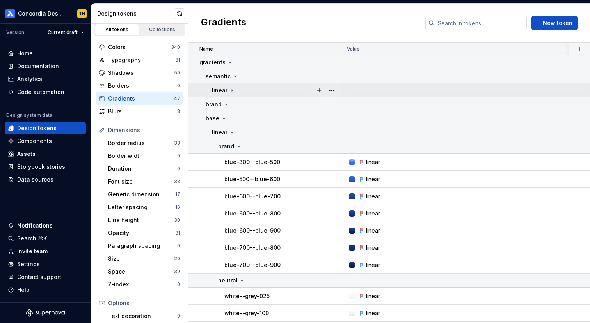
click at [229, 96] on td "linear" at bounding box center [265, 90] width 154 height 14
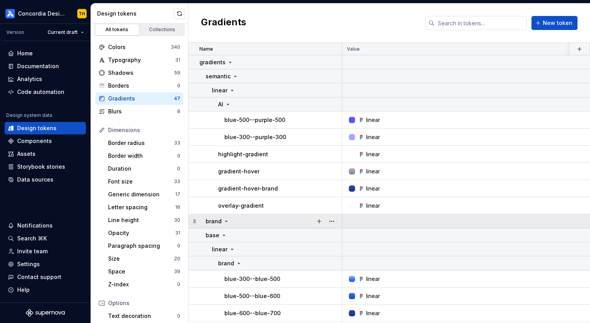
click at [223, 225] on td "brand" at bounding box center [265, 222] width 154 height 14
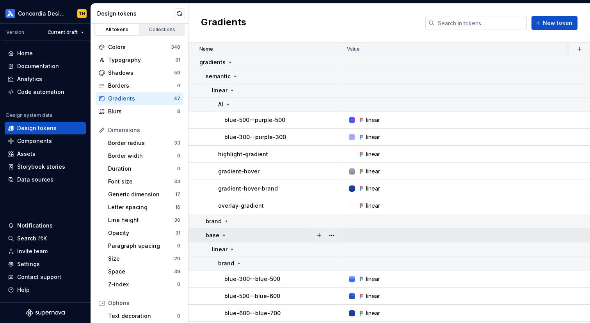
click at [226, 235] on div "base" at bounding box center [274, 236] width 136 height 8
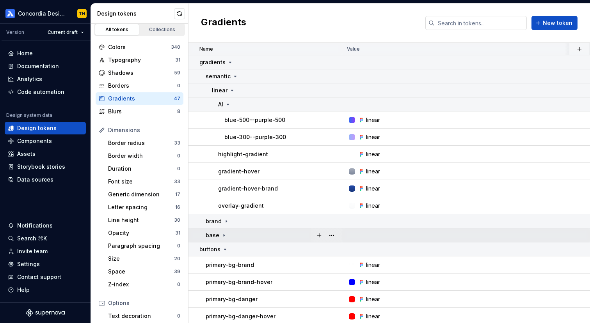
click at [226, 235] on div "base" at bounding box center [274, 236] width 136 height 8
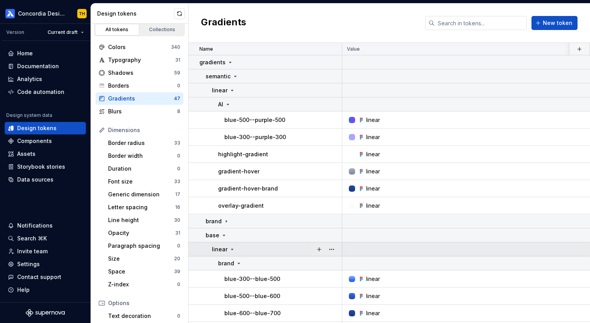
click at [232, 248] on icon at bounding box center [232, 249] width 6 height 6
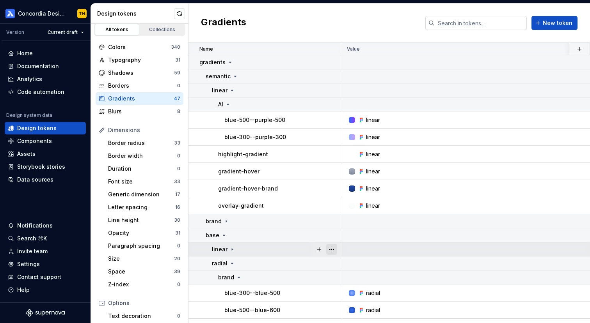
click at [332, 246] on button "button" at bounding box center [331, 249] width 11 height 11
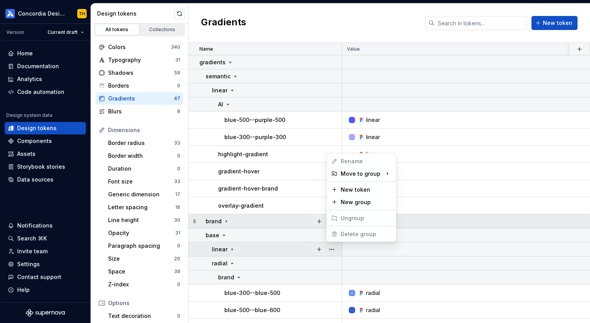
click at [286, 218] on html "Concordia Design System TH Version Current draft Home Documentation Analytics C…" at bounding box center [295, 161] width 590 height 323
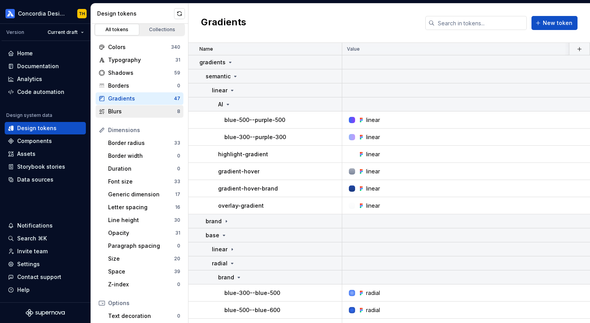
click at [125, 113] on div "Blurs" at bounding box center [142, 112] width 69 height 8
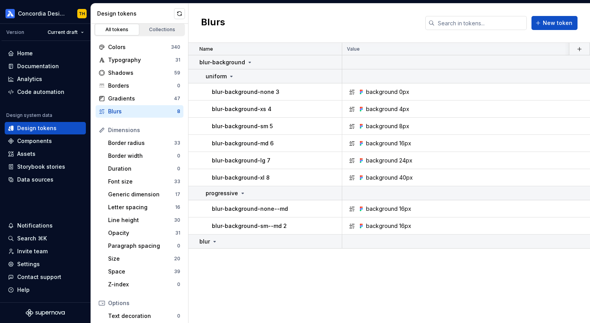
click at [127, 112] on div "Blurs" at bounding box center [142, 112] width 69 height 8
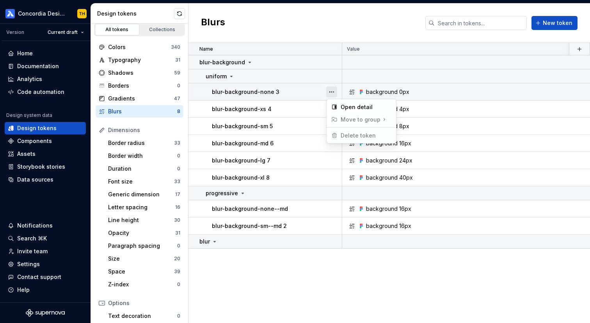
click at [331, 91] on button "button" at bounding box center [331, 92] width 11 height 11
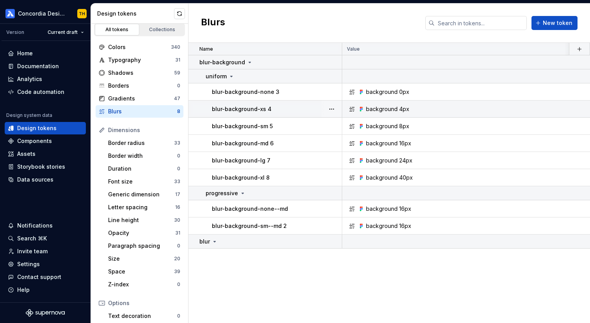
click at [303, 105] on html "Concordia Design System TH Version Current draft Home Documentation Analytics C…" at bounding box center [295, 161] width 590 height 323
click at [260, 109] on p "blur-background-xs 4" at bounding box center [242, 109] width 60 height 8
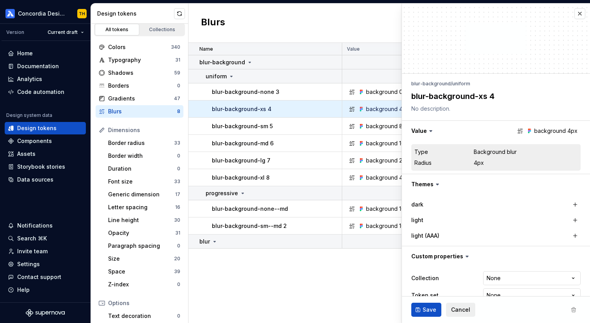
click at [460, 92] on textarea "blur-background-xs 4" at bounding box center [494, 96] width 169 height 14
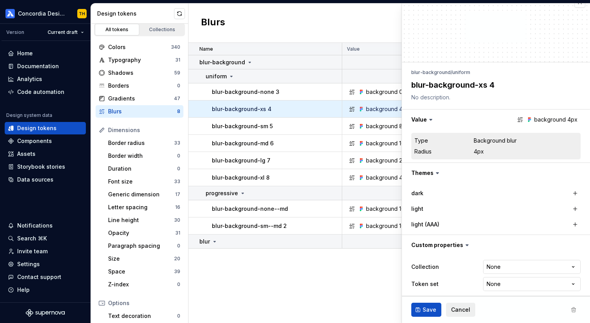
scroll to position [16, 0]
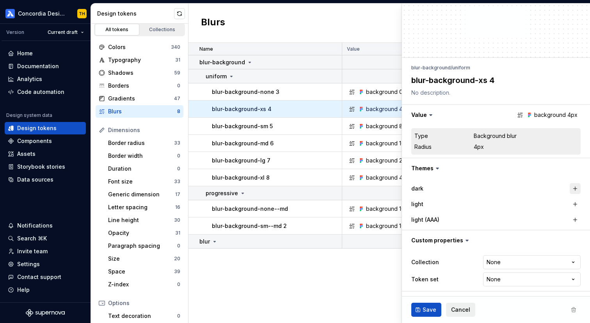
click at [574, 190] on button "button" at bounding box center [574, 188] width 11 height 11
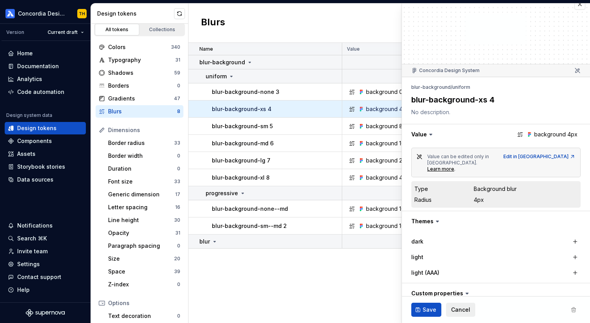
scroll to position [0, 0]
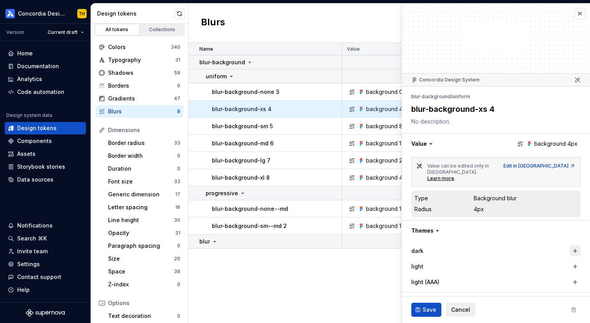
click at [578, 246] on button "button" at bounding box center [574, 251] width 11 height 11
click at [491, 244] on button "button" at bounding box center [496, 251] width 14 height 14
type textarea "*"
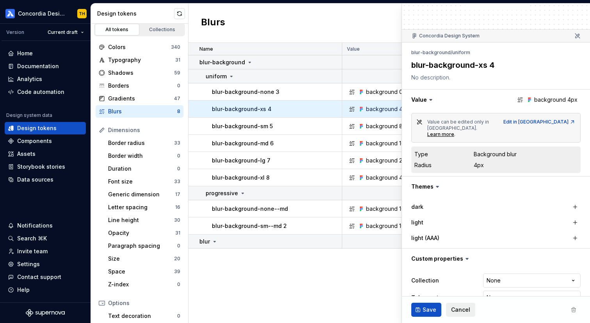
scroll to position [51, 0]
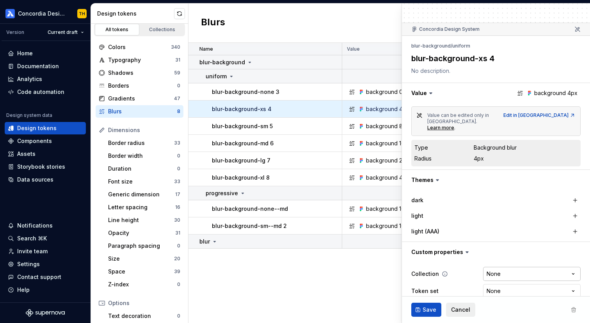
click at [497, 263] on html "Concordia Design System TH Version Current draft Home Documentation Analytics C…" at bounding box center [295, 161] width 590 height 323
select select "**********"
click at [214, 241] on icon at bounding box center [215, 241] width 2 height 1
click at [214, 241] on icon at bounding box center [214, 242] width 1 height 2
click at [332, 241] on button "button" at bounding box center [331, 241] width 11 height 11
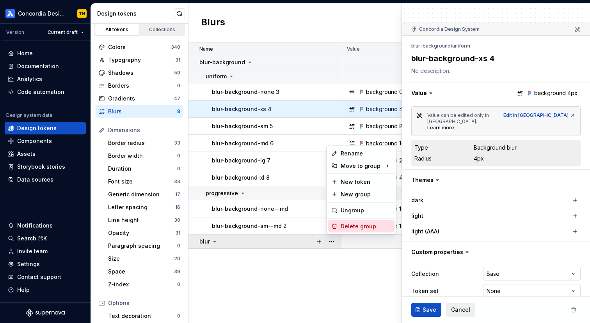
click at [341, 228] on div "Delete group" at bounding box center [365, 227] width 51 height 8
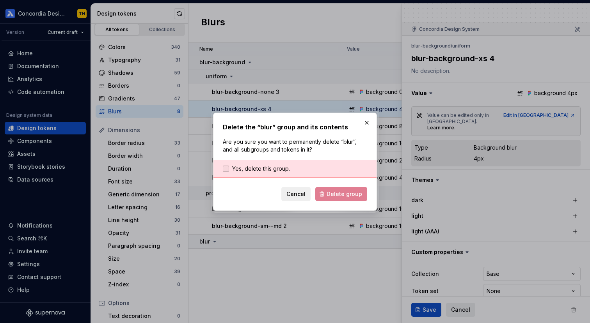
click at [280, 168] on span "Yes, delete this group." at bounding box center [261, 169] width 58 height 8
click at [339, 204] on div "Delete the “blur” group and its contents Are you sure you want to permanently d…" at bounding box center [295, 162] width 164 height 98
click at [339, 190] on button "Delete group" at bounding box center [341, 194] width 52 height 14
type textarea "*"
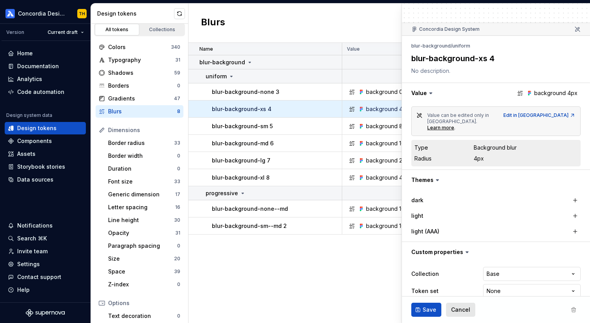
click at [457, 309] on span "Cancel" at bounding box center [460, 310] width 19 height 8
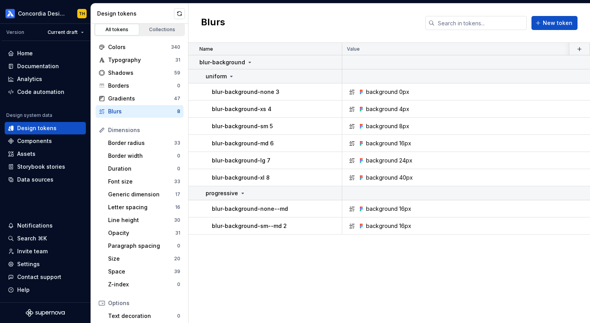
click at [457, 313] on div "Name Value light light (AAA) Collection dark Token set Description Last updated…" at bounding box center [388, 183] width 401 height 280
click at [144, 143] on div "Border radius" at bounding box center [141, 143] width 66 height 8
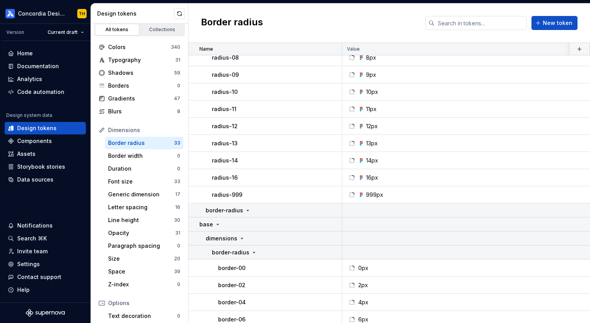
scroll to position [425, 0]
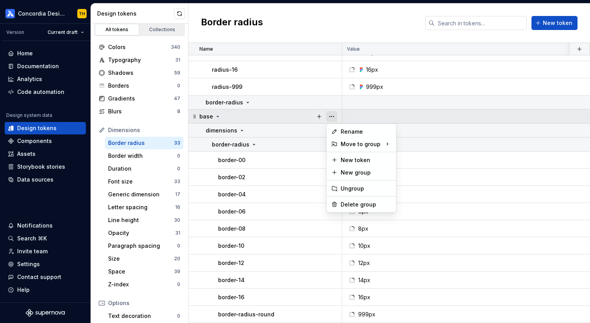
click at [333, 116] on button "button" at bounding box center [331, 116] width 11 height 11
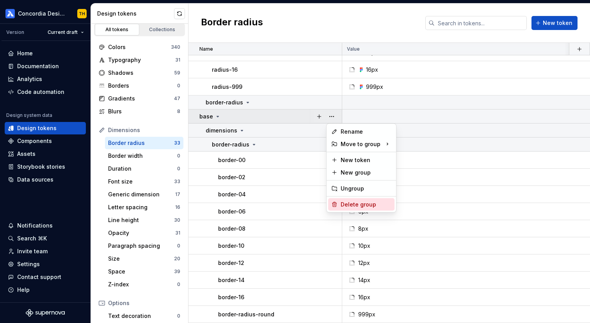
click at [350, 206] on div "Delete group" at bounding box center [365, 205] width 51 height 8
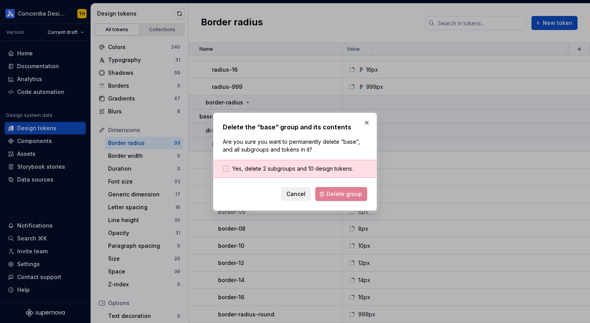
click at [311, 172] on span "Yes, delete 2 subgroups and 10 design tokens." at bounding box center [292, 169] width 121 height 8
click at [329, 194] on span "Delete group" at bounding box center [343, 194] width 35 height 8
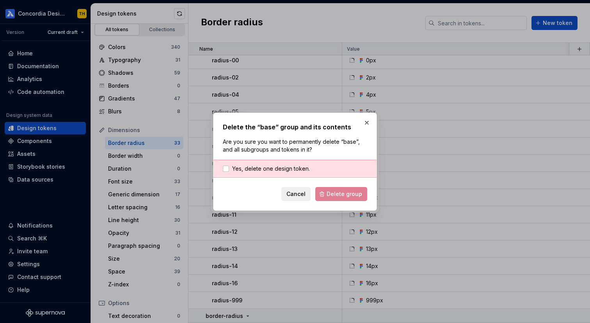
scroll to position [211, 0]
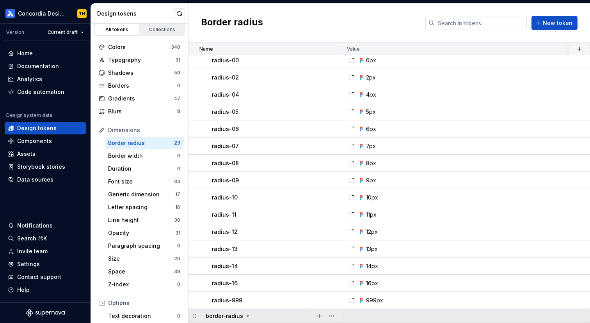
click at [245, 316] on icon at bounding box center [248, 316] width 6 height 6
click at [331, 316] on button "button" at bounding box center [331, 316] width 11 height 11
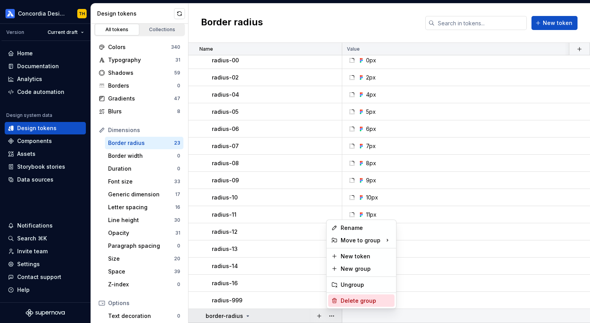
click at [339, 303] on div "Delete group" at bounding box center [361, 301] width 66 height 12
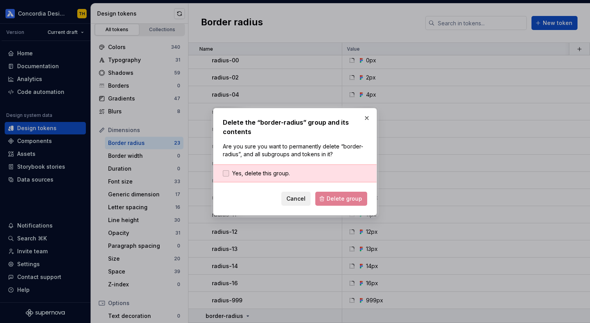
click at [281, 172] on span "Yes, delete this group." at bounding box center [261, 174] width 58 height 8
click at [322, 191] on form "Yes, delete this group. Cancel Delete group" at bounding box center [295, 185] width 144 height 41
click at [323, 197] on button "Delete group" at bounding box center [341, 199] width 52 height 14
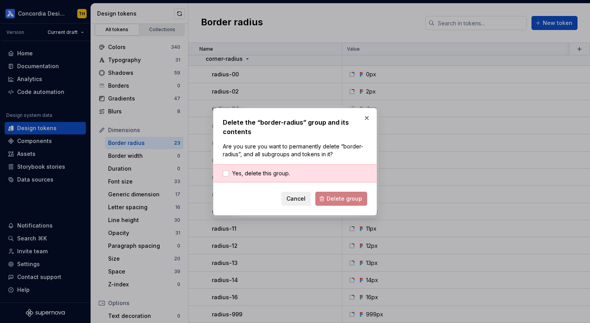
scroll to position [197, 0]
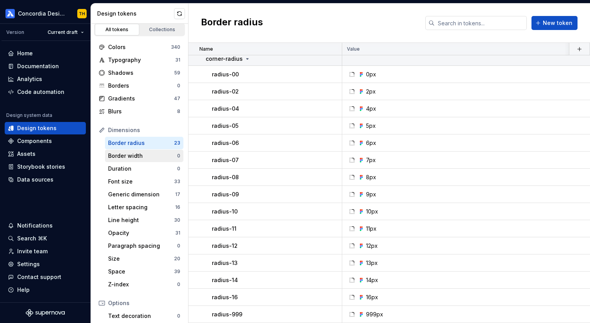
click at [155, 157] on div "Border width" at bounding box center [142, 156] width 69 height 8
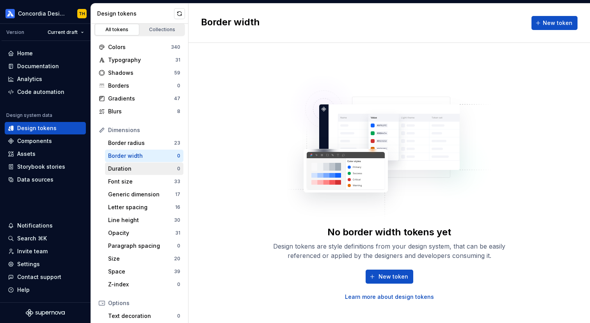
click at [156, 165] on div "Duration" at bounding box center [142, 169] width 69 height 8
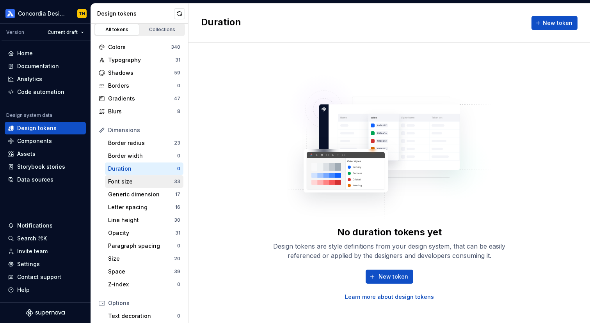
click at [150, 180] on div "Font size" at bounding box center [141, 182] width 66 height 8
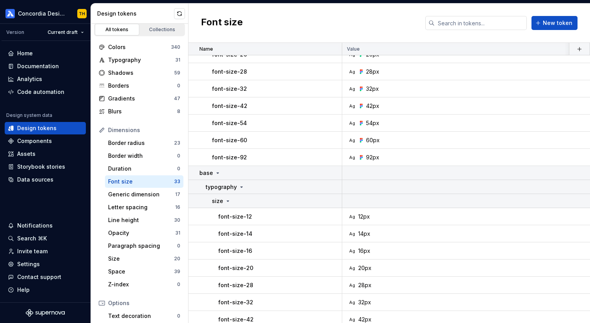
scroll to position [411, 0]
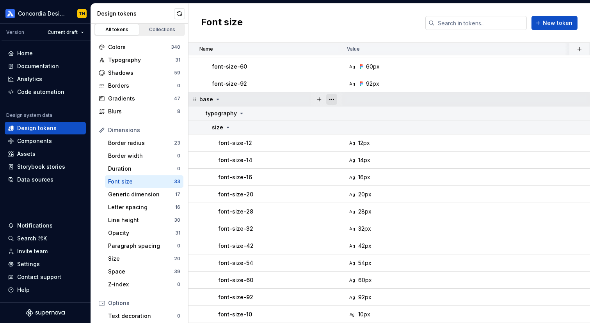
click at [330, 100] on button "button" at bounding box center [331, 99] width 11 height 11
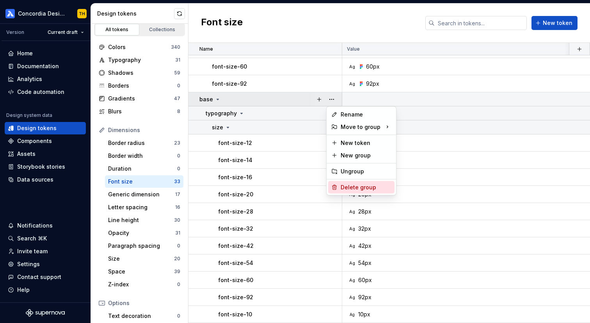
click at [346, 188] on div "Delete group" at bounding box center [365, 188] width 51 height 8
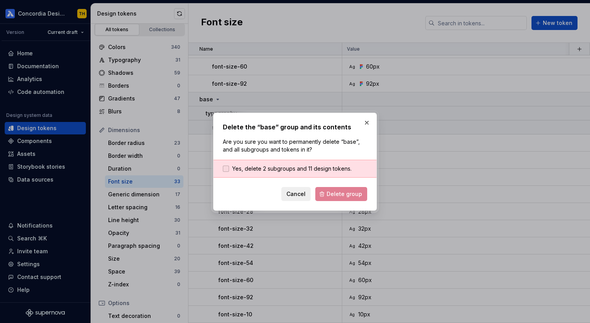
click at [326, 165] on span "Yes, delete 2 subgroups and 11 design tokens." at bounding box center [291, 169] width 119 height 8
click at [326, 192] on button "Delete group" at bounding box center [341, 194] width 52 height 14
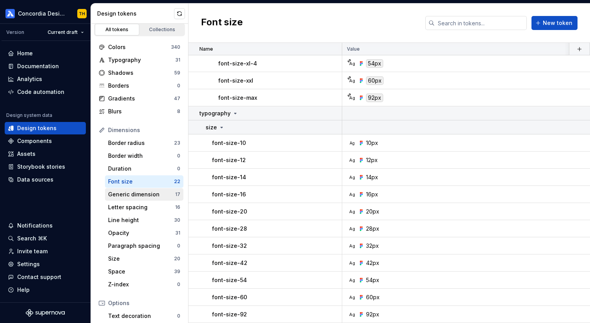
click at [153, 194] on div "Generic dimension" at bounding box center [141, 195] width 67 height 8
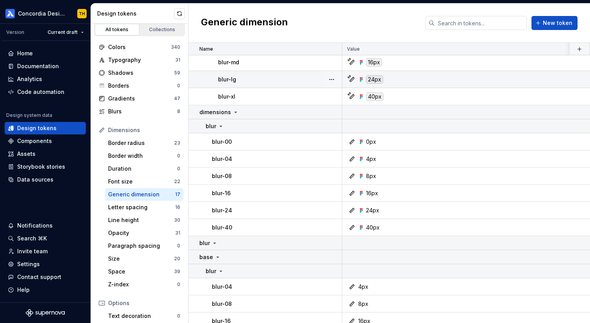
scroll to position [136, 0]
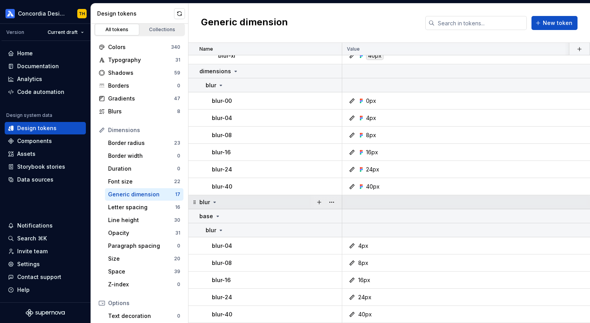
click at [221, 199] on div "blur" at bounding box center [270, 203] width 142 height 8
click at [334, 202] on button "button" at bounding box center [331, 202] width 11 height 11
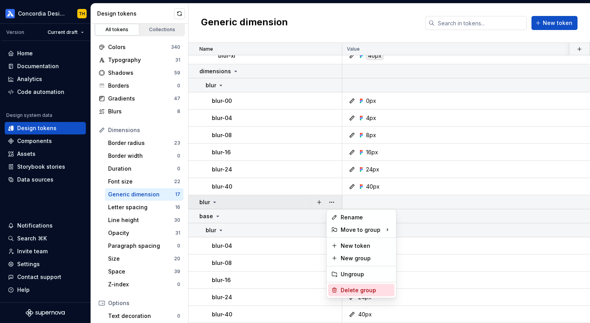
click at [346, 289] on div "Delete group" at bounding box center [365, 291] width 51 height 8
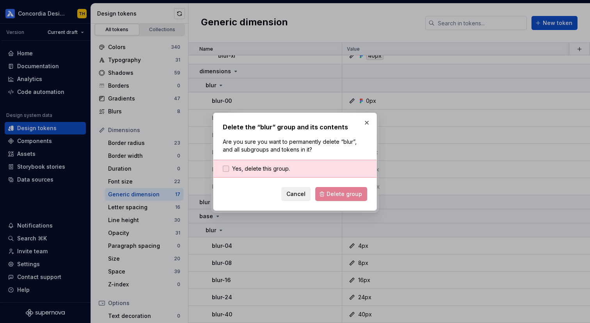
click at [271, 168] on span "Yes, delete this group." at bounding box center [261, 169] width 58 height 8
click at [332, 197] on span "Delete group" at bounding box center [343, 194] width 35 height 8
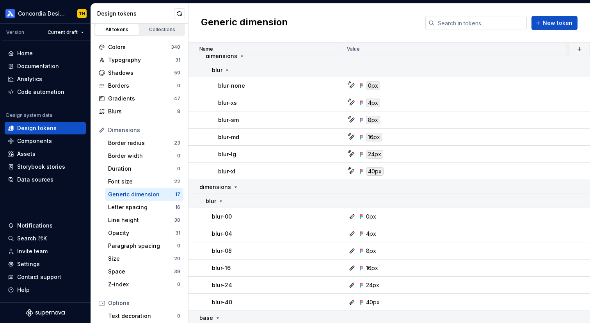
scroll to position [0, 0]
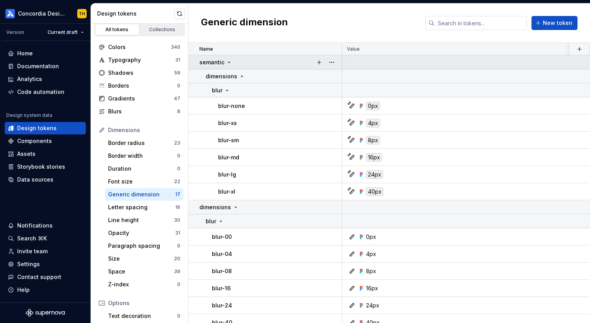
click at [230, 62] on icon at bounding box center [229, 62] width 6 height 6
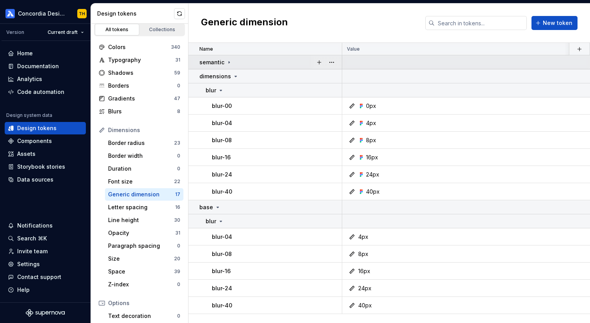
click at [230, 62] on icon at bounding box center [229, 62] width 6 height 6
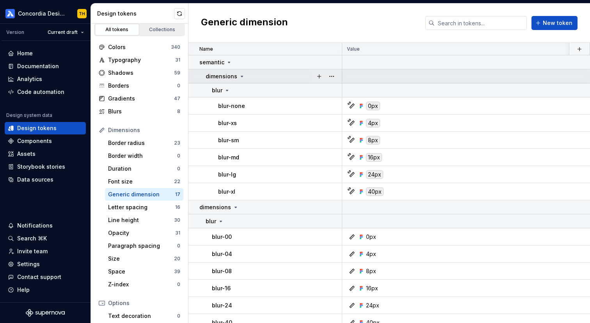
click at [240, 74] on icon at bounding box center [242, 76] width 6 height 6
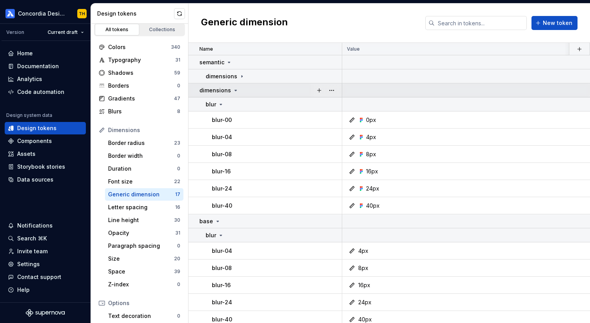
click at [239, 90] on div "dimensions" at bounding box center [270, 91] width 142 height 8
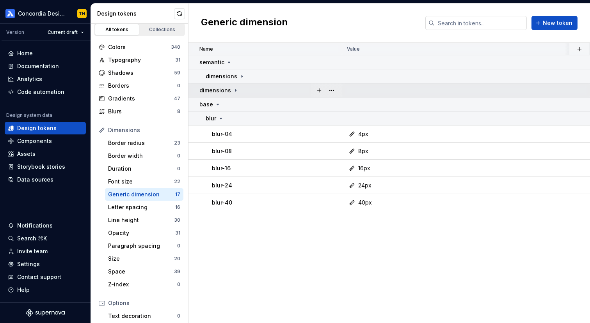
click at [239, 90] on div "dimensions" at bounding box center [270, 91] width 142 height 8
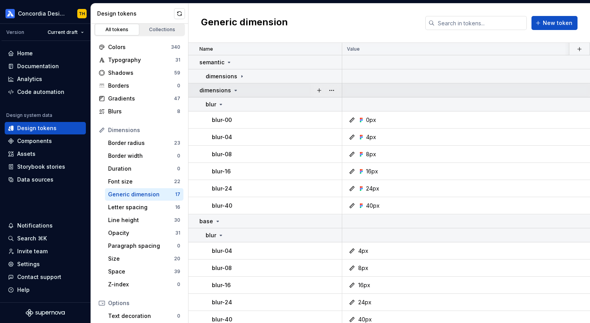
click at [239, 90] on div "dimensions" at bounding box center [270, 91] width 142 height 8
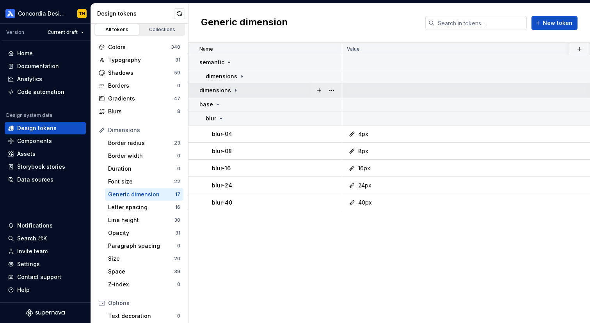
click at [239, 90] on div "dimensions" at bounding box center [270, 91] width 142 height 8
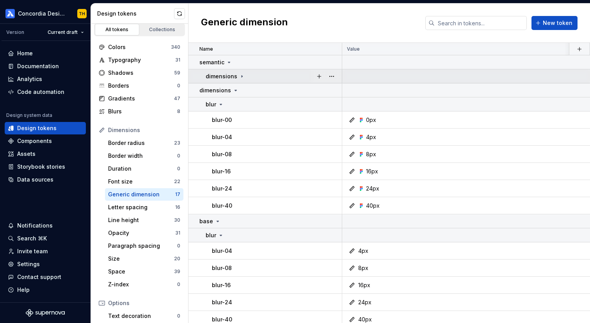
click at [239, 78] on icon at bounding box center [242, 76] width 6 height 6
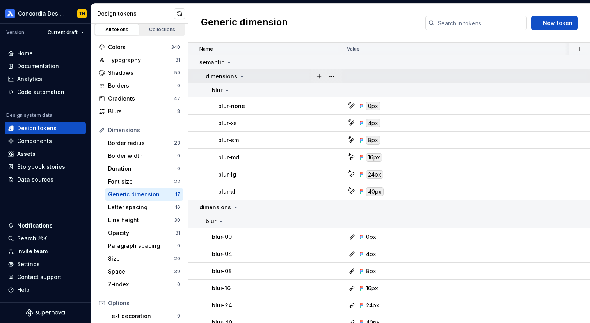
click at [239, 78] on icon at bounding box center [242, 76] width 6 height 6
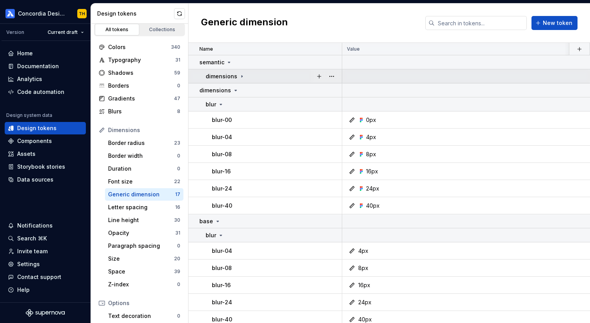
click at [239, 76] on icon at bounding box center [242, 76] width 6 height 6
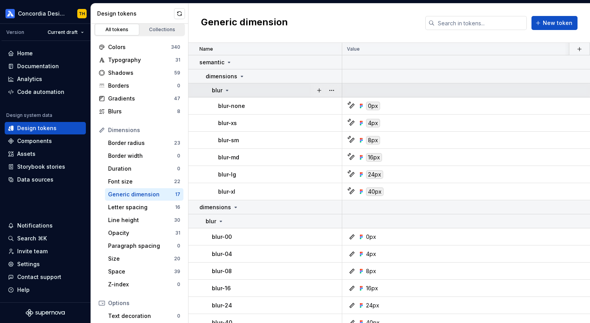
click at [238, 90] on div "blur" at bounding box center [276, 91] width 129 height 8
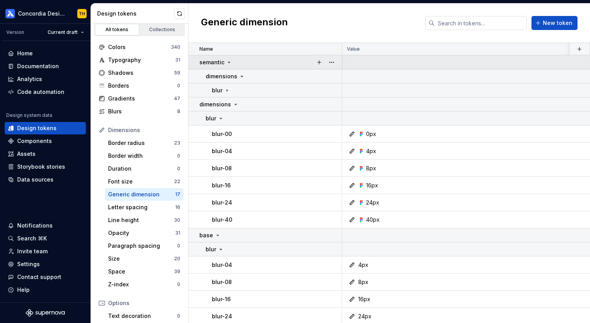
click at [235, 65] on div "semantic" at bounding box center [270, 63] width 142 height 8
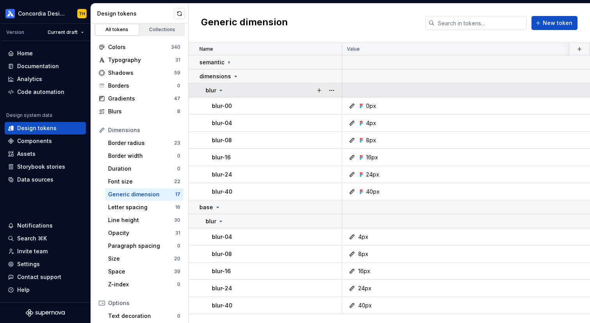
click at [236, 89] on div "blur" at bounding box center [274, 91] width 136 height 8
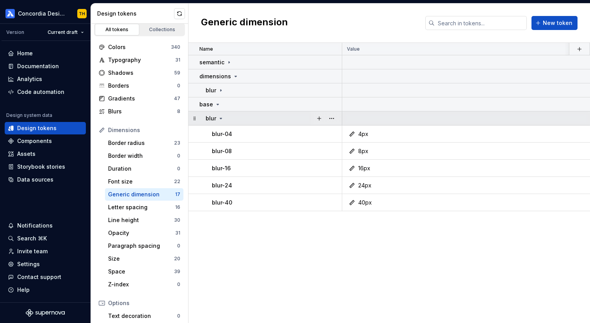
click at [241, 120] on div "blur" at bounding box center [274, 119] width 136 height 8
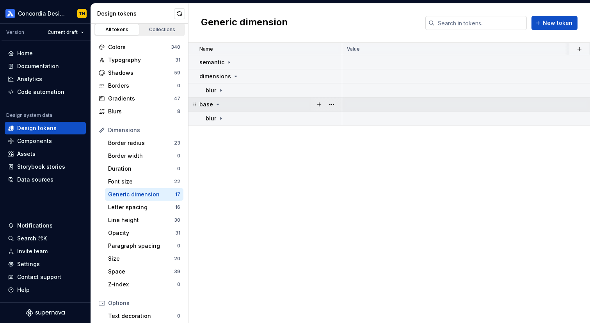
click at [215, 107] on icon at bounding box center [218, 104] width 6 height 6
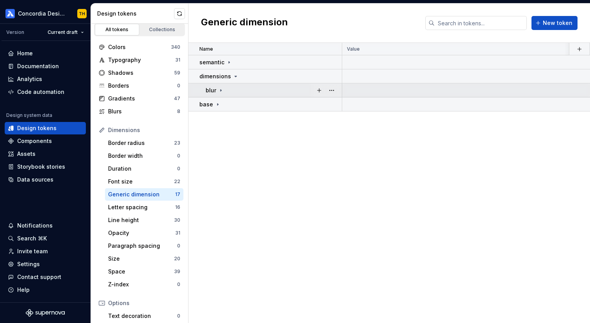
click at [225, 90] on div "blur" at bounding box center [274, 91] width 136 height 8
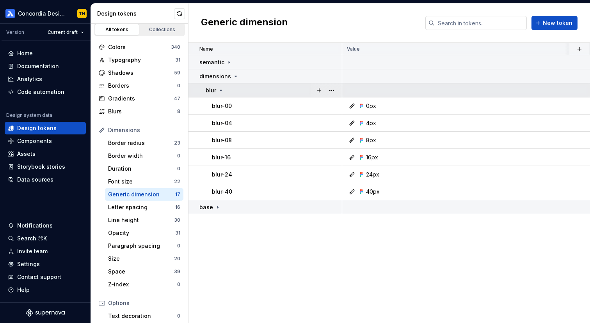
click at [228, 88] on div "blur" at bounding box center [274, 91] width 136 height 8
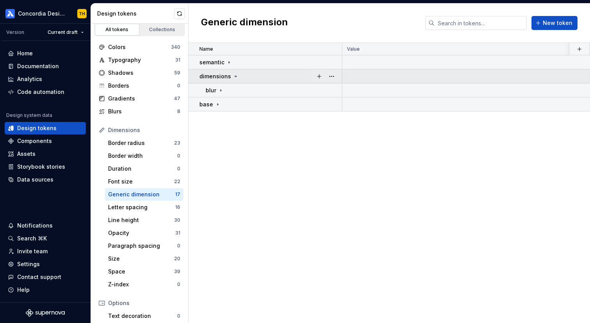
click at [233, 74] on icon at bounding box center [235, 76] width 6 height 6
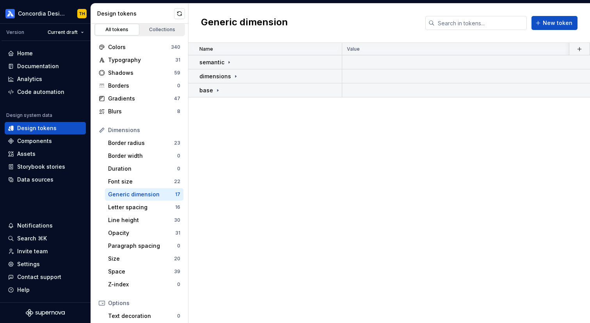
click at [252, 168] on div "Name Value light light (AAA) Collection dark Token set Description Last updated…" at bounding box center [388, 183] width 401 height 280
click at [143, 207] on div "Letter spacing" at bounding box center [141, 208] width 67 height 8
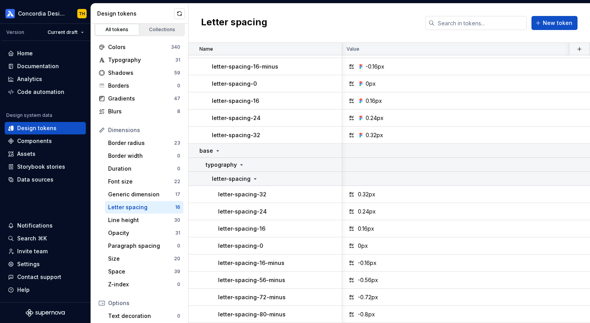
scroll to position [76, 0]
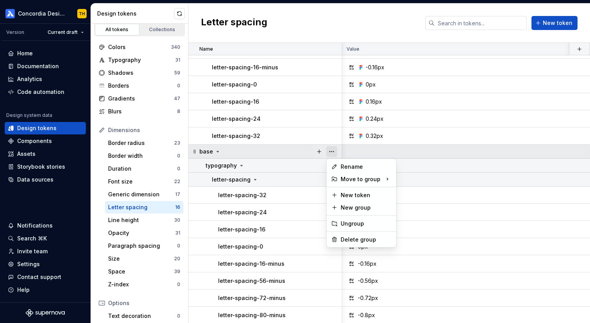
click at [331, 154] on button "button" at bounding box center [331, 151] width 11 height 11
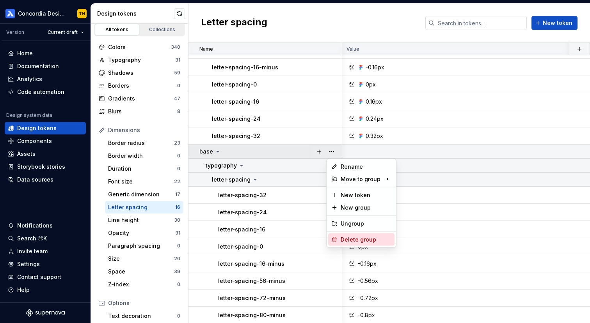
click at [349, 238] on div "Delete group" at bounding box center [365, 240] width 51 height 8
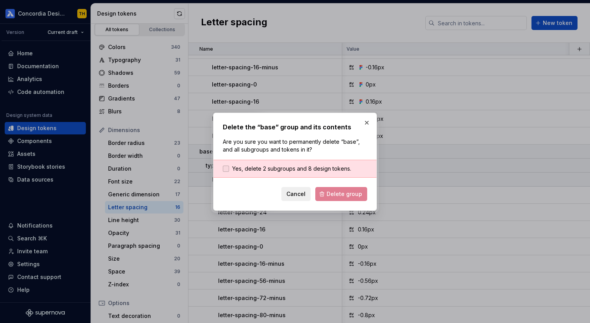
click at [311, 170] on span "Yes, delete 2 subgroups and 8 design tokens." at bounding box center [291, 169] width 119 height 8
click at [325, 195] on button "Delete group" at bounding box center [341, 194] width 52 height 14
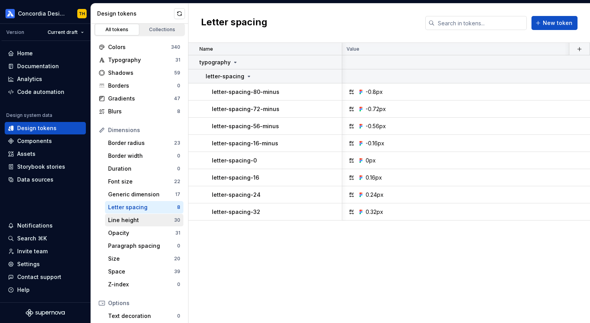
click at [158, 220] on div "Line height" at bounding box center [141, 220] width 66 height 8
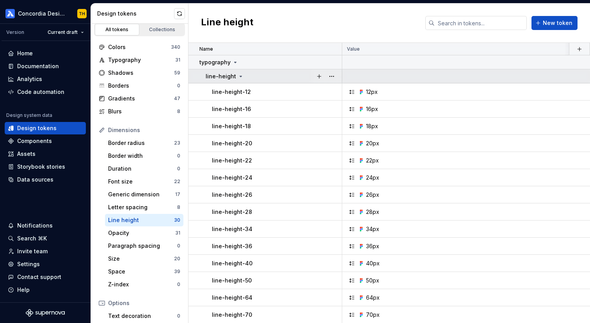
click at [243, 74] on div "line-height" at bounding box center [274, 77] width 136 height 8
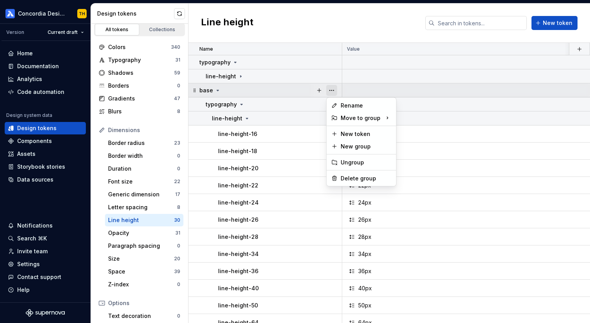
click at [331, 92] on button "button" at bounding box center [331, 90] width 11 height 11
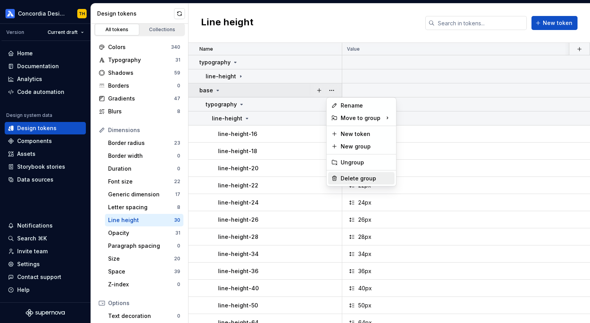
click at [343, 177] on div "Delete group" at bounding box center [365, 179] width 51 height 8
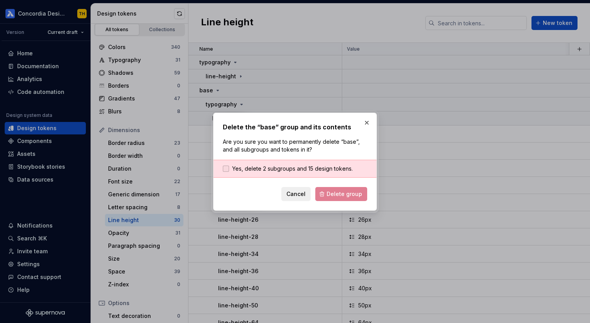
click at [312, 167] on span "Yes, delete 2 subgroups and 15 design tokens." at bounding box center [292, 169] width 121 height 8
click at [332, 198] on button "Delete group" at bounding box center [341, 194] width 52 height 14
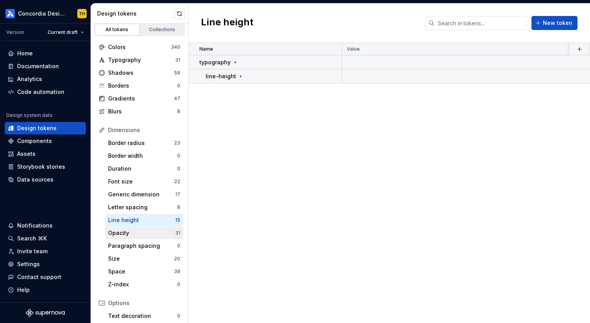
click at [140, 236] on div "Opacity" at bounding box center [141, 233] width 67 height 8
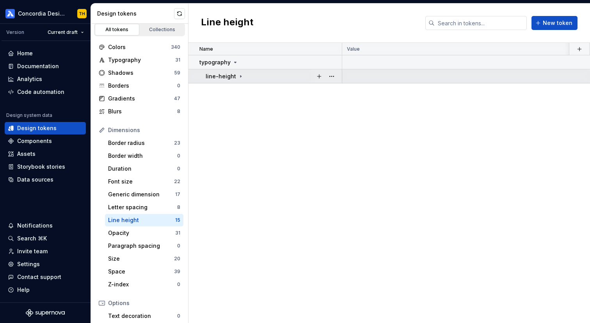
click at [242, 75] on div "line-height" at bounding box center [274, 77] width 136 height 8
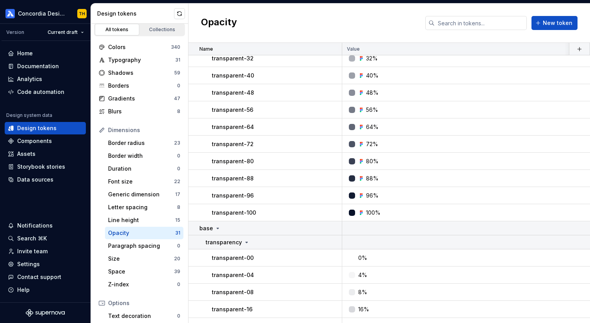
scroll to position [287, 0]
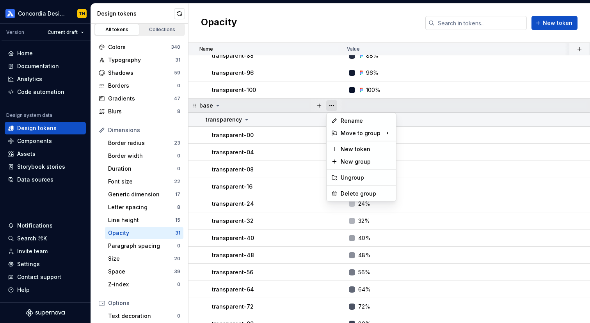
click at [331, 109] on button "button" at bounding box center [331, 105] width 11 height 11
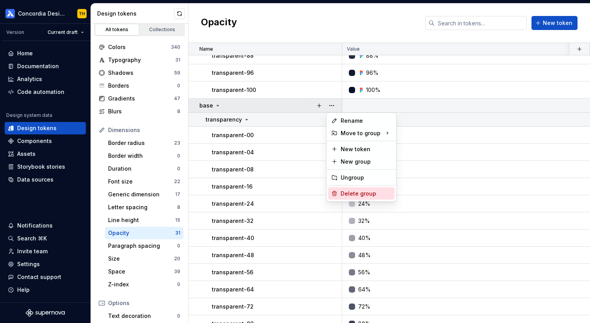
click at [348, 195] on div "Delete group" at bounding box center [365, 194] width 51 height 8
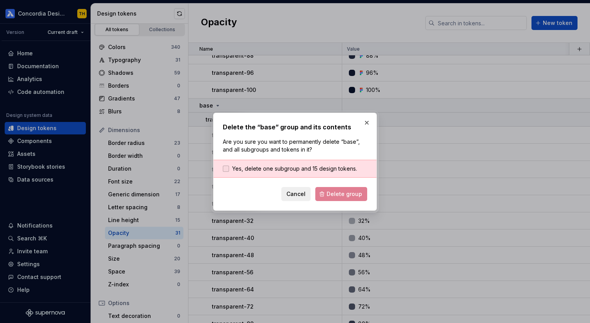
click at [310, 172] on span "Yes, delete one subgroup and 15 design tokens." at bounding box center [294, 169] width 125 height 8
click at [333, 195] on span "Delete group" at bounding box center [343, 194] width 35 height 8
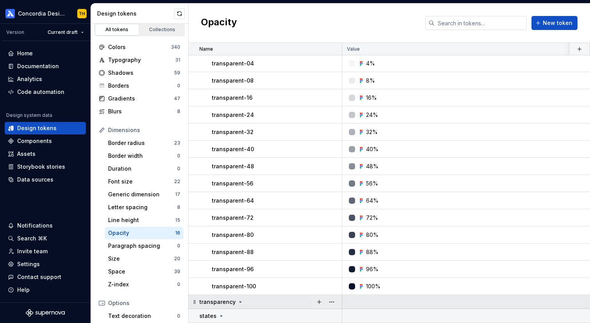
click at [240, 302] on icon at bounding box center [240, 302] width 6 height 6
click at [330, 302] on button "button" at bounding box center [331, 302] width 11 height 11
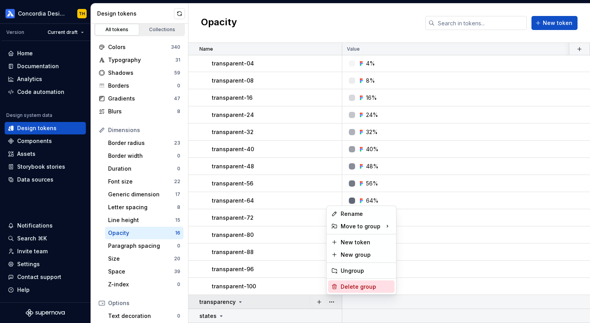
click at [345, 287] on div "Delete group" at bounding box center [365, 287] width 51 height 8
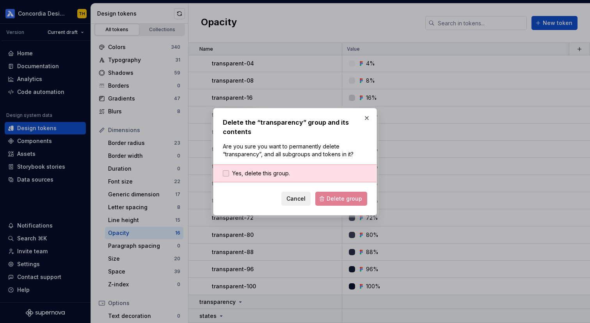
click at [280, 176] on span "Yes, delete this group." at bounding box center [261, 174] width 58 height 8
click at [330, 201] on span "Delete group" at bounding box center [343, 199] width 35 height 8
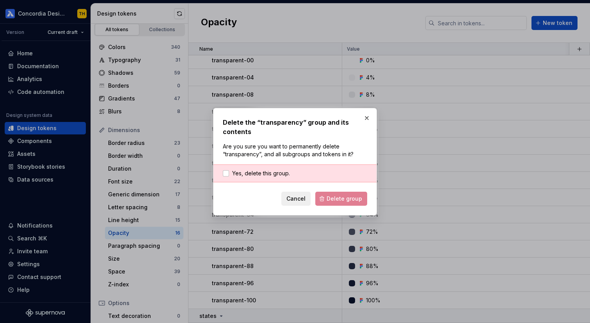
scroll to position [77, 0]
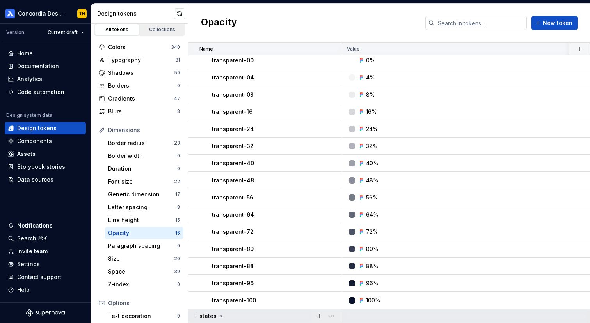
click at [215, 316] on div "states" at bounding box center [211, 316] width 25 height 8
click at [222, 316] on icon at bounding box center [221, 316] width 6 height 6
click at [337, 318] on div at bounding box center [325, 316] width 33 height 14
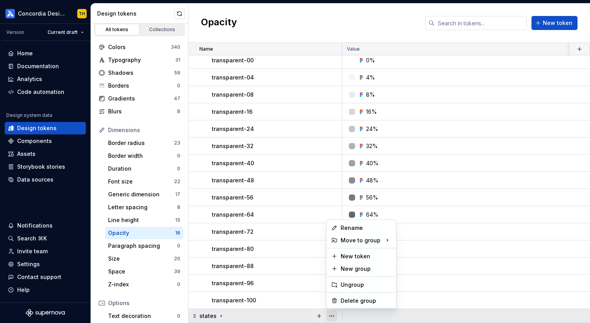
click at [332, 315] on button "button" at bounding box center [331, 316] width 11 height 11
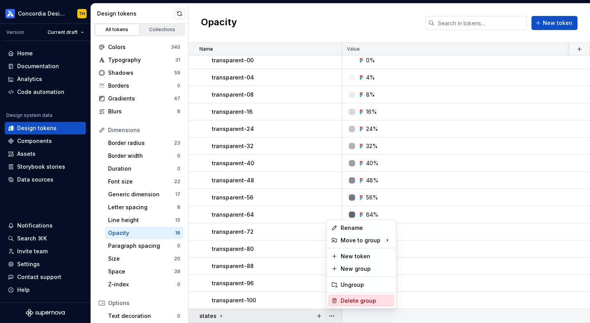
click at [338, 298] on div "Delete group" at bounding box center [361, 301] width 66 height 12
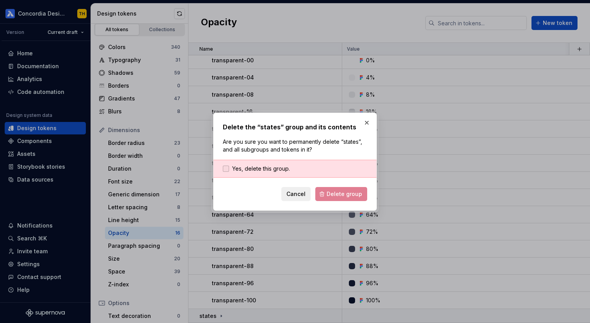
click at [279, 168] on span "Yes, delete this group." at bounding box center [261, 169] width 58 height 8
click at [330, 183] on form "Yes, delete this group. Cancel Delete group" at bounding box center [295, 180] width 144 height 41
click at [330, 190] on button "Delete group" at bounding box center [341, 194] width 52 height 14
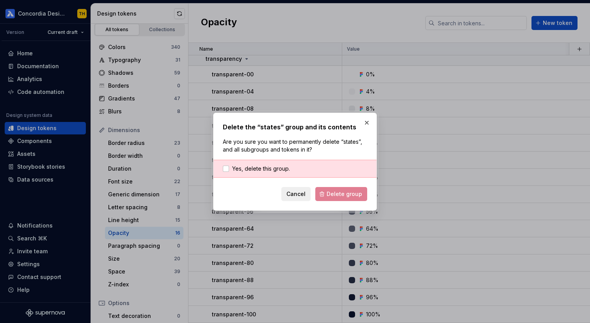
scroll to position [63, 0]
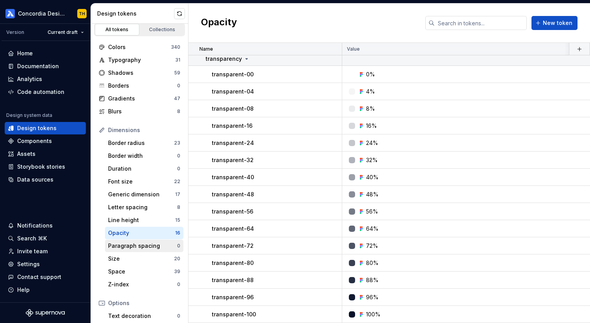
click at [147, 244] on div "Paragraph spacing" at bounding box center [142, 246] width 69 height 8
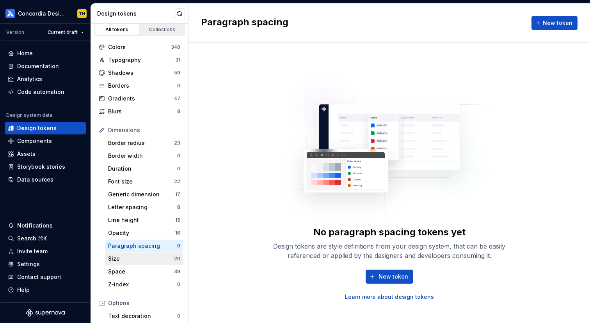
click at [146, 253] on div "Size 20" at bounding box center [144, 259] width 78 height 12
click at [145, 257] on div "Size" at bounding box center [141, 259] width 66 height 8
click at [147, 257] on div "Size" at bounding box center [141, 259] width 66 height 8
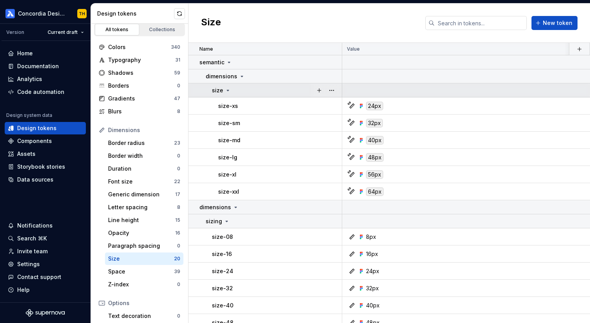
click at [240, 87] on div "size" at bounding box center [276, 91] width 129 height 8
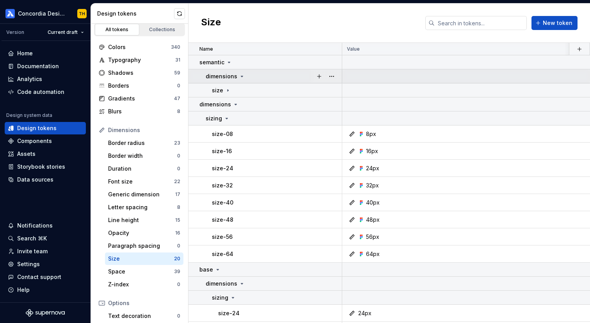
click at [239, 77] on icon at bounding box center [242, 76] width 6 height 6
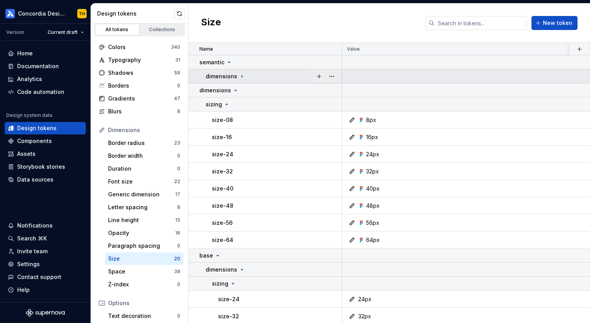
click at [239, 77] on icon at bounding box center [242, 76] width 6 height 6
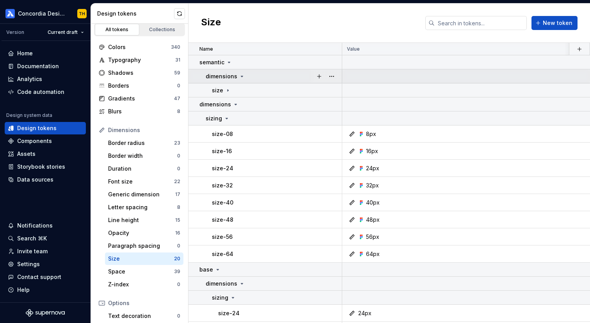
click at [239, 77] on icon at bounding box center [242, 76] width 6 height 6
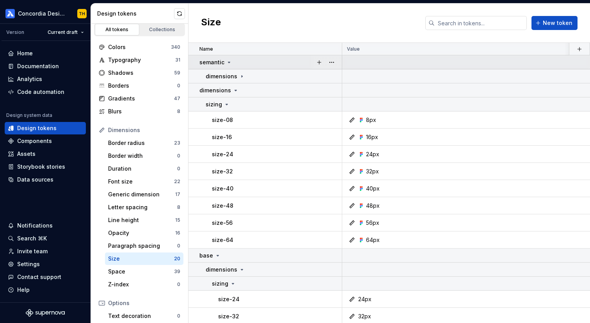
click at [226, 63] on icon at bounding box center [229, 62] width 6 height 6
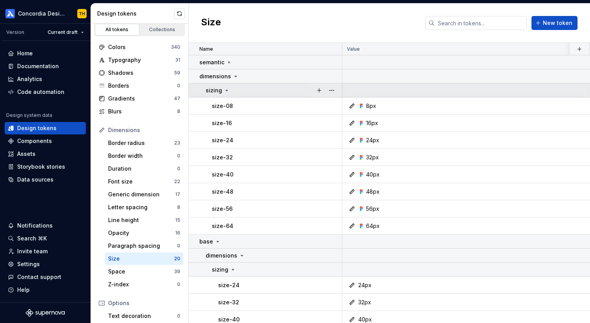
click at [236, 87] on div "sizing" at bounding box center [274, 91] width 136 height 8
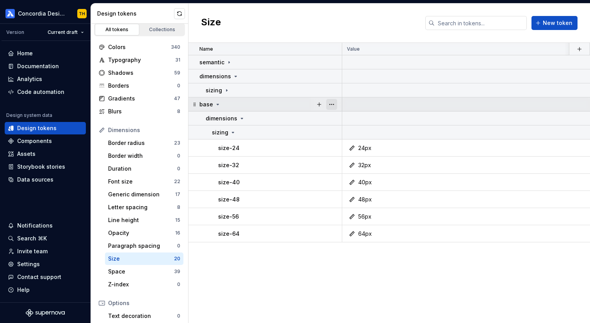
click at [330, 103] on button "button" at bounding box center [331, 104] width 11 height 11
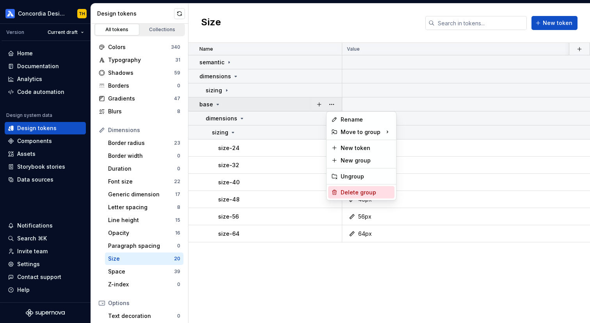
click at [346, 195] on div "Delete group" at bounding box center [365, 193] width 51 height 8
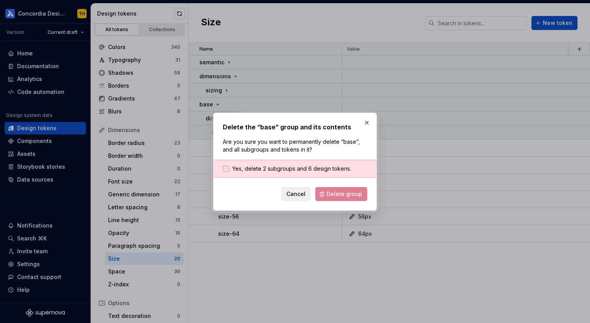
click at [302, 167] on span "Yes, delete 2 subgroups and 6 design tokens." at bounding box center [291, 169] width 119 height 8
click at [331, 198] on span "Delete group" at bounding box center [343, 194] width 35 height 8
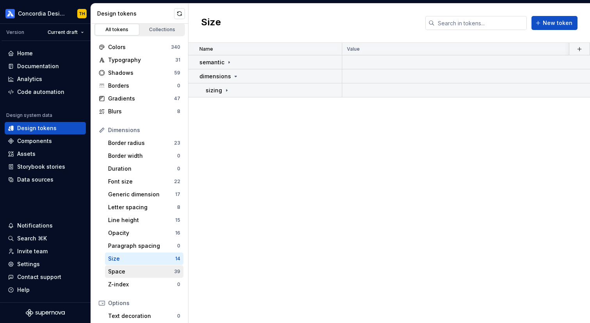
click at [163, 268] on div "Space" at bounding box center [141, 272] width 66 height 8
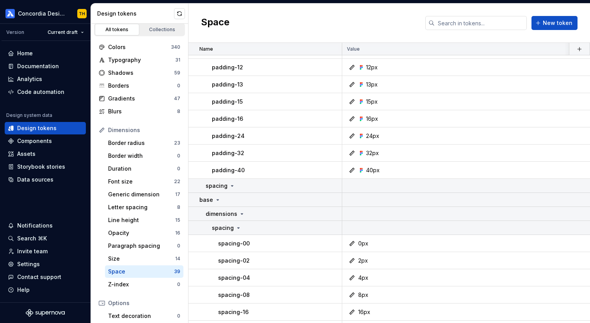
scroll to position [445, 0]
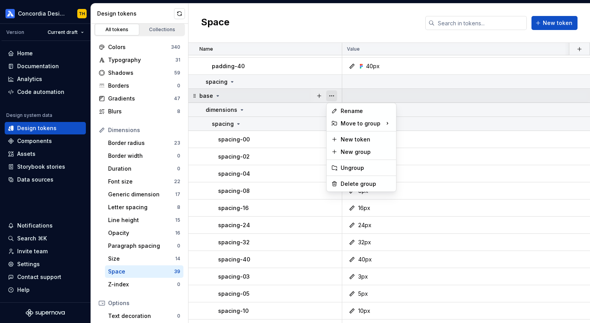
click at [331, 95] on button "button" at bounding box center [331, 95] width 11 height 11
click at [339, 181] on div "Delete group" at bounding box center [361, 184] width 66 height 12
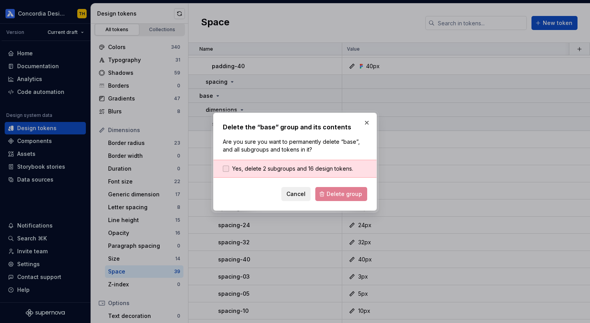
click at [288, 168] on span "Yes, delete 2 subgroups and 16 design tokens." at bounding box center [292, 169] width 121 height 8
click at [331, 194] on span "Delete group" at bounding box center [343, 194] width 35 height 8
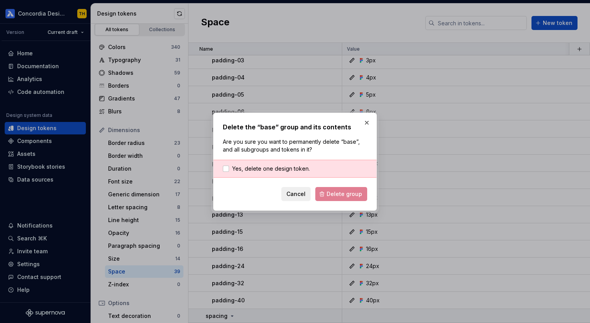
scroll to position [211, 0]
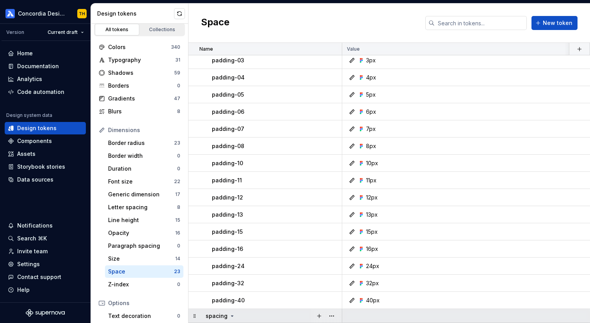
click at [243, 317] on div "spacing" at bounding box center [274, 316] width 136 height 8
click at [332, 317] on button "button" at bounding box center [331, 316] width 11 height 11
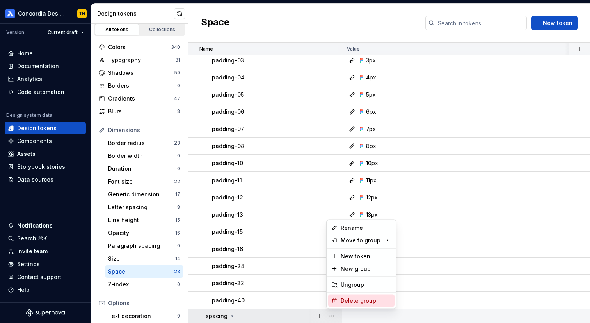
click at [342, 300] on div "Delete group" at bounding box center [365, 301] width 51 height 8
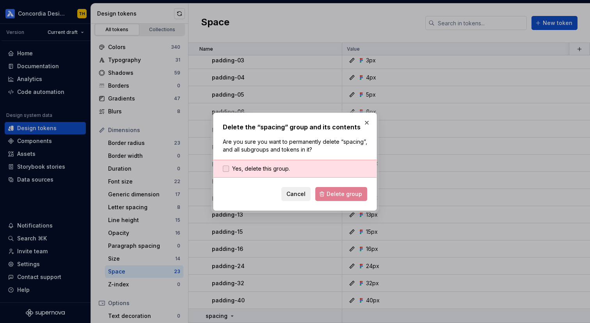
click at [272, 171] on span "Yes, delete this group." at bounding box center [261, 169] width 58 height 8
click at [331, 192] on span "Delete group" at bounding box center [343, 194] width 35 height 8
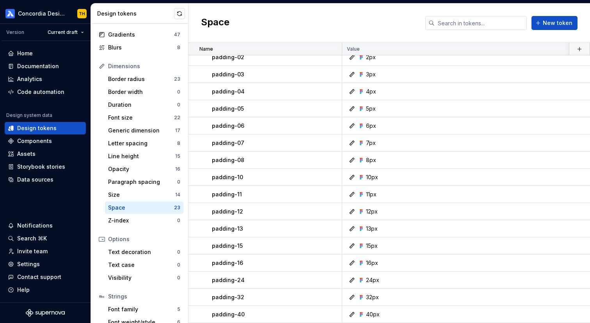
scroll to position [104, 0]
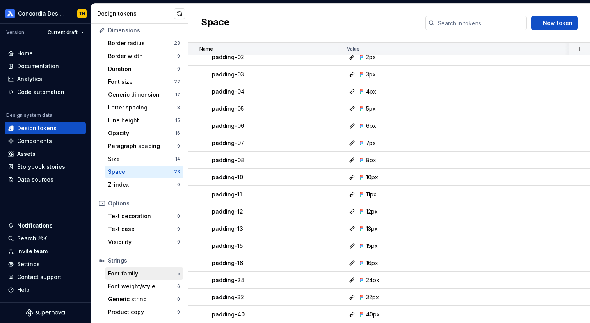
click at [142, 272] on div "Font family" at bounding box center [142, 274] width 69 height 8
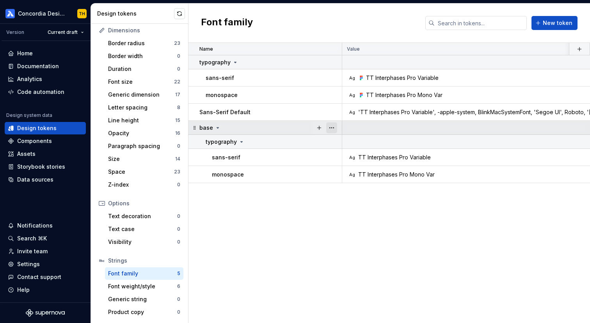
click at [335, 129] on button "button" at bounding box center [331, 127] width 11 height 11
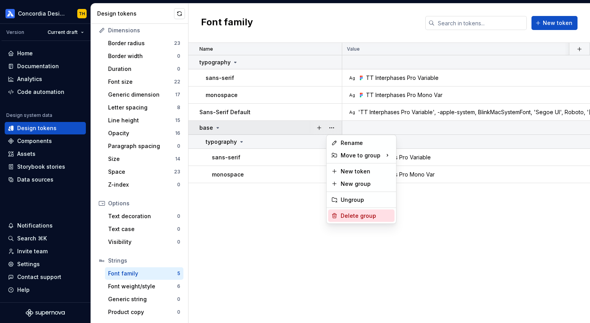
click at [348, 215] on div "Delete group" at bounding box center [365, 216] width 51 height 8
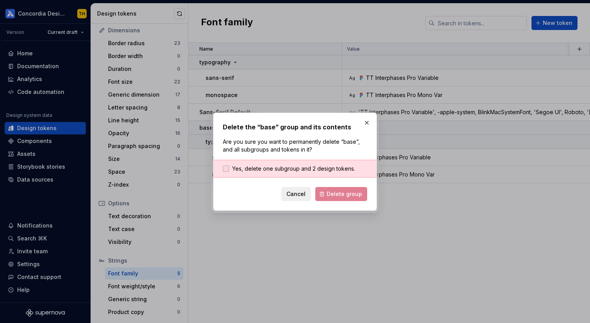
click at [316, 171] on span "Yes, delete one subgroup and 2 design tokens." at bounding box center [293, 169] width 123 height 8
click at [327, 192] on button "Delete group" at bounding box center [341, 194] width 52 height 14
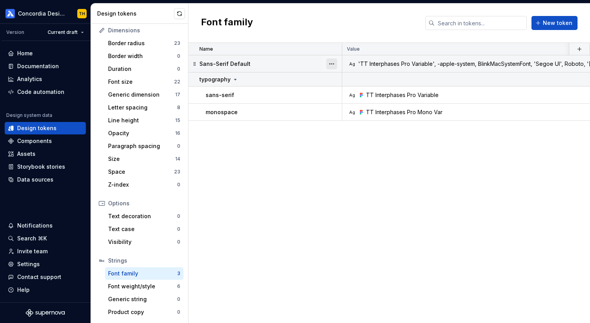
click at [330, 65] on button "button" at bounding box center [331, 64] width 11 height 11
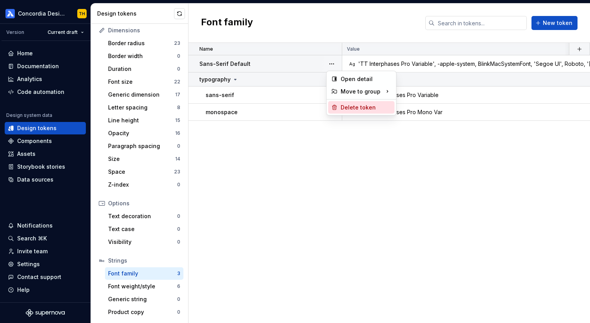
click at [338, 104] on div "Delete token" at bounding box center [361, 107] width 66 height 12
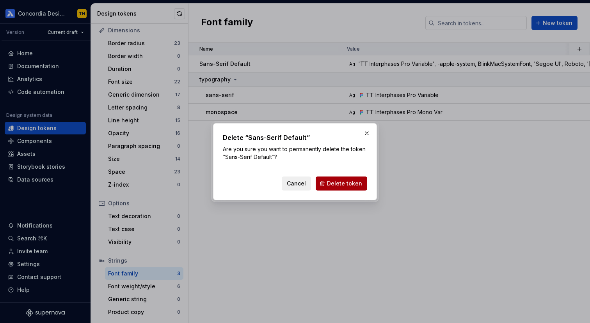
click at [327, 184] on button "Delete token" at bounding box center [341, 184] width 51 height 14
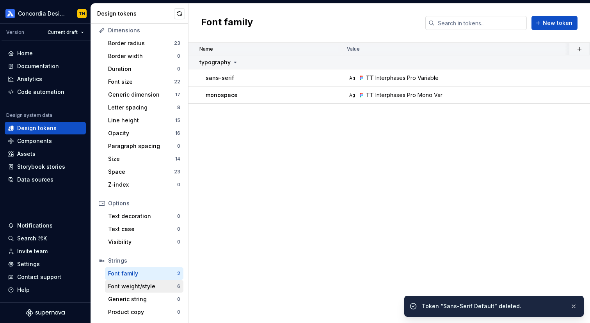
click at [155, 287] on div "Font weight/style" at bounding box center [142, 287] width 69 height 8
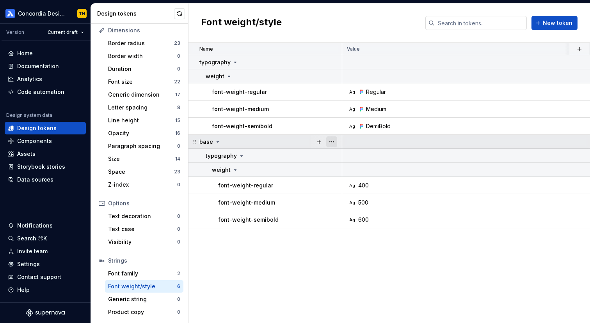
click at [332, 143] on button "button" at bounding box center [331, 142] width 11 height 11
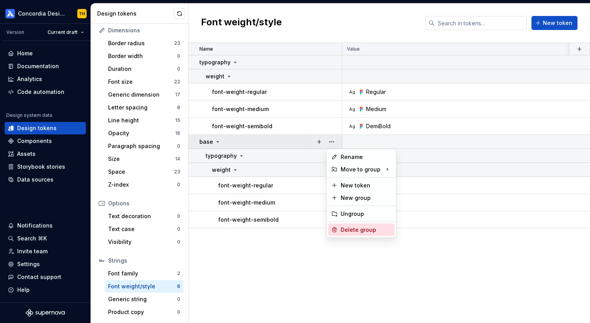
click at [351, 232] on div "Delete group" at bounding box center [365, 230] width 51 height 8
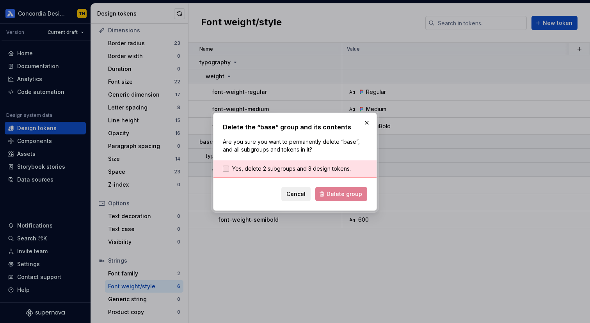
click at [335, 165] on span "Yes, delete 2 subgroups and 3 design tokens." at bounding box center [291, 169] width 119 height 8
click at [335, 196] on span "Delete group" at bounding box center [343, 194] width 35 height 8
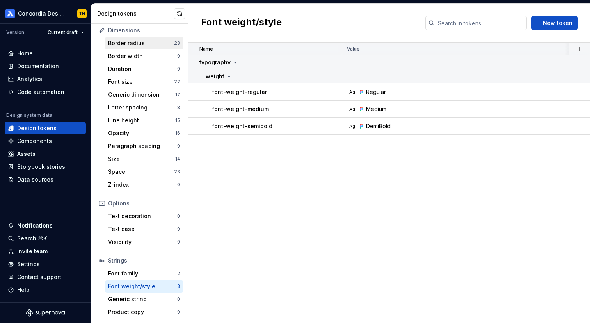
click at [166, 45] on div "Border radius" at bounding box center [141, 43] width 66 height 8
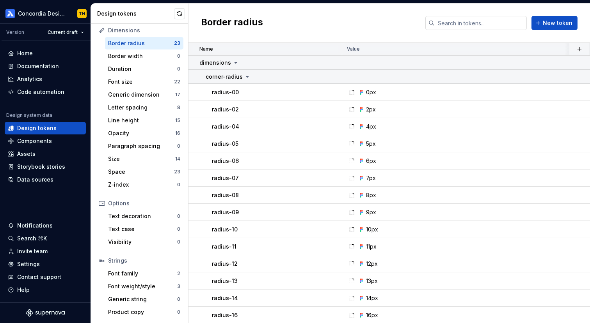
scroll to position [197, 0]
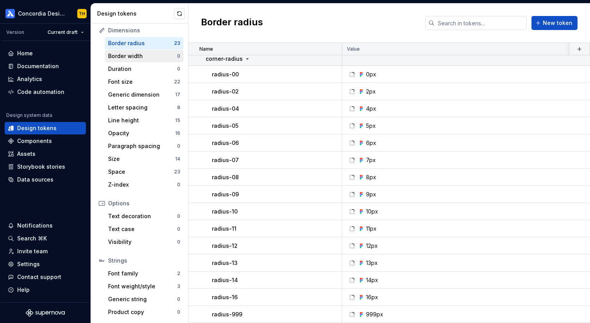
click at [151, 56] on div "Border width" at bounding box center [142, 56] width 69 height 8
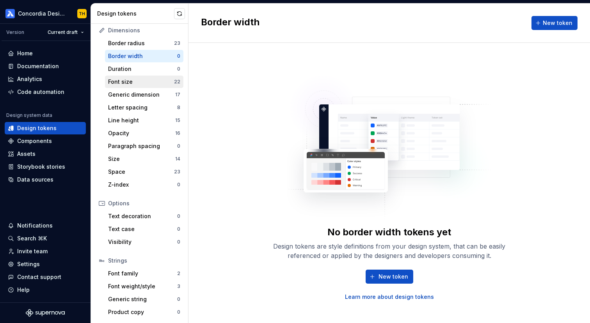
click at [156, 82] on div "Font size" at bounding box center [141, 82] width 66 height 8
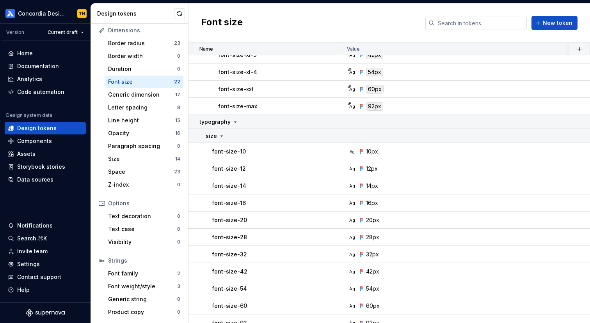
scroll to position [180, 0]
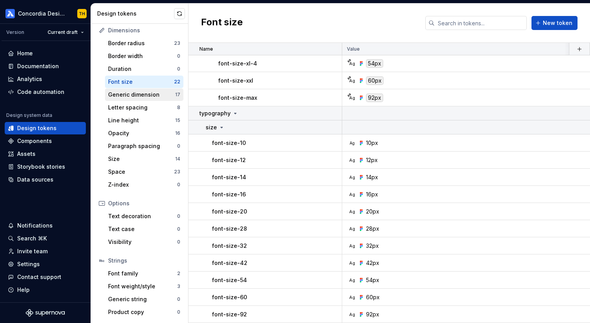
click at [160, 99] on div "Generic dimension 17" at bounding box center [144, 95] width 78 height 12
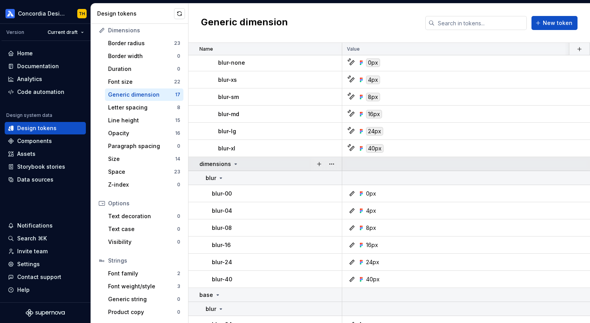
scroll to position [122, 0]
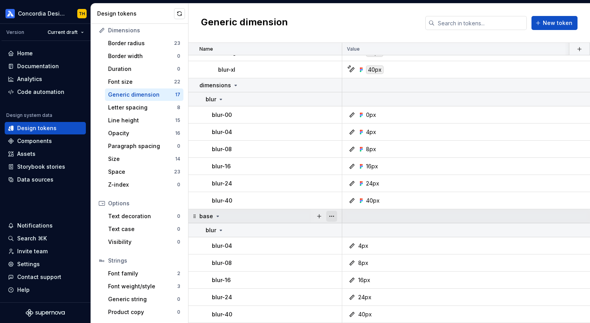
click at [335, 218] on button "button" at bounding box center [331, 216] width 11 height 11
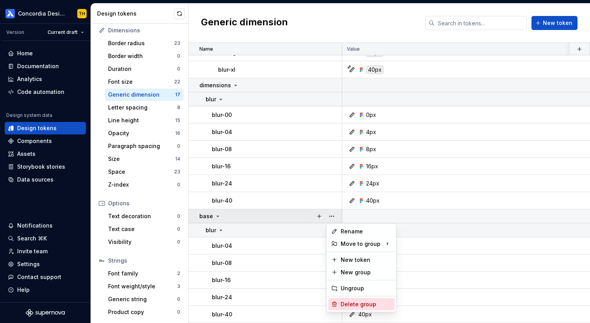
click at [348, 302] on div "Delete group" at bounding box center [365, 305] width 51 height 8
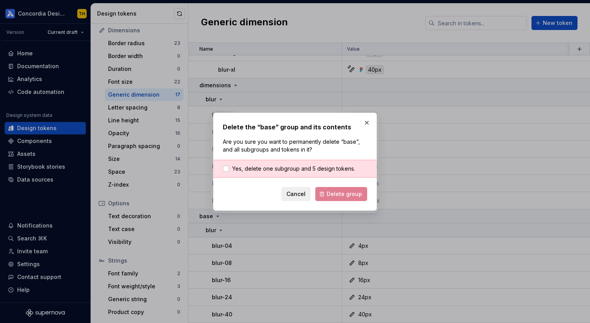
click at [294, 163] on div "Yes, delete one subgroup and 5 design tokens." at bounding box center [294, 169] width 163 height 18
click at [294, 165] on span "Yes, delete one subgroup and 5 design tokens." at bounding box center [293, 169] width 123 height 8
click at [339, 203] on div "Delete the “base” group and its contents Are you sure you want to permanently d…" at bounding box center [295, 162] width 164 height 98
click at [339, 197] on span "Delete group" at bounding box center [343, 194] width 35 height 8
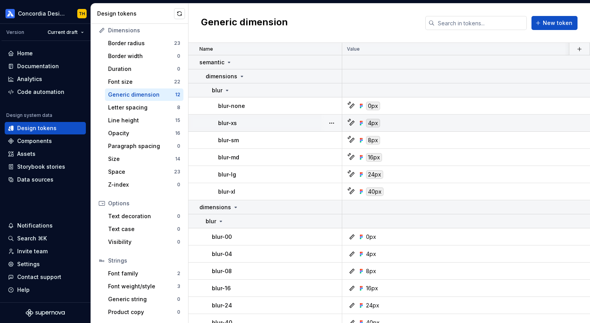
scroll to position [8, 0]
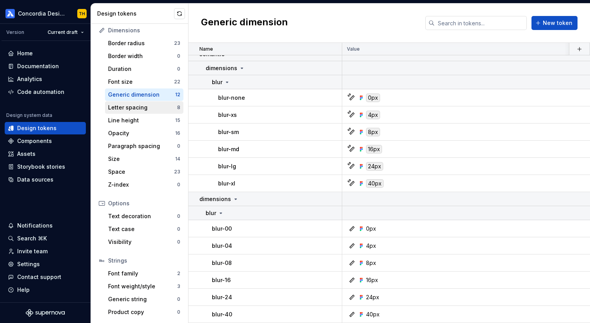
click at [155, 109] on div "Letter spacing" at bounding box center [142, 108] width 69 height 8
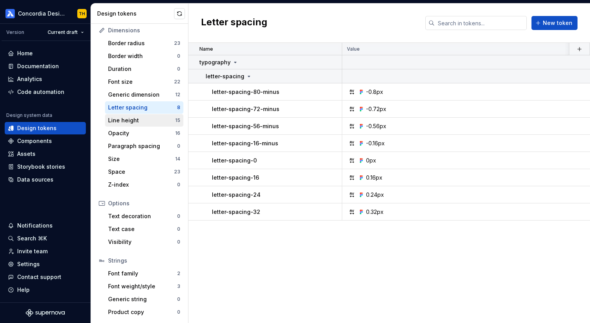
click at [157, 118] on div "Line height" at bounding box center [141, 121] width 67 height 8
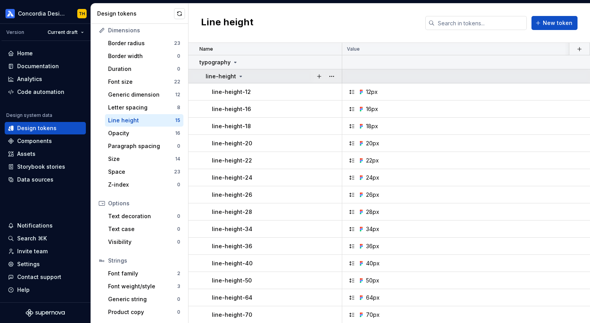
click at [233, 75] on p "line-height" at bounding box center [221, 77] width 30 height 8
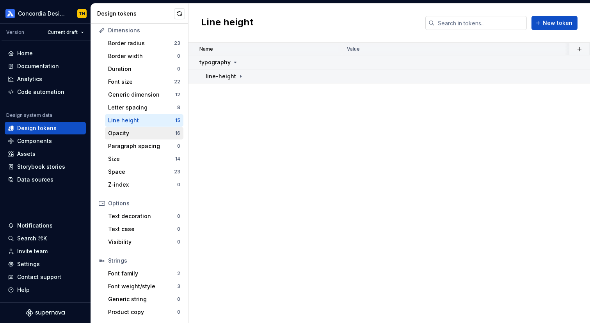
click at [156, 129] on div "Opacity" at bounding box center [141, 133] width 67 height 8
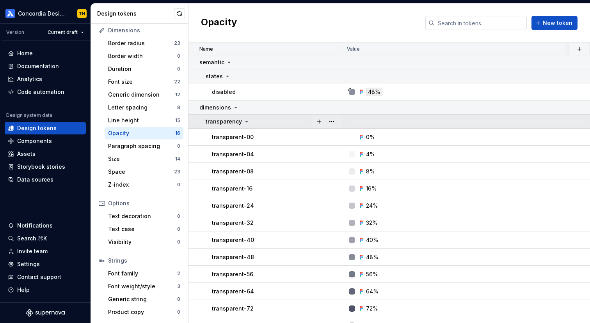
click at [248, 124] on div "transparency" at bounding box center [274, 122] width 136 height 8
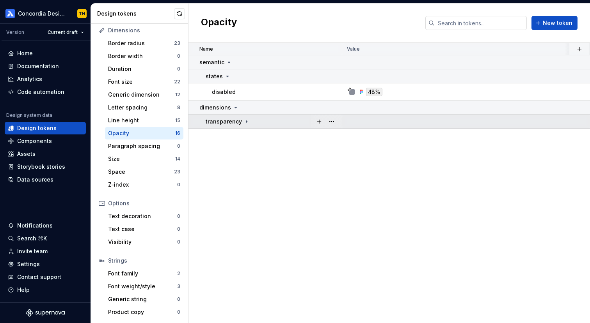
click at [248, 124] on div "transparency" at bounding box center [274, 122] width 136 height 8
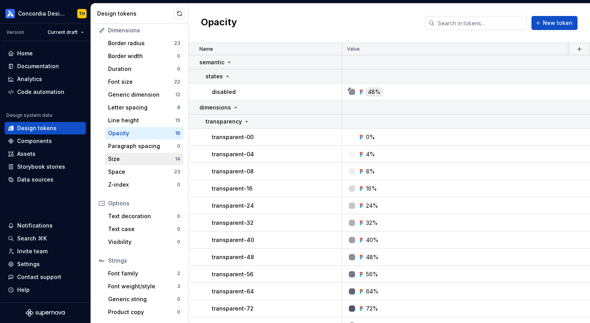
click at [168, 158] on div "Size" at bounding box center [141, 159] width 67 height 8
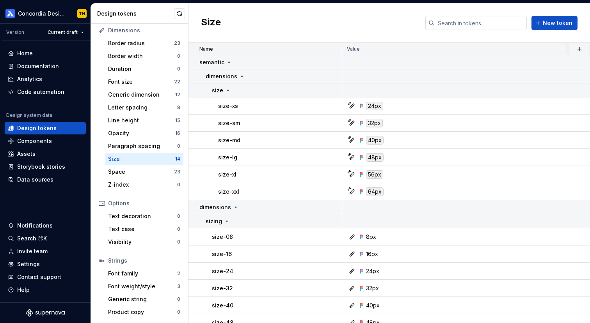
scroll to position [43, 0]
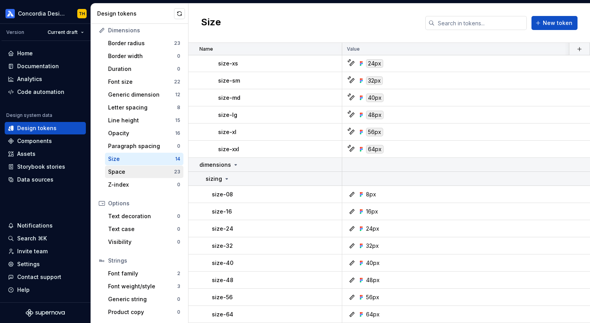
click at [127, 177] on div "Space 23" at bounding box center [144, 172] width 78 height 12
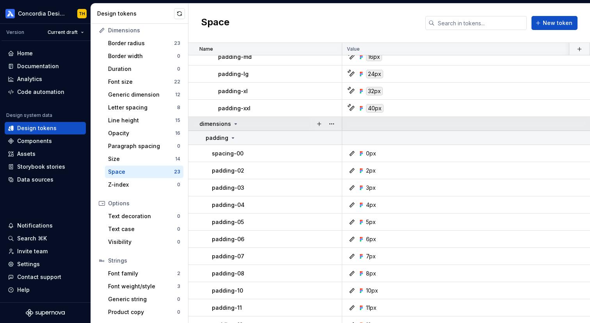
scroll to position [197, 0]
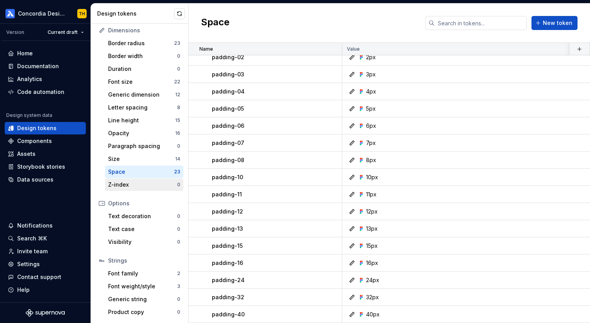
click at [151, 181] on div "Z-index" at bounding box center [142, 185] width 69 height 8
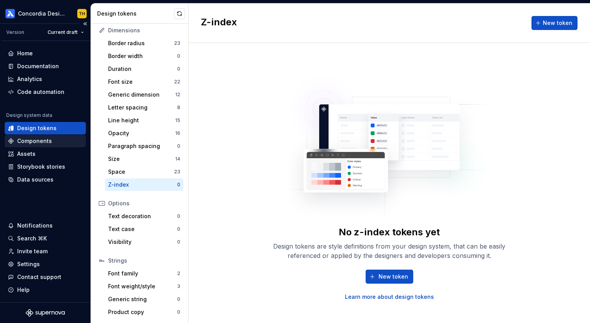
click at [58, 144] on div "Components" at bounding box center [45, 141] width 75 height 8
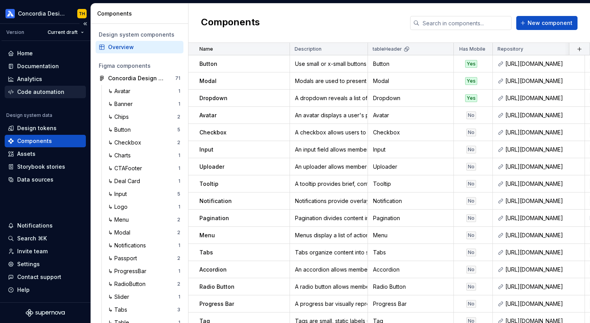
click at [52, 90] on div "Code automation" at bounding box center [40, 92] width 47 height 8
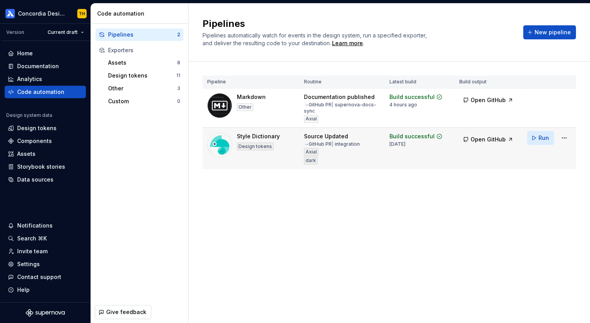
click at [536, 137] on button "Run" at bounding box center [540, 138] width 27 height 14
click at [481, 138] on span "Open GitHub" at bounding box center [487, 140] width 35 height 8
click at [537, 137] on button "Run" at bounding box center [540, 138] width 27 height 14
click at [534, 139] on div "Run" at bounding box center [549, 138] width 44 height 14
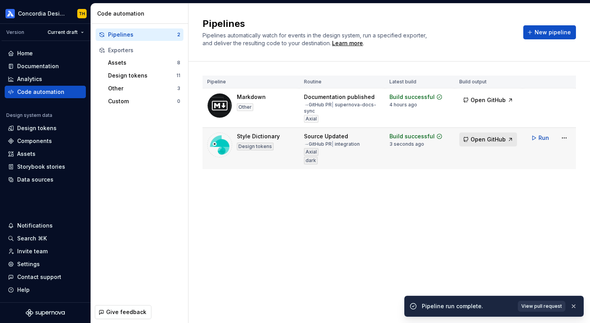
click at [494, 139] on span "Open GitHub" at bounding box center [487, 140] width 35 height 8
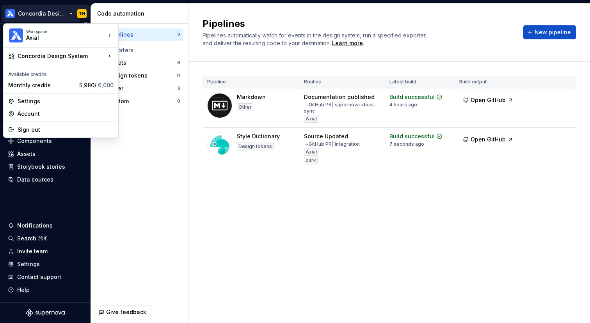
click at [33, 13] on html "Concordia Design System TH Version Current draft Home Documentation Analytics C…" at bounding box center [295, 161] width 590 height 323
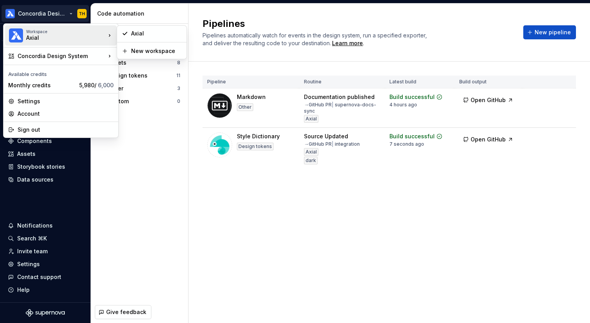
click at [103, 39] on div "Workspace Axial" at bounding box center [66, 35] width 80 height 12
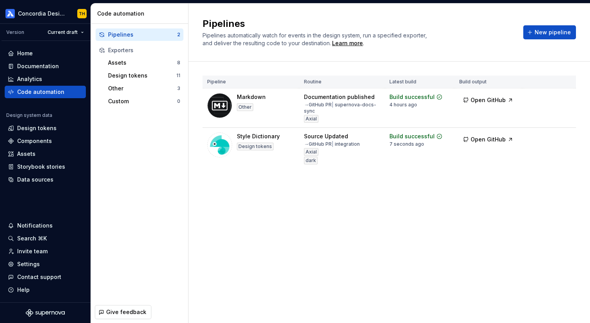
click at [158, 169] on html "Concordia Design System TH Version Current draft Home Documentation Analytics C…" at bounding box center [295, 161] width 590 height 323
click at [55, 55] on div "Home" at bounding box center [45, 54] width 75 height 8
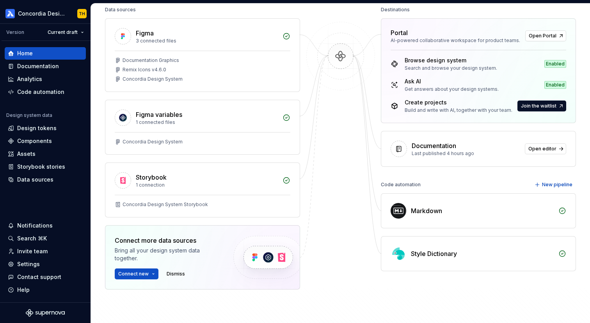
scroll to position [159, 0]
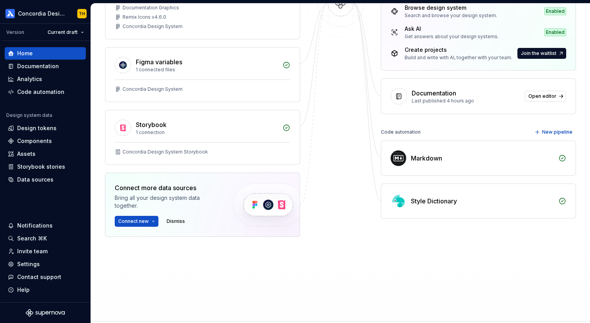
click at [341, 145] on div at bounding box center [340, 114] width 78 height 325
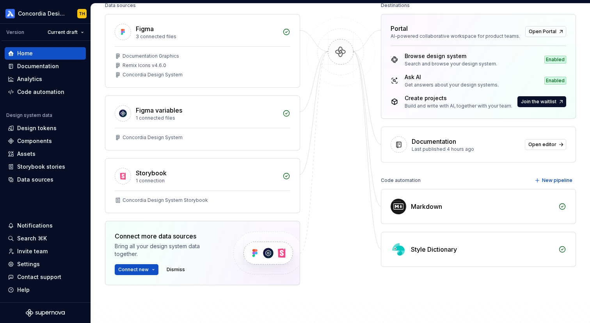
scroll to position [0, 0]
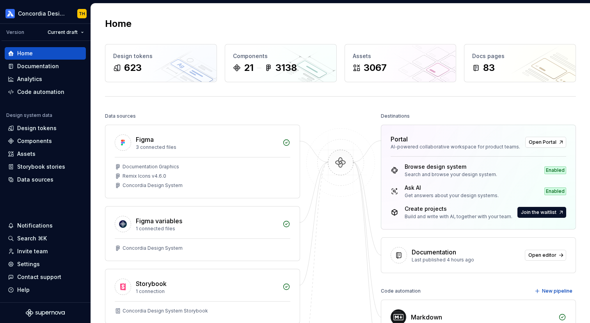
click at [339, 126] on div at bounding box center [340, 273] width 78 height 325
